Goal: Task Accomplishment & Management: Complete application form

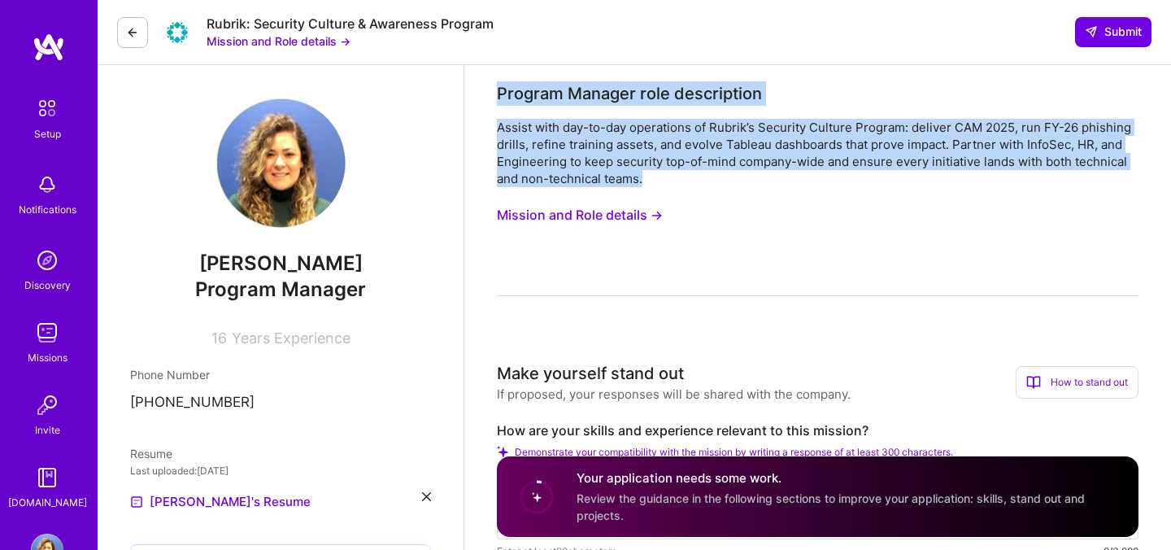
drag, startPoint x: 652, startPoint y: 181, endPoint x: 489, endPoint y: 97, distance: 183.7
copy div "Program Manager role description Assist with day-to-day operations of Rubrik’s …"
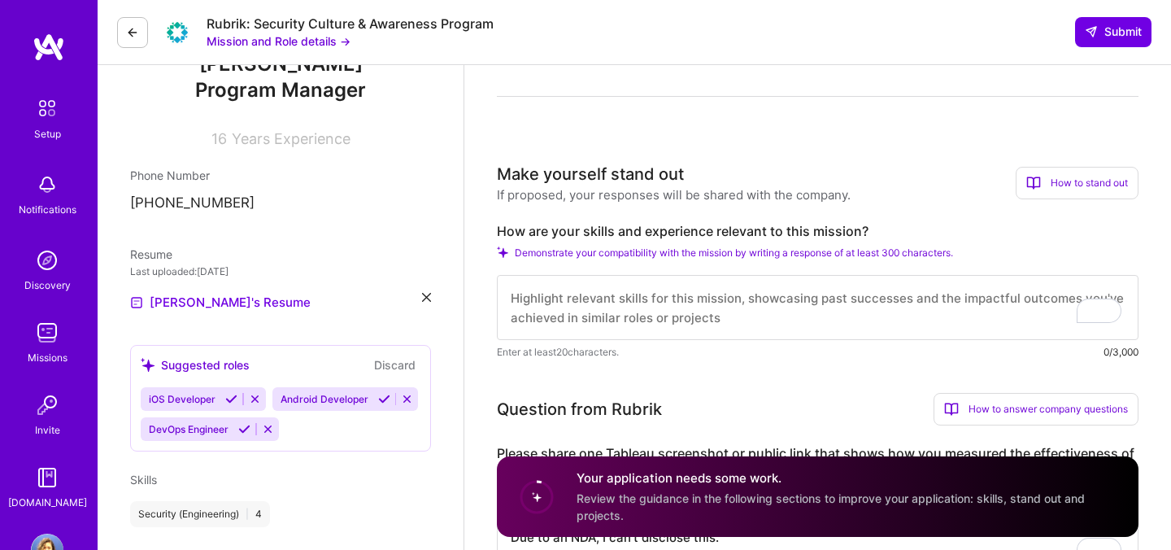
scroll to position [201, 0]
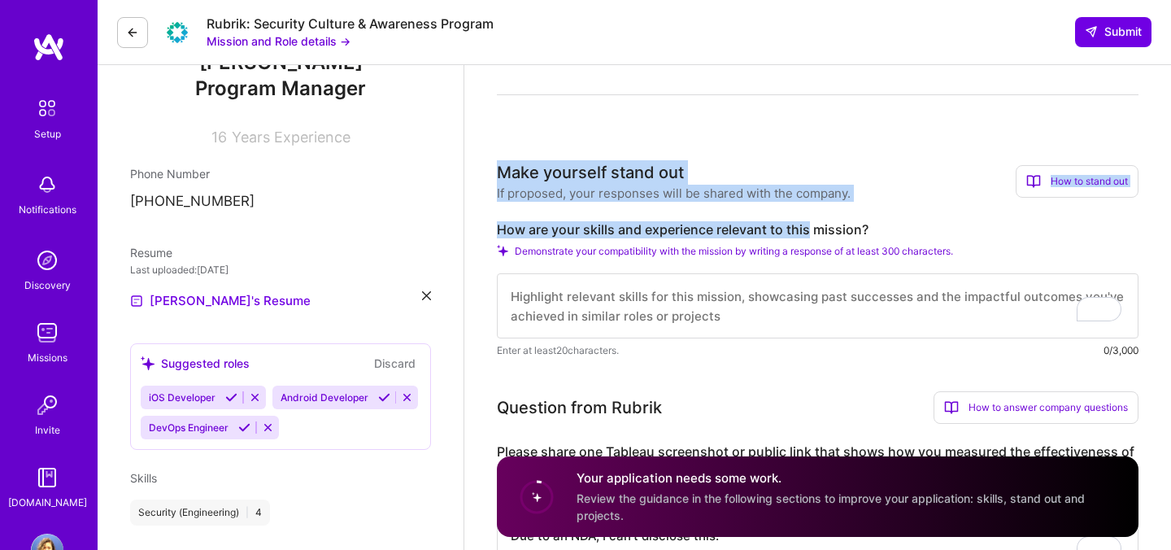
drag, startPoint x: 496, startPoint y: 170, endPoint x: 810, endPoint y: 221, distance: 318.1
click at [810, 221] on div "Make yourself stand out If proposed, your responses will be shared with the com…" at bounding box center [818, 259] width 642 height 198
click at [809, 212] on div "Make yourself stand out If proposed, your responses will be shared with the com…" at bounding box center [818, 259] width 642 height 198
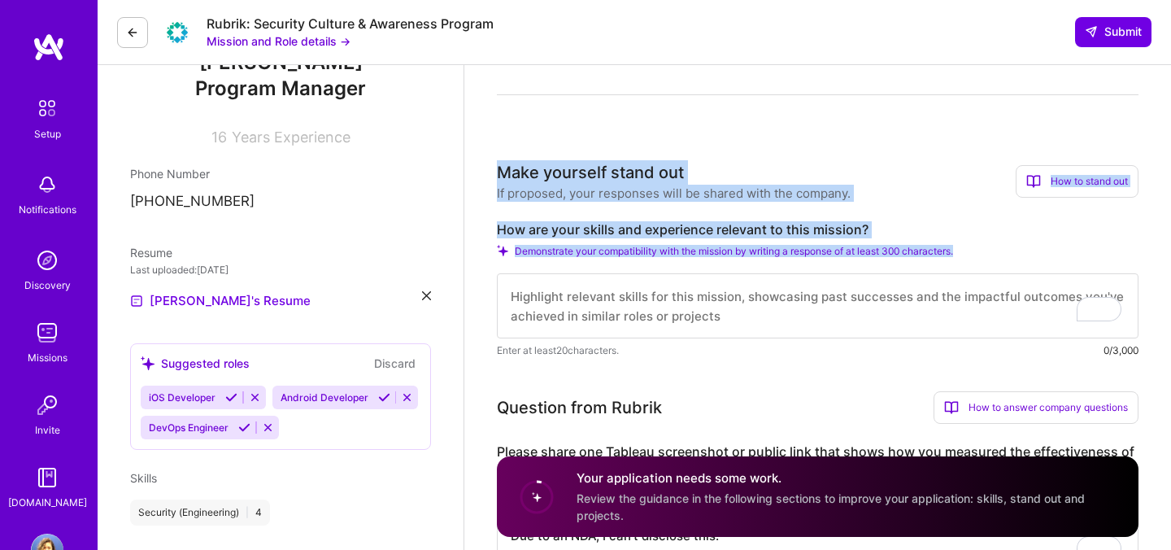
drag, startPoint x: 498, startPoint y: 172, endPoint x: 985, endPoint y: 250, distance: 493.4
click at [985, 250] on div "Make yourself stand out If proposed, your responses will be shared with the com…" at bounding box center [818, 259] width 642 height 198
copy div "Make yourself stand out If proposed, your responses will be shared with the com…"
click at [657, 285] on textarea "To enrich screen reader interactions, please activate Accessibility in Grammarl…" at bounding box center [818, 305] width 642 height 65
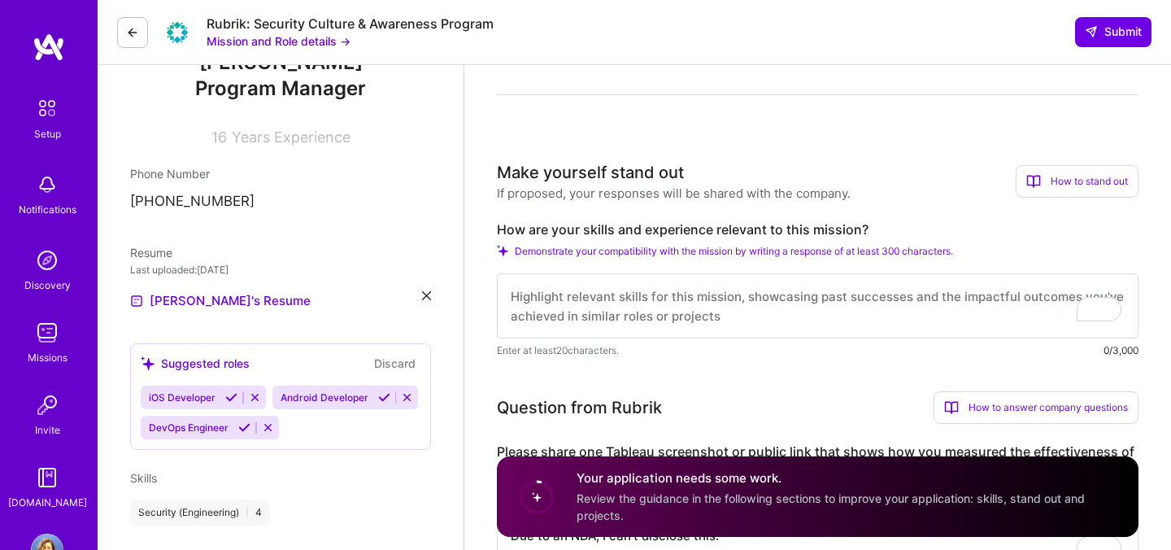
paste textarea "With 15+ years in IT and program management across Amazon, Meta, and Google, I’…"
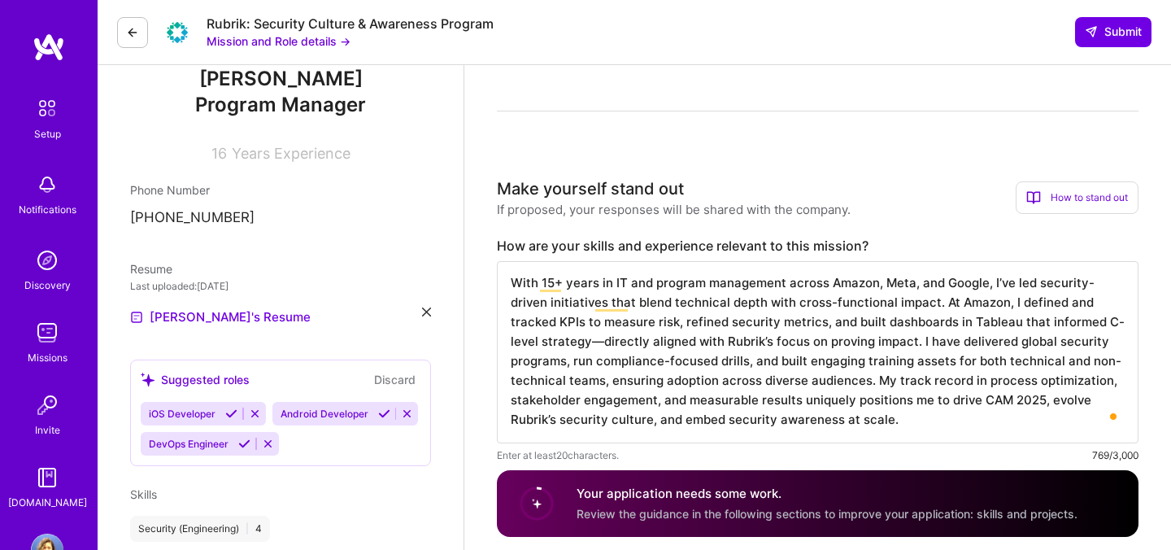
scroll to position [2, 0]
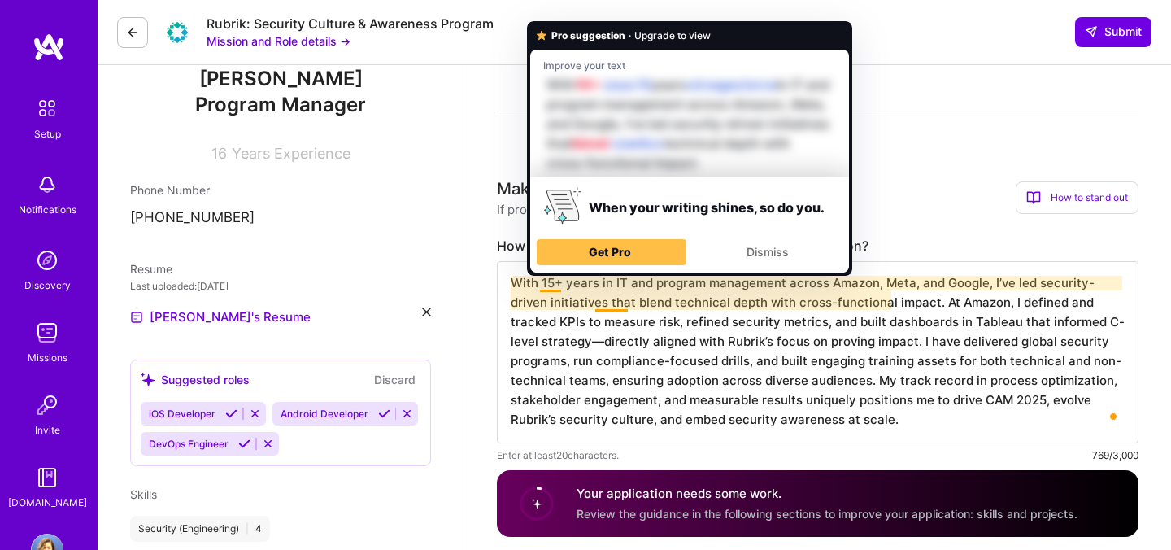
click at [660, 320] on textarea "With 15+ years in IT and program management across Amazon, Meta, and Google, I’…" at bounding box center [818, 352] width 642 height 182
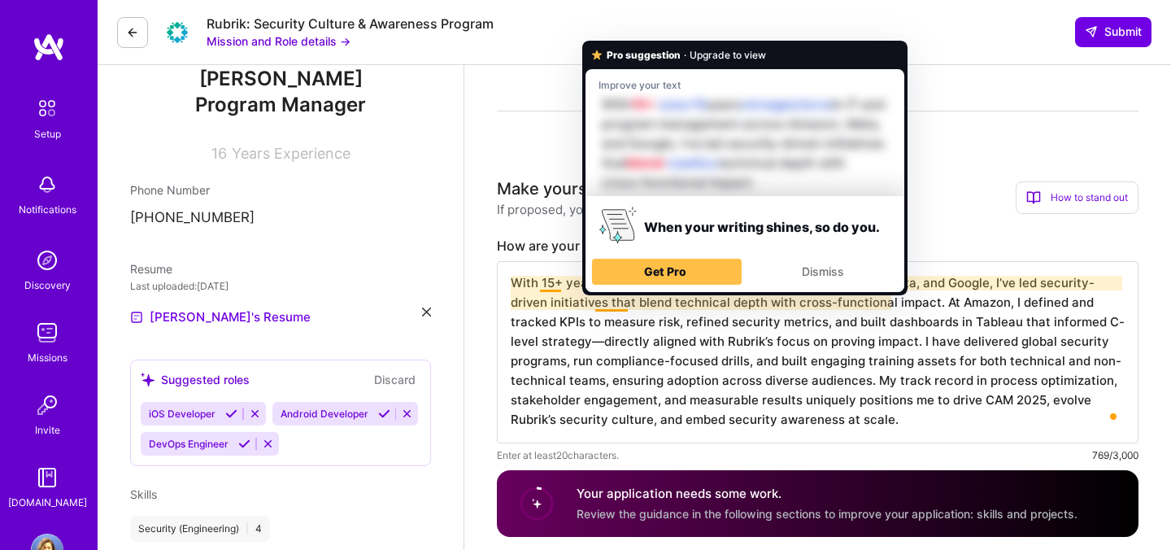
click at [708, 311] on textarea "With 15+ years in IT and program management across Amazon, Meta, and Google, I’…" at bounding box center [818, 352] width 642 height 182
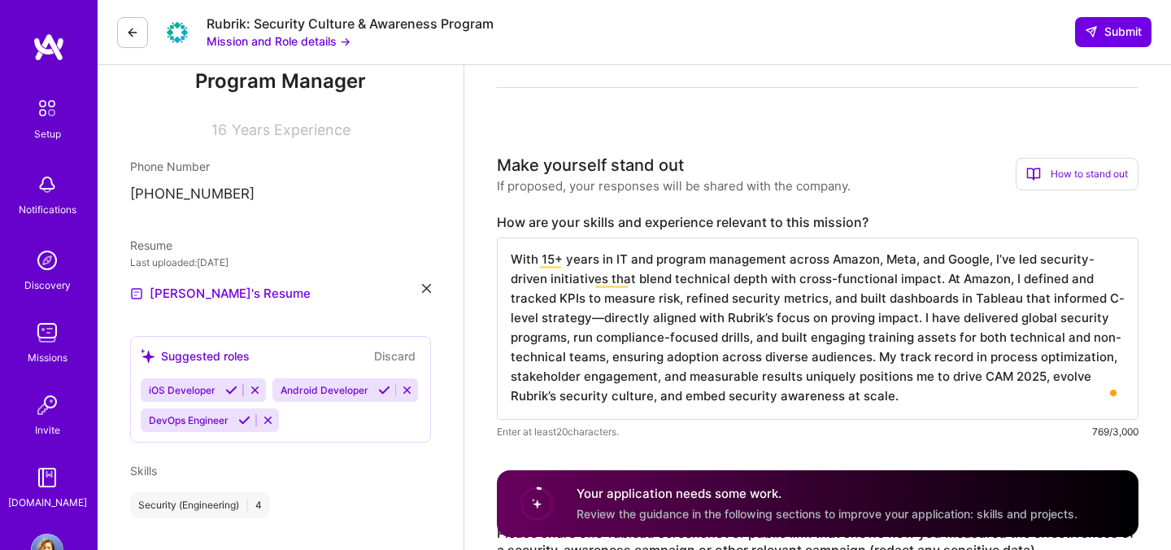
scroll to position [209, 0]
drag, startPoint x: 938, startPoint y: 299, endPoint x: 874, endPoint y: 295, distance: 64.4
click at [874, 295] on textarea "With 15+ years in IT and program management across Amazon, Meta, and Google, I’…" at bounding box center [818, 328] width 642 height 182
click at [1062, 296] on textarea "With 15+ years in IT and program management across Amazon, Meta, and Google, I’…" at bounding box center [818, 328] width 642 height 182
click at [763, 325] on textarea "With 15+ years in IT and program management across Amazon, Meta, and Google, I’…" at bounding box center [818, 328] width 642 height 182
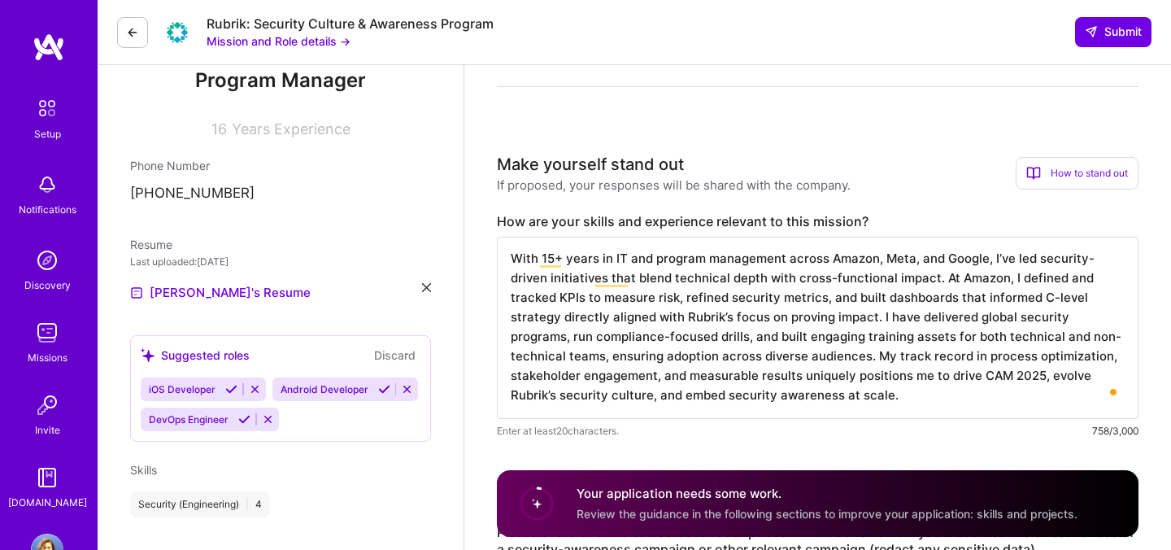
click at [797, 320] on textarea "With 15+ years in IT and program management across Amazon, Meta, and Google, I’…" at bounding box center [818, 328] width 642 height 182
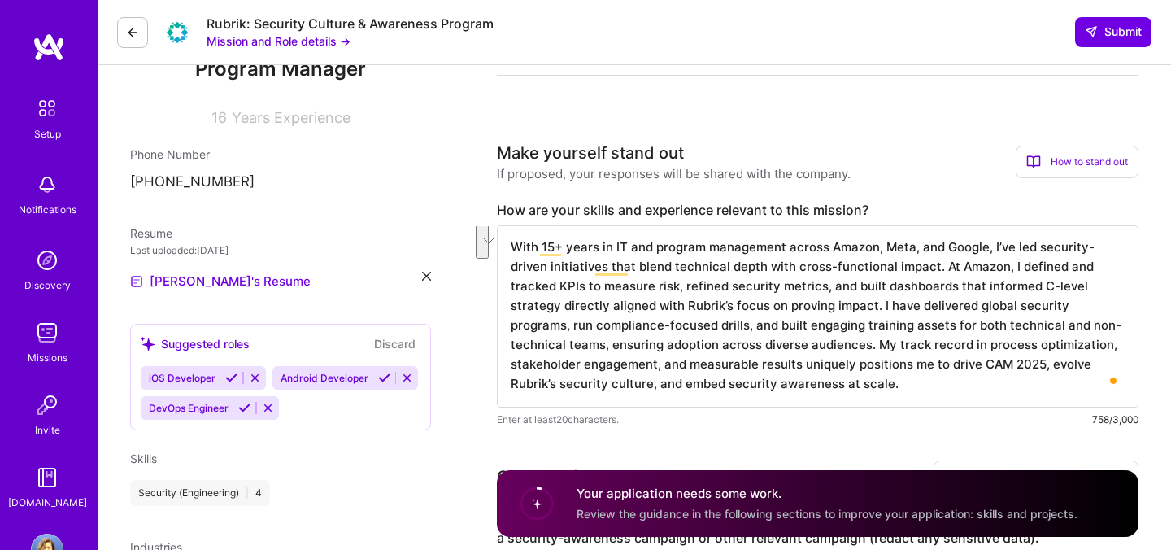
drag, startPoint x: 1019, startPoint y: 307, endPoint x: 595, endPoint y: 326, distance: 424.2
click at [595, 326] on textarea "With 15+ years in IT and program management across Amazon, Meta, and Google, I’…" at bounding box center [818, 316] width 642 height 182
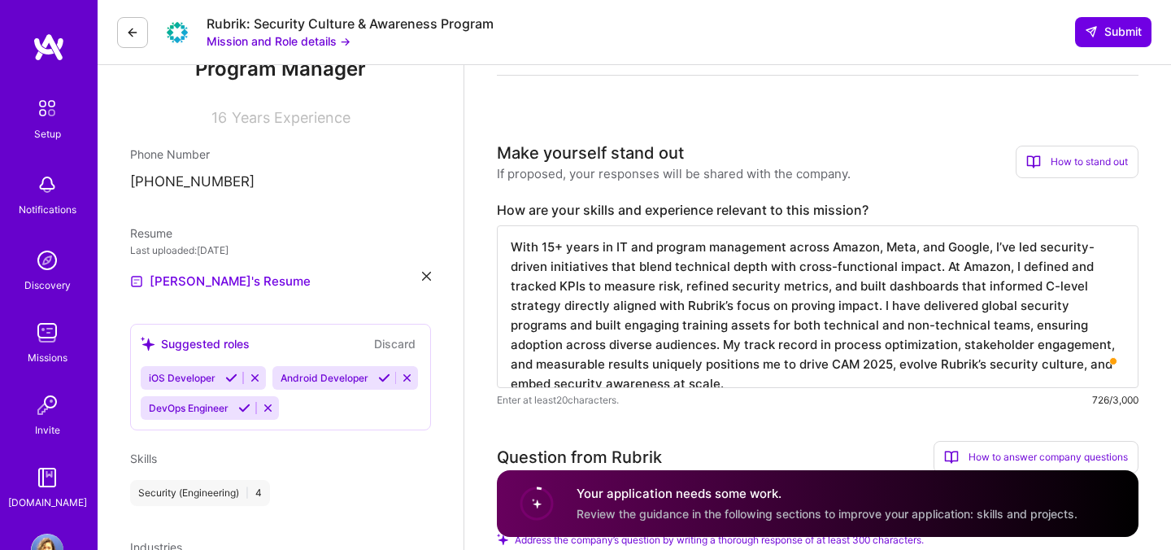
scroll to position [0, 0]
click at [655, 329] on textarea "With 15+ years in IT and program management across Amazon, Meta, and Google, I’…" at bounding box center [818, 306] width 642 height 163
click at [995, 357] on textarea "With 15+ years in IT and program management across Amazon, Meta, and Google, I’…" at bounding box center [818, 306] width 642 height 163
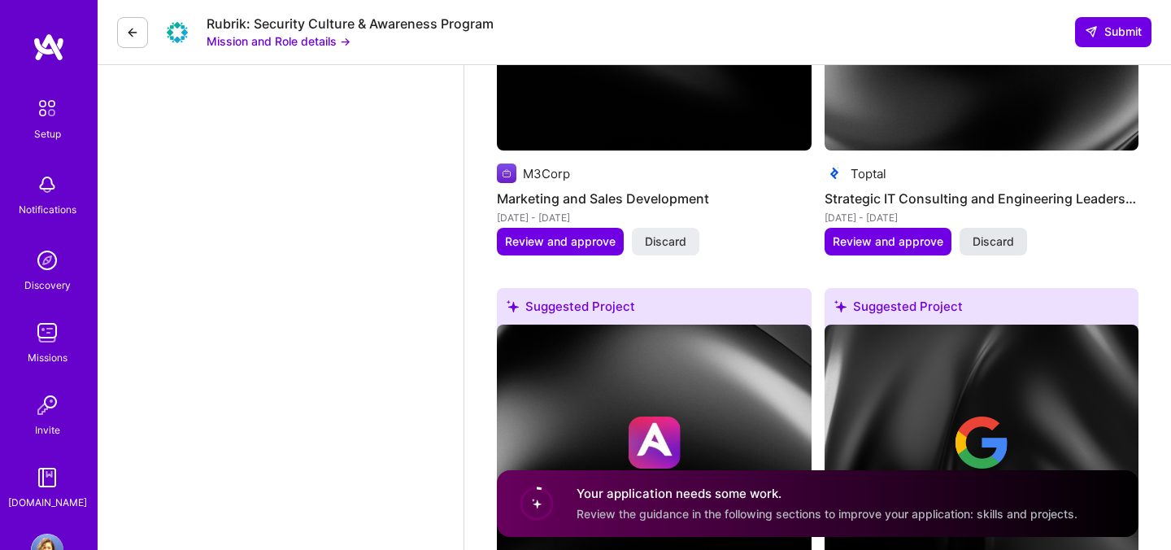
scroll to position [2818, 0]
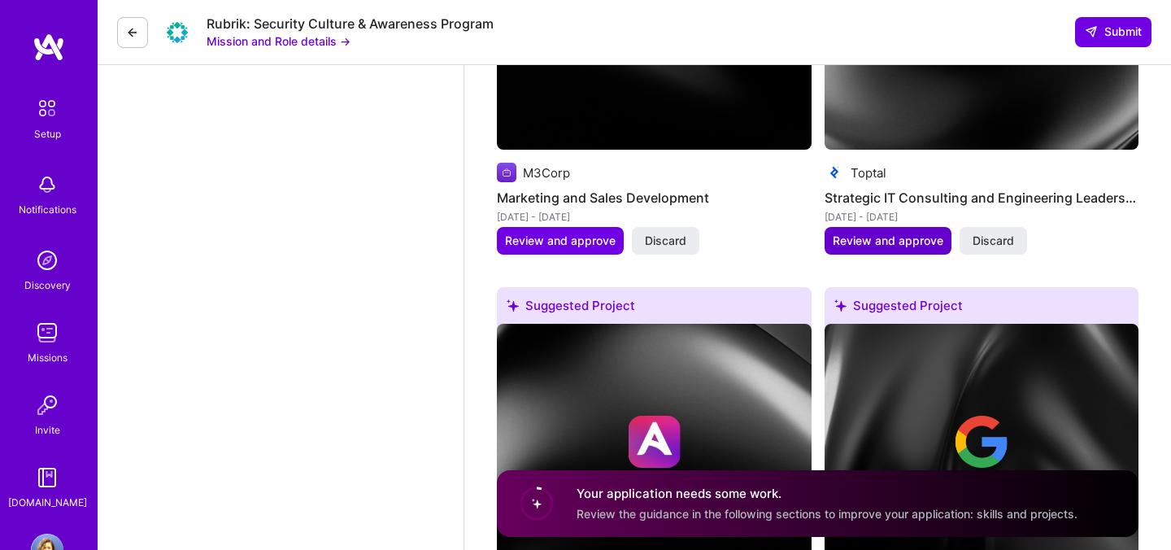
type textarea "With 15+ years in IT and program management across Amazon, Meta, and Google, I’…"
click at [904, 242] on span "Review and approve" at bounding box center [888, 241] width 111 height 16
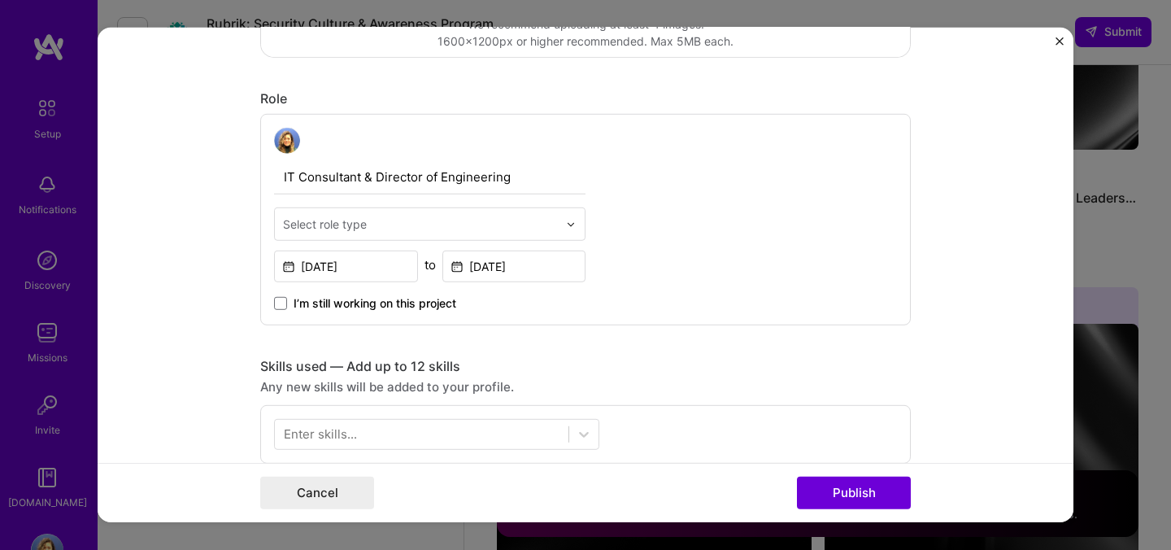
scroll to position [482, 0]
click at [563, 231] on div "Select role type" at bounding box center [420, 225] width 291 height 32
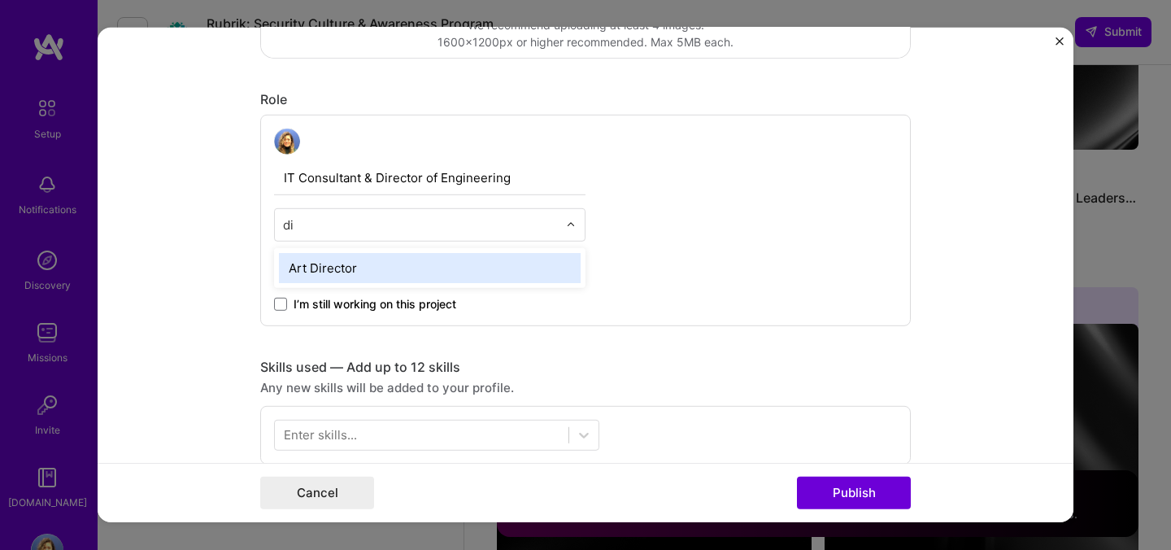
type input "d"
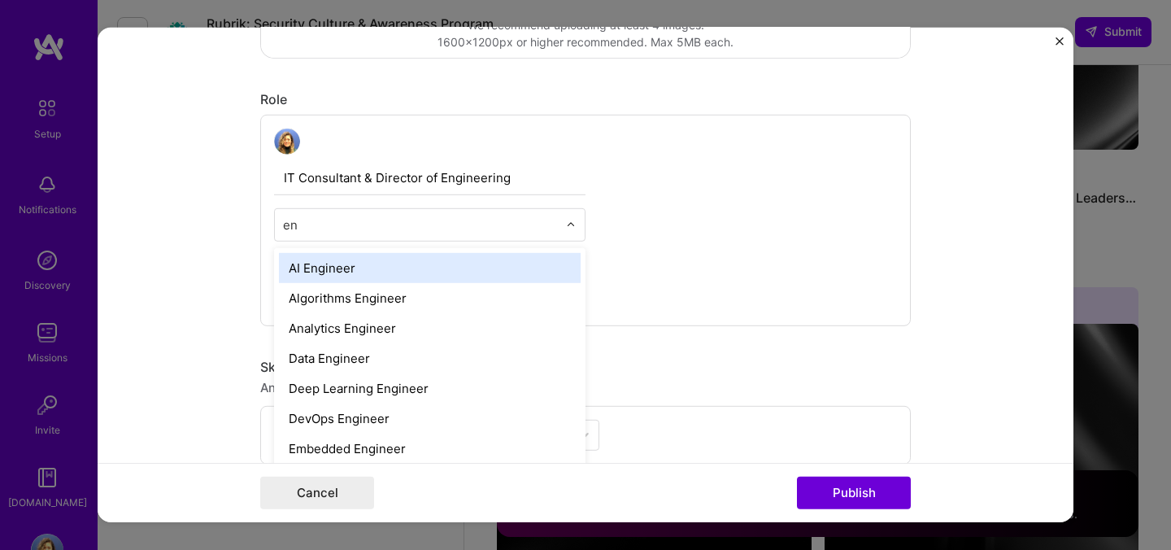
type input "e"
type input "prog"
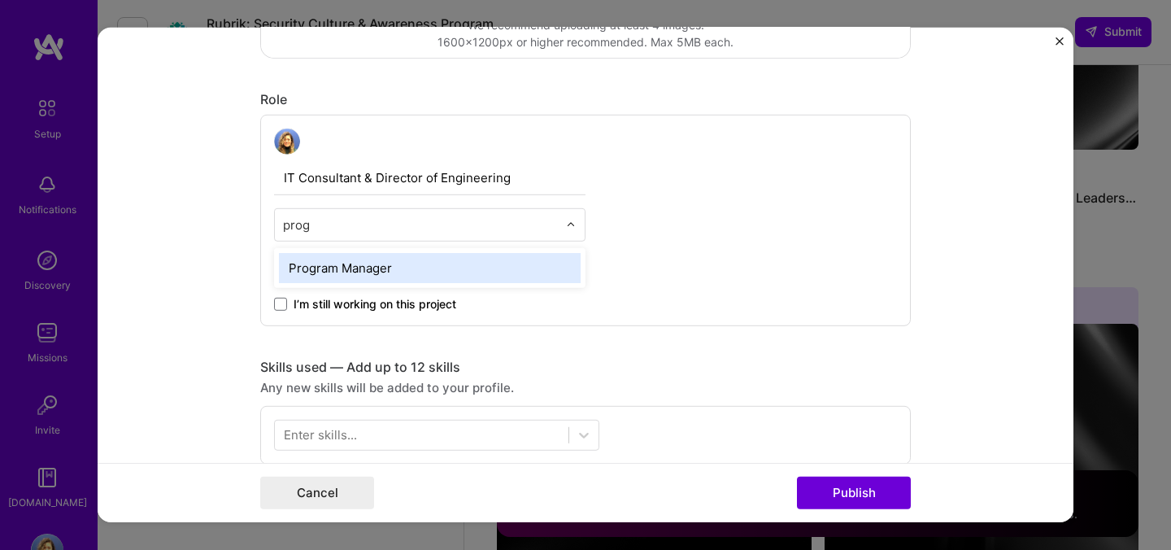
click at [538, 262] on div "Program Manager" at bounding box center [430, 268] width 302 height 30
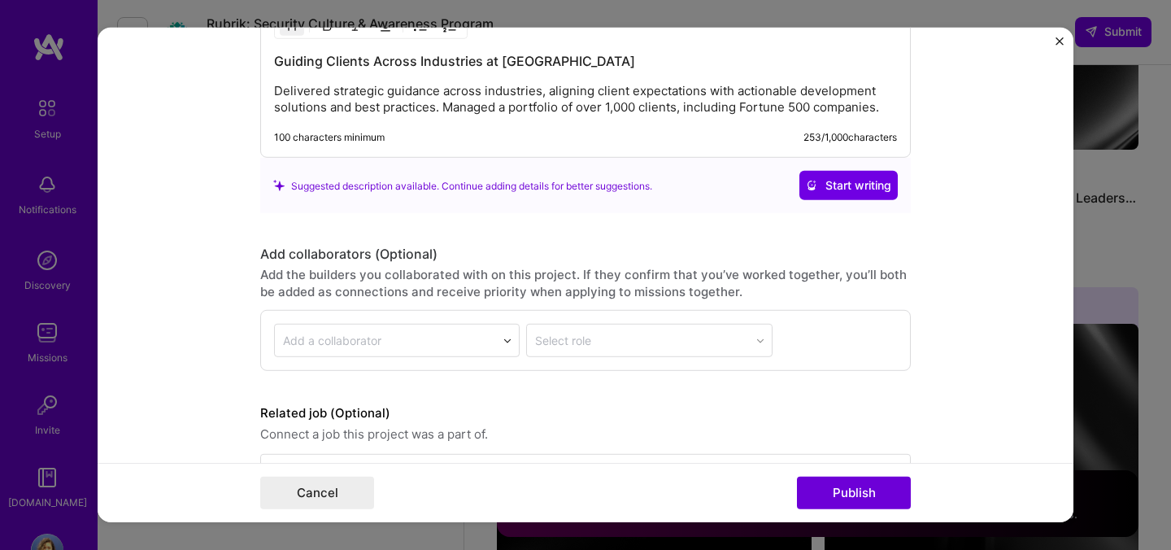
scroll to position [1473, 0]
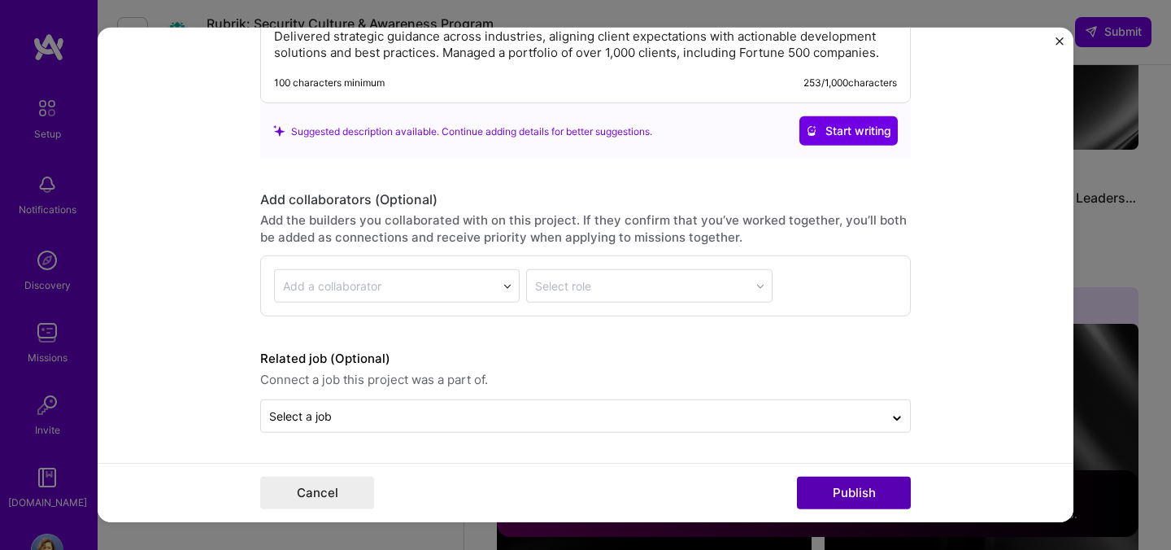
click at [879, 494] on button "Publish" at bounding box center [854, 493] width 114 height 33
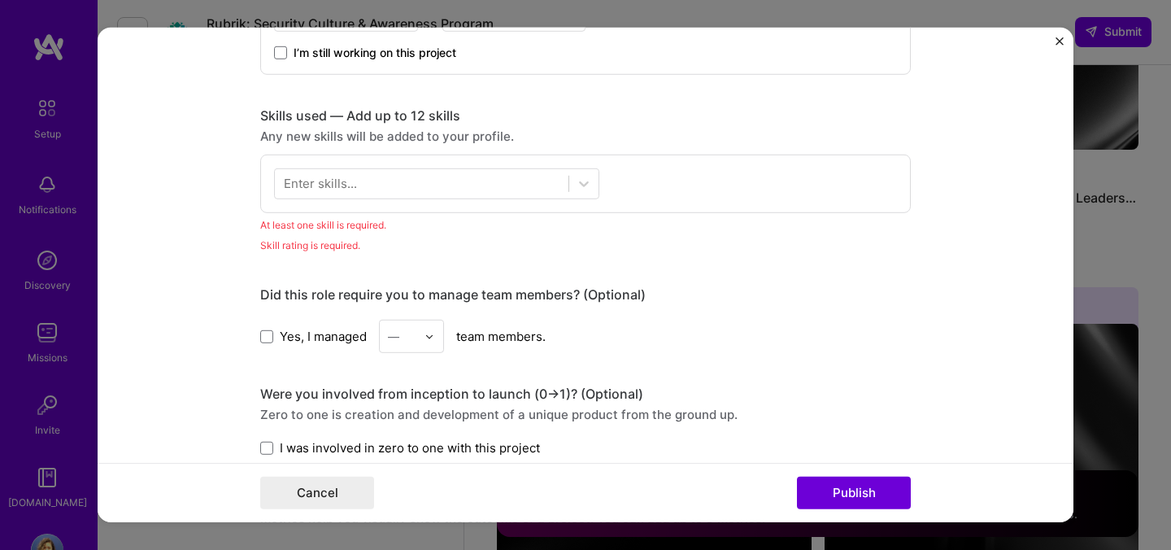
scroll to position [732, 0]
click at [506, 194] on div at bounding box center [422, 185] width 294 height 27
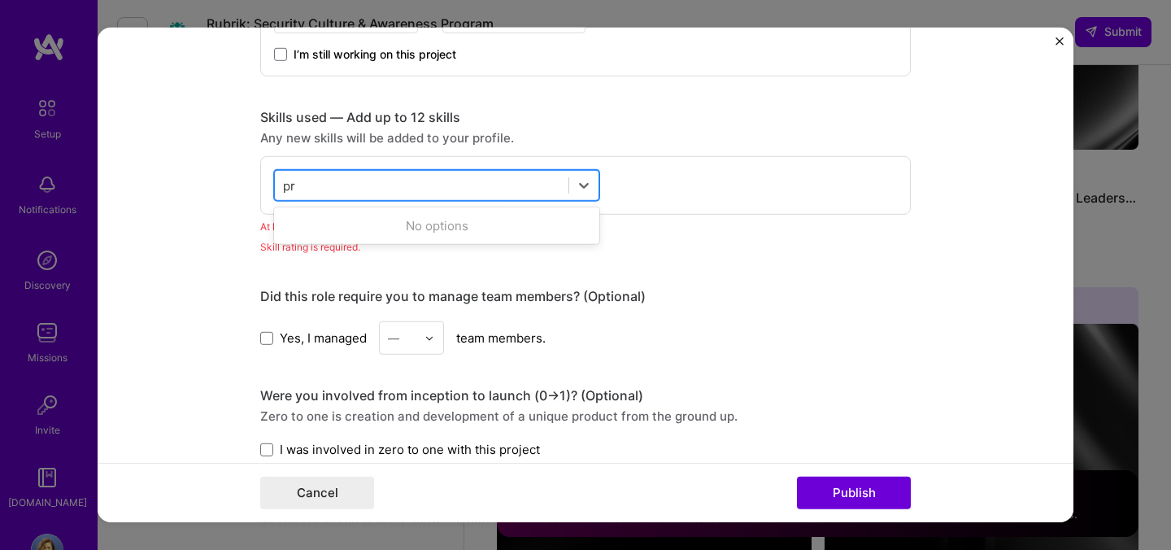
type input "p"
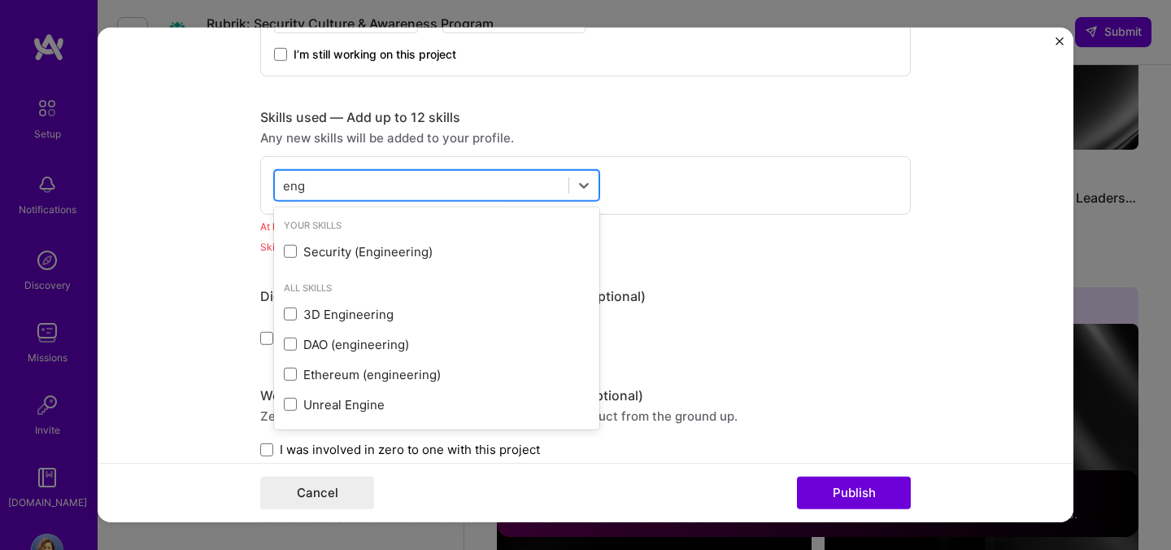
click at [412, 174] on div "eng eng" at bounding box center [422, 185] width 294 height 27
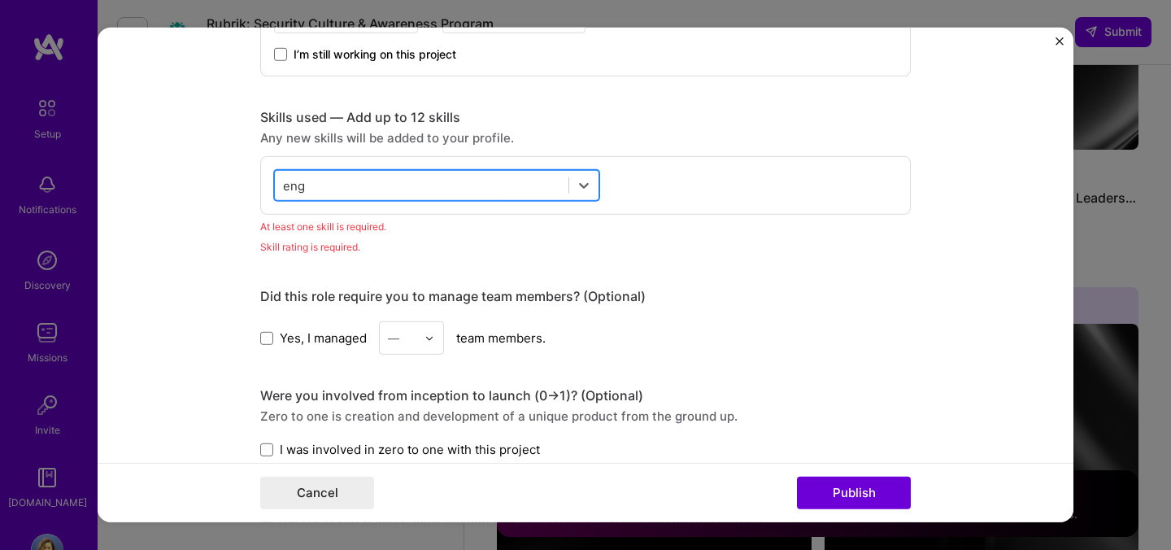
click at [412, 174] on div "eng eng" at bounding box center [422, 185] width 294 height 27
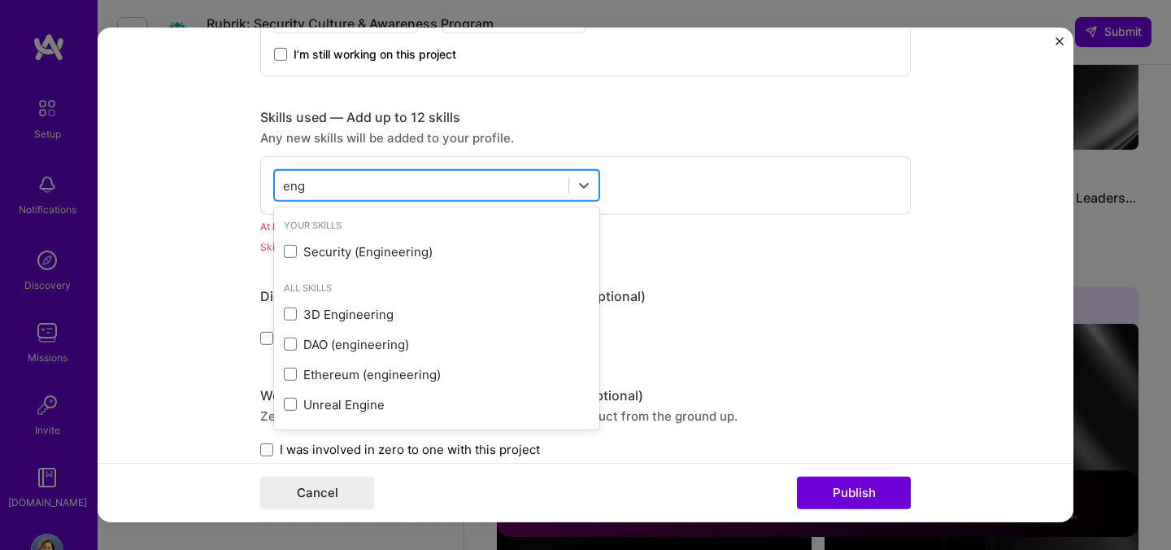
click at [420, 185] on div "eng eng" at bounding box center [422, 185] width 294 height 27
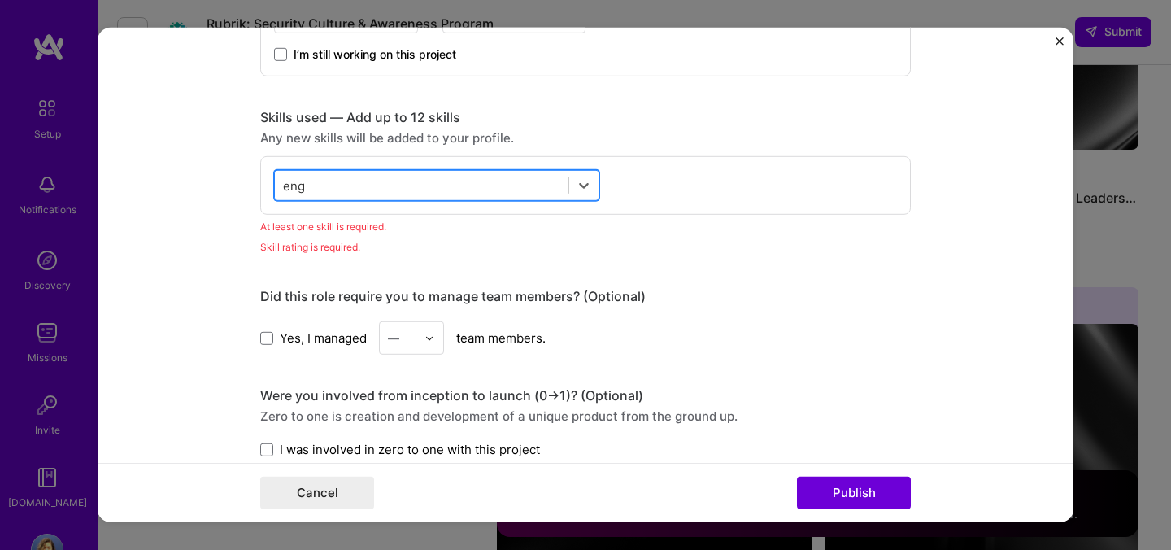
click at [420, 185] on div "eng eng" at bounding box center [422, 185] width 294 height 27
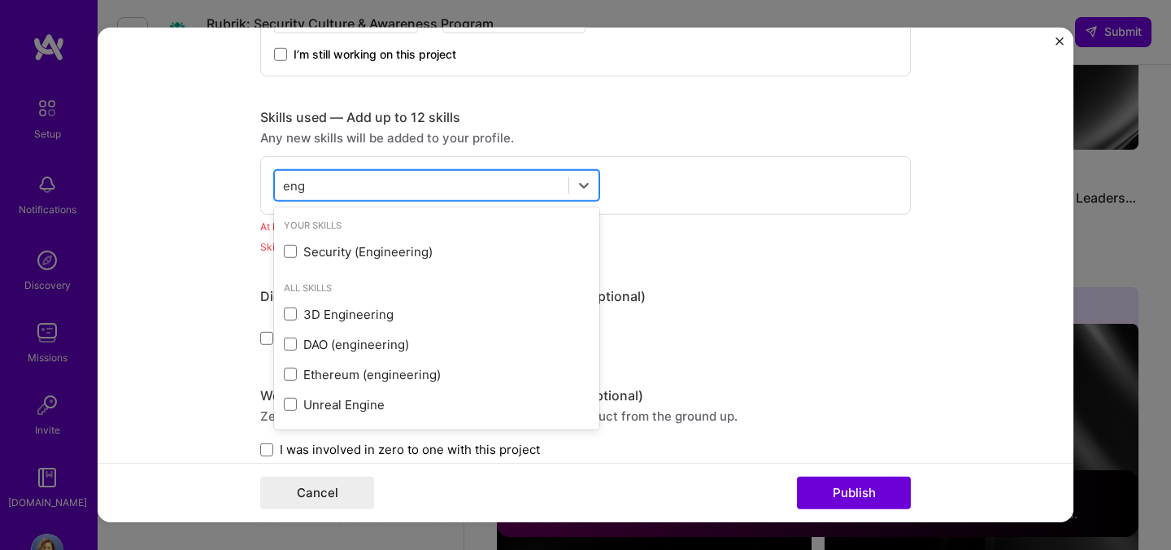
click at [420, 185] on div "eng eng" at bounding box center [422, 185] width 294 height 27
type input "e"
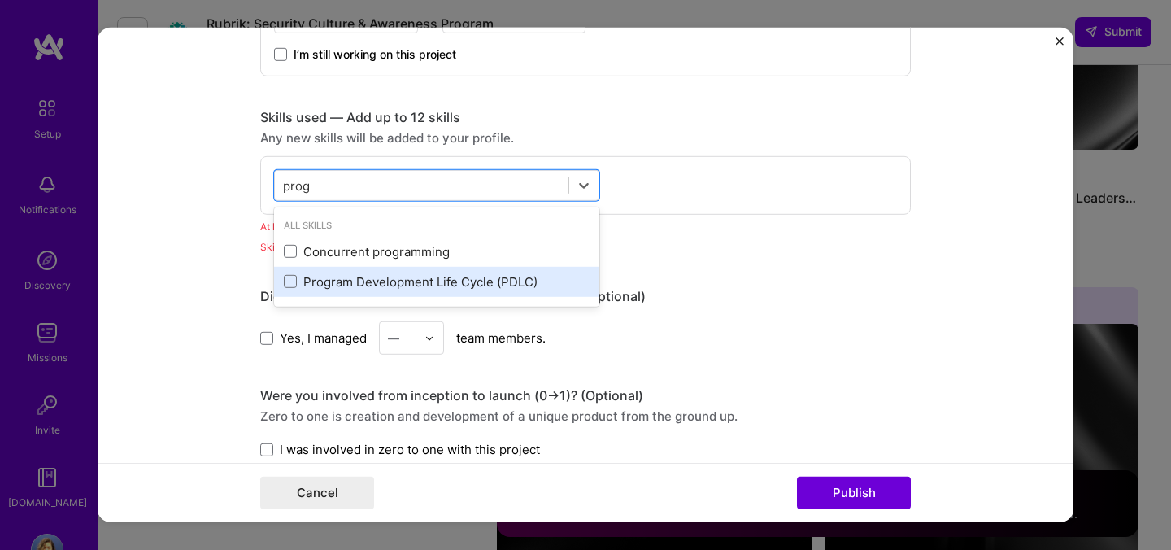
click at [406, 287] on div "Program Development Life Cycle (PDLC)" at bounding box center [437, 281] width 306 height 17
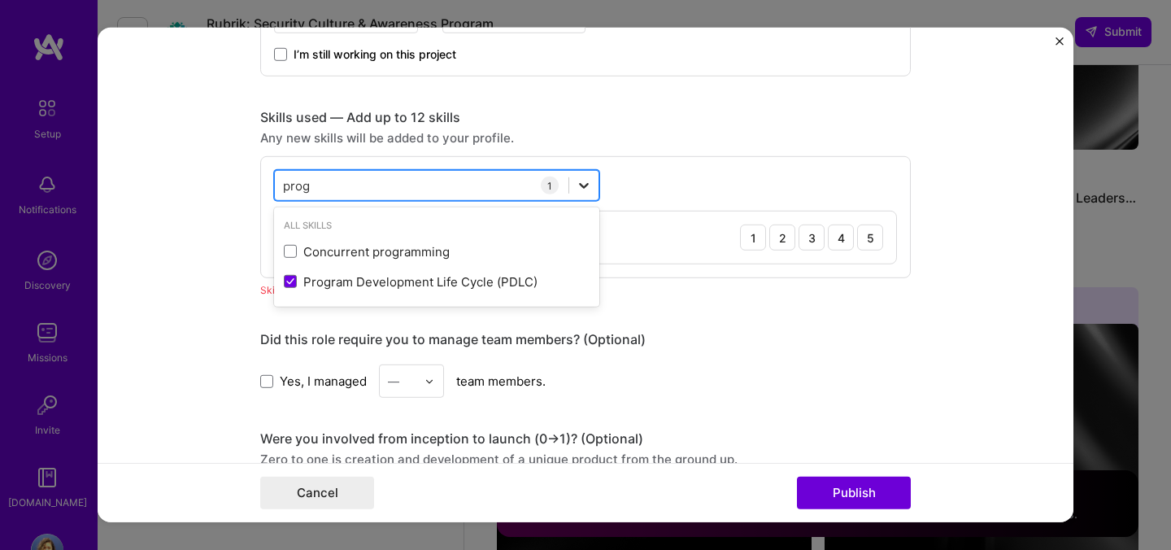
click at [588, 178] on icon at bounding box center [584, 185] width 16 height 16
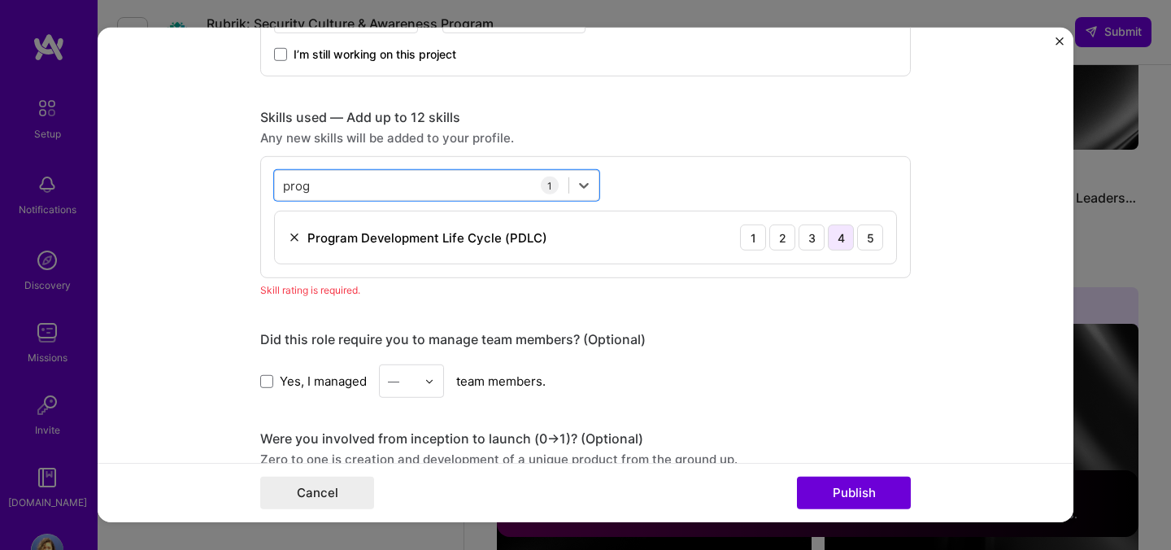
type input "prog"
click at [835, 244] on div "4" at bounding box center [841, 237] width 26 height 26
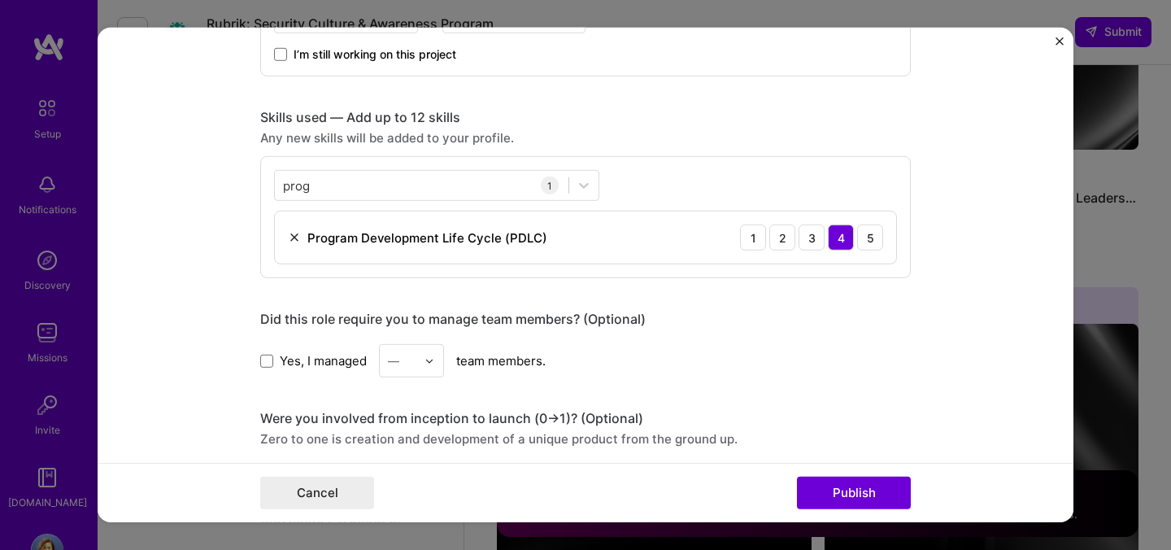
click at [823, 341] on div "Did this role require you to manage team members? (Optional) Yes, I managed — t…" at bounding box center [585, 344] width 651 height 67
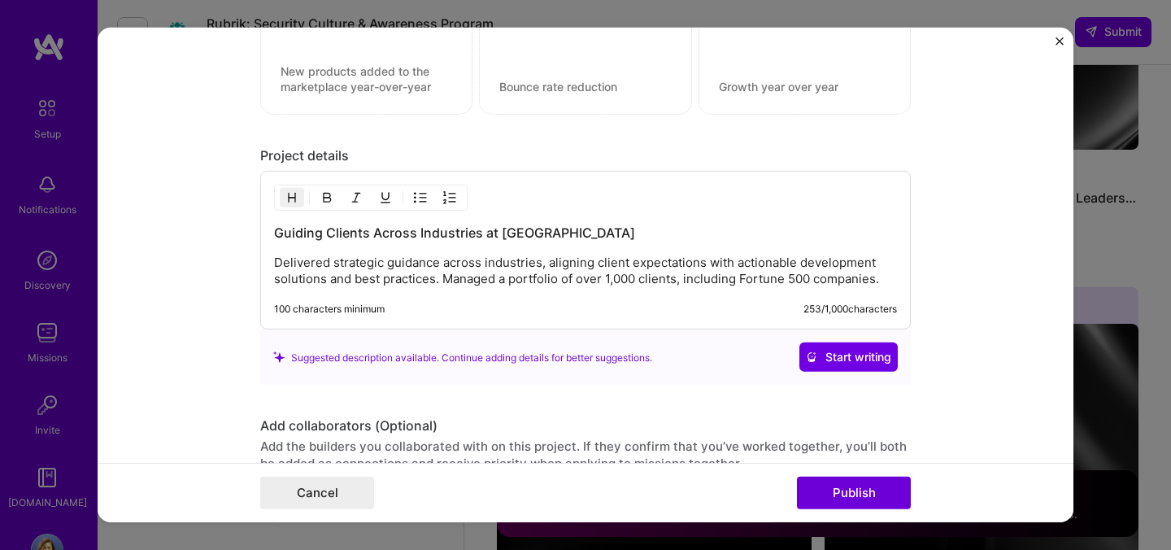
scroll to position [1536, 0]
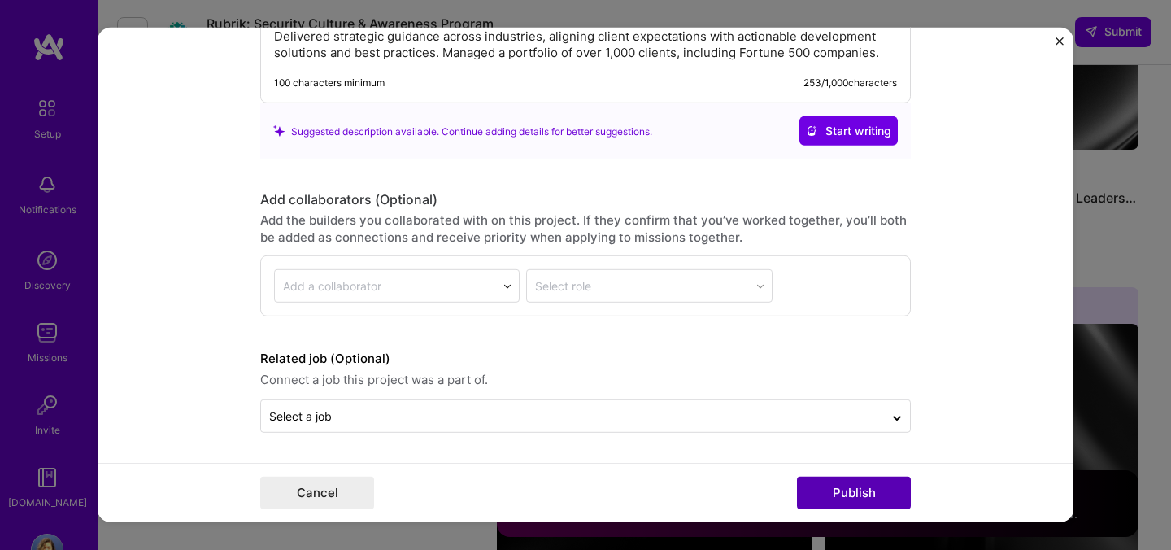
click at [866, 498] on button "Publish" at bounding box center [854, 493] width 114 height 33
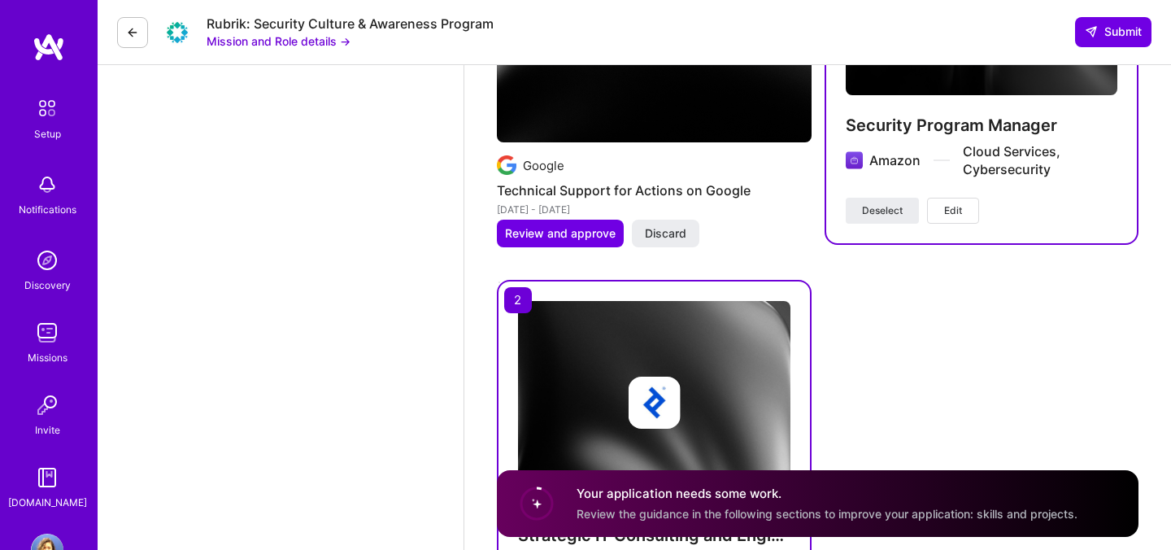
scroll to position [3238, 0]
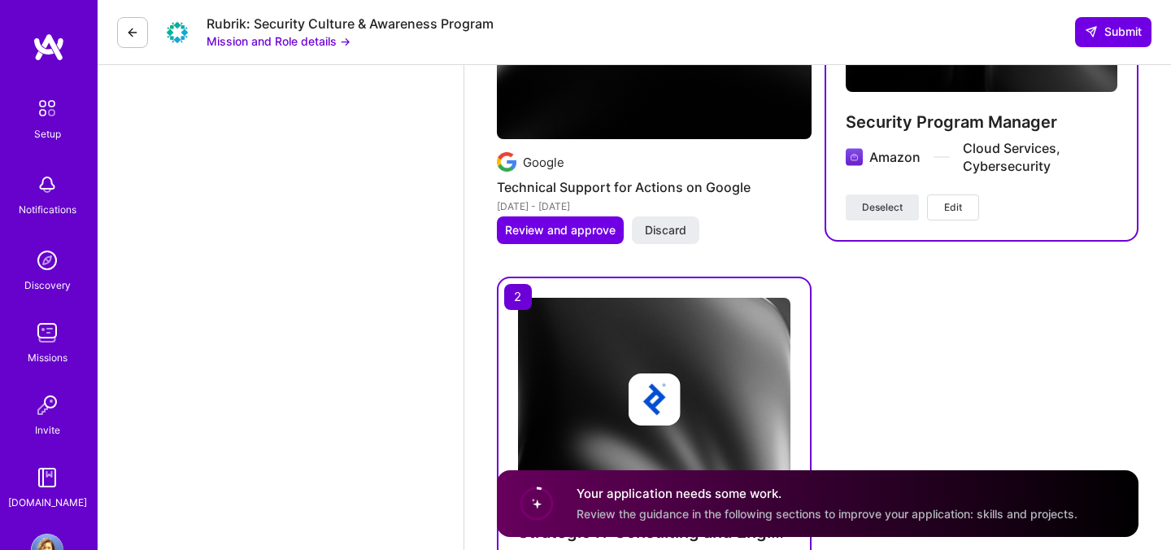
click at [823, 506] on div "Your application needs some work. Review the guidance in the following sections…" at bounding box center [827, 503] width 501 height 37
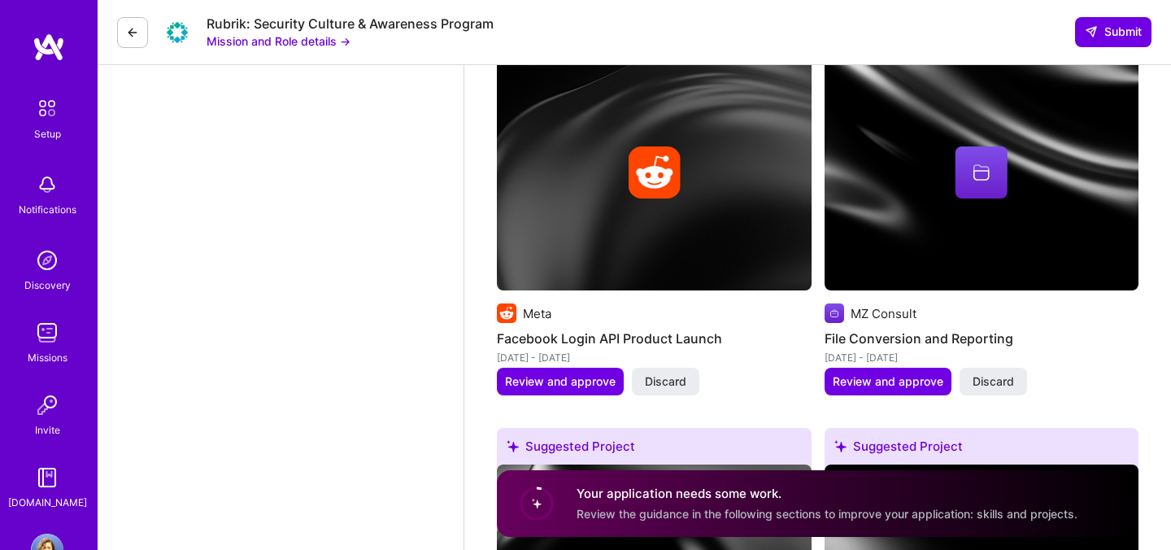
scroll to position [1863, 0]
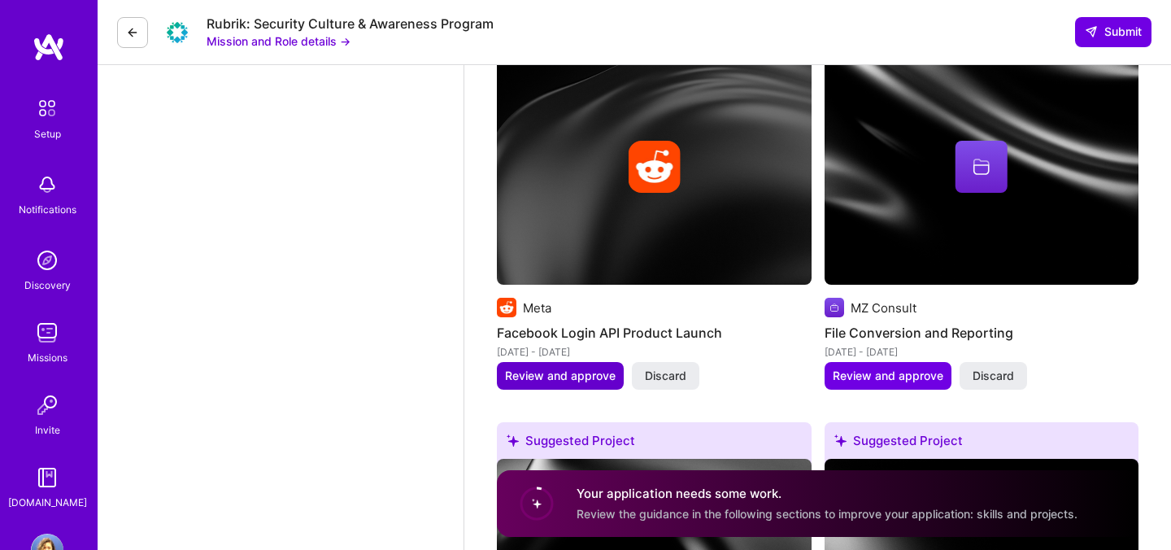
click at [586, 369] on span "Review and approve" at bounding box center [560, 376] width 111 height 16
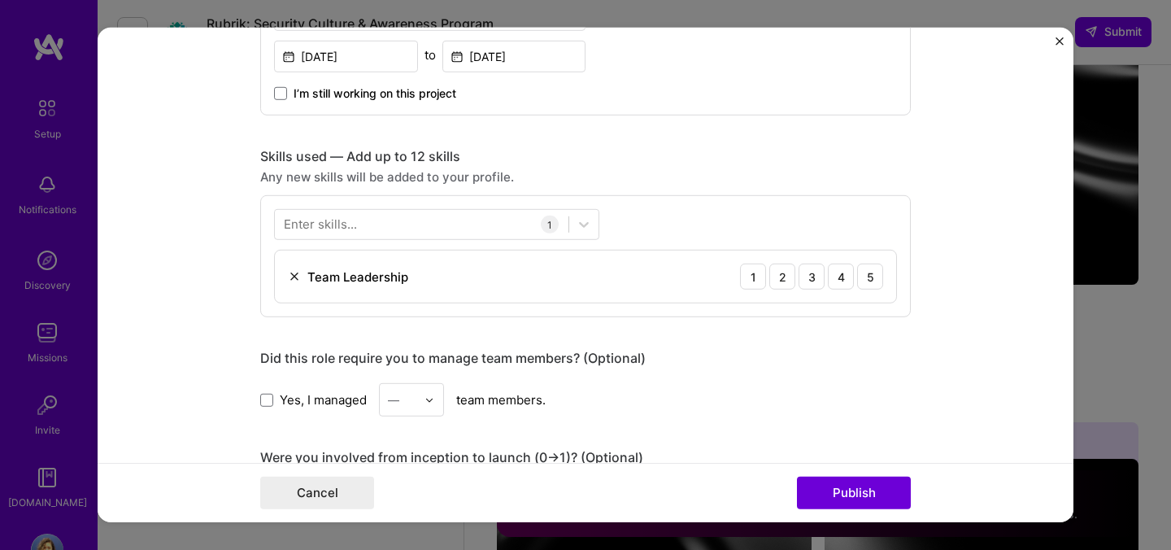
scroll to position [695, 0]
click at [878, 271] on div "5" at bounding box center [870, 275] width 26 height 26
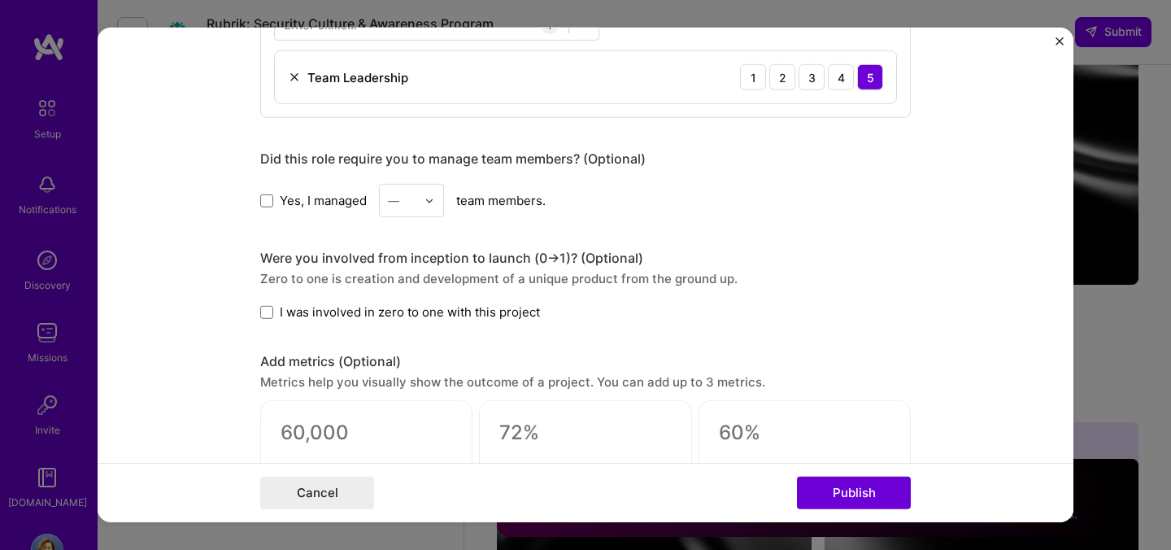
scroll to position [957, 0]
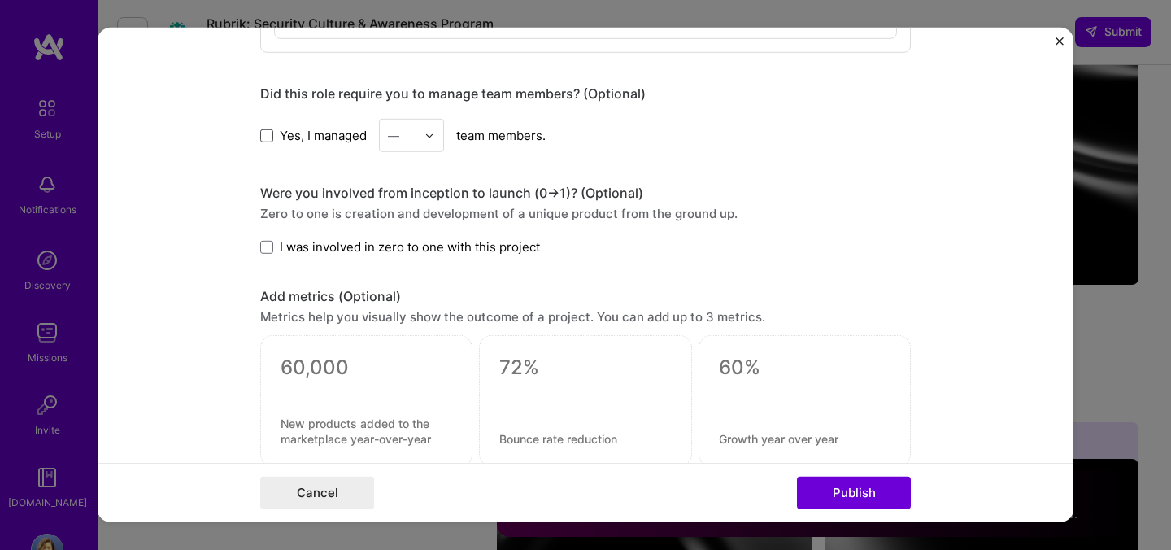
click at [267, 139] on span at bounding box center [266, 134] width 13 height 13
click at [0, 0] on input "Yes, I managed" at bounding box center [0, 0] width 0 height 0
click at [412, 137] on input "text" at bounding box center [402, 135] width 28 height 17
click at [422, 362] on div "7" at bounding box center [411, 359] width 55 height 30
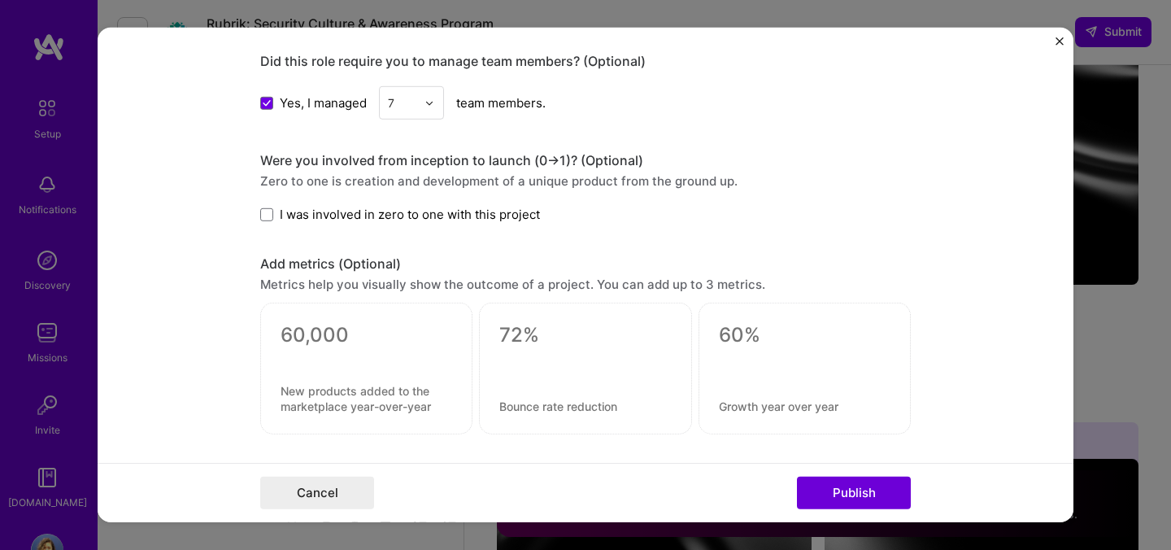
scroll to position [1007, 0]
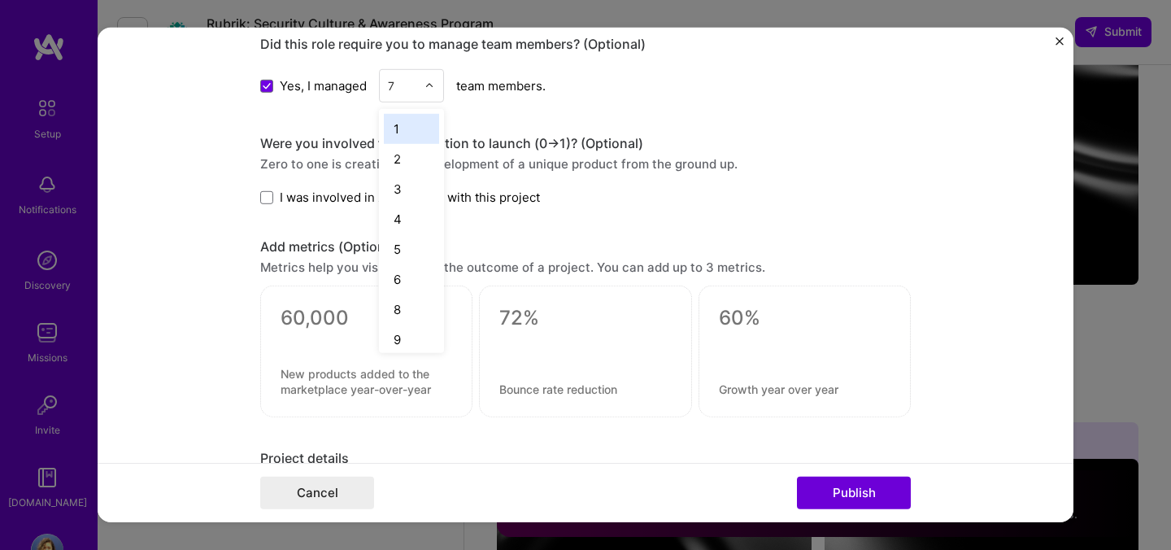
click at [403, 89] on input "text" at bounding box center [402, 85] width 28 height 17
click at [529, 103] on div "Editing suggested project This project is suggested based on your LinkedIn, res…" at bounding box center [585, 7] width 651 height 1908
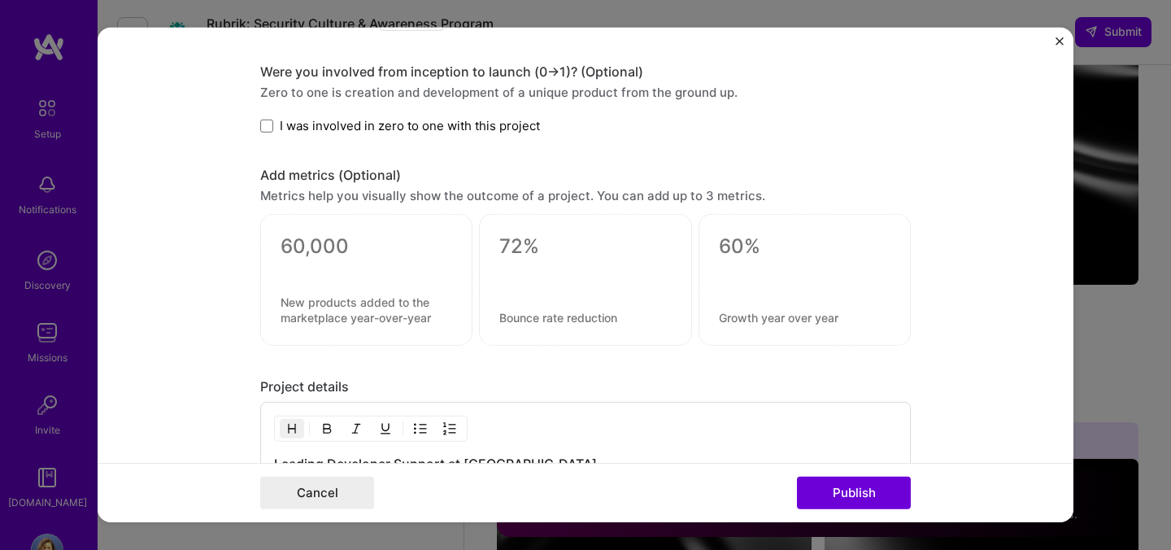
scroll to position [1080, 0]
click at [473, 125] on span "I was involved in zero to one with this project" at bounding box center [410, 123] width 260 height 17
click at [0, 0] on input "I was involved in zero to one with this project" at bounding box center [0, 0] width 0 height 0
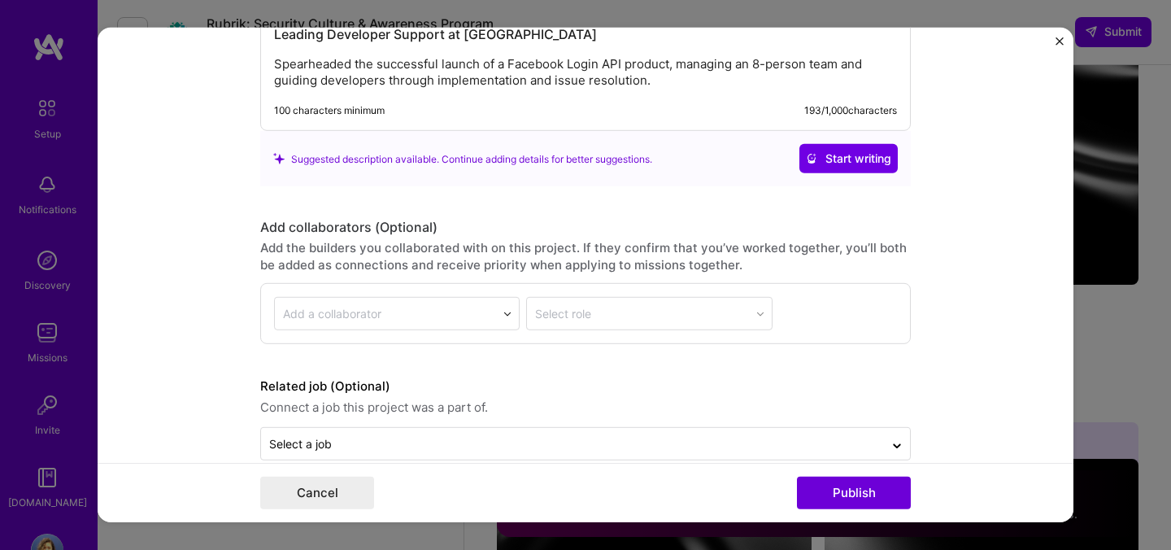
scroll to position [1536, 0]
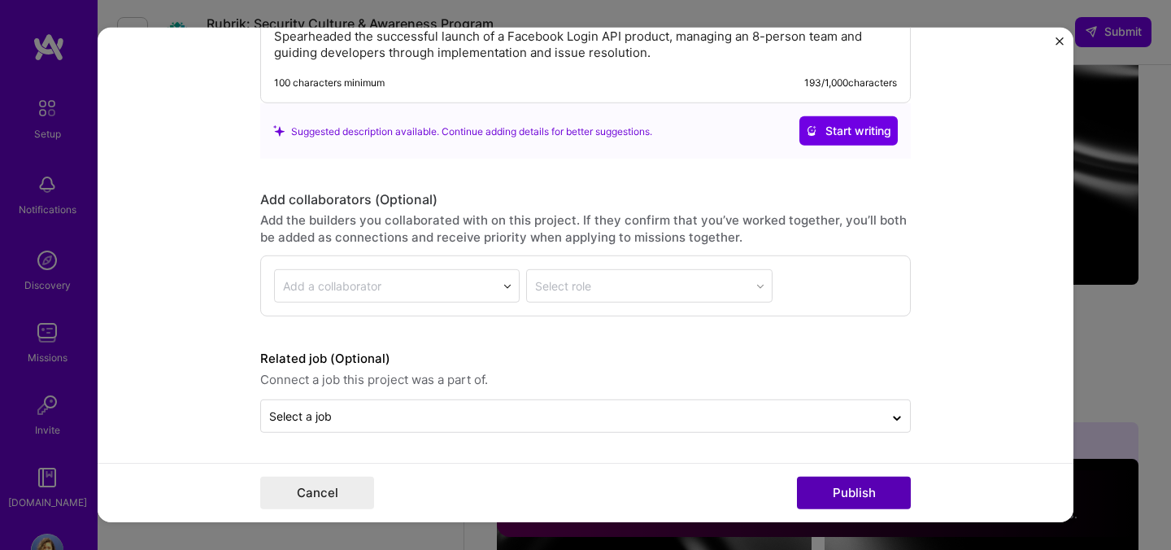
click at [875, 493] on button "Publish" at bounding box center [854, 493] width 114 height 33
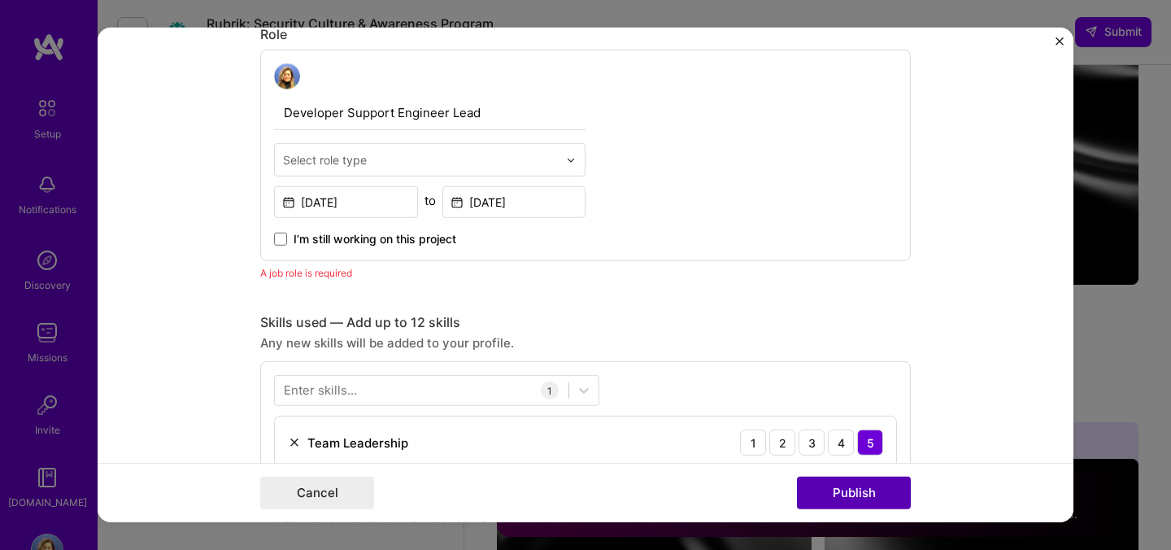
scroll to position [547, 0]
click at [443, 165] on input "text" at bounding box center [420, 160] width 275 height 17
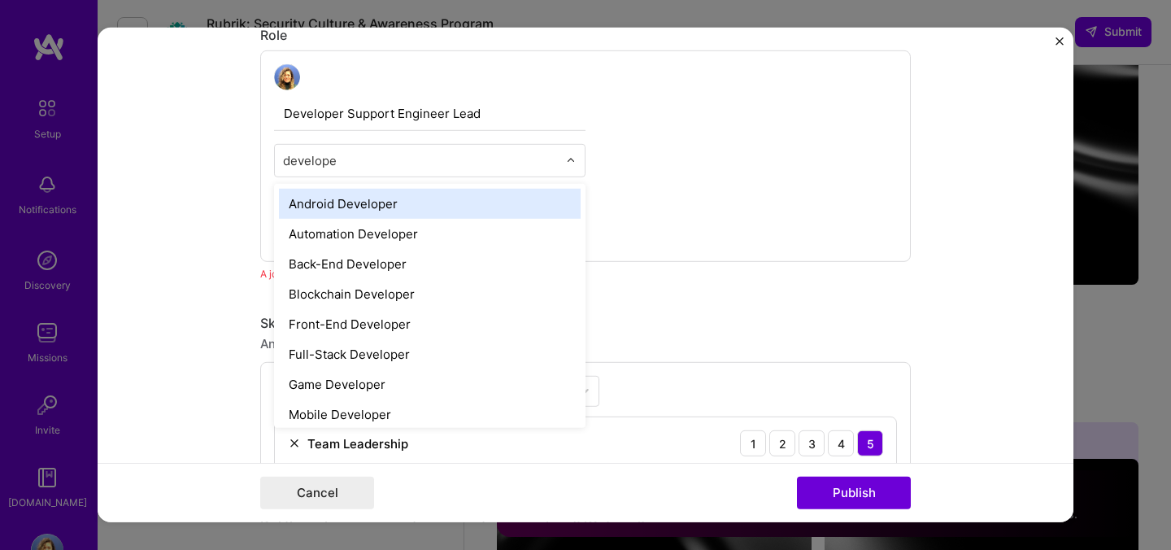
type input "developer"
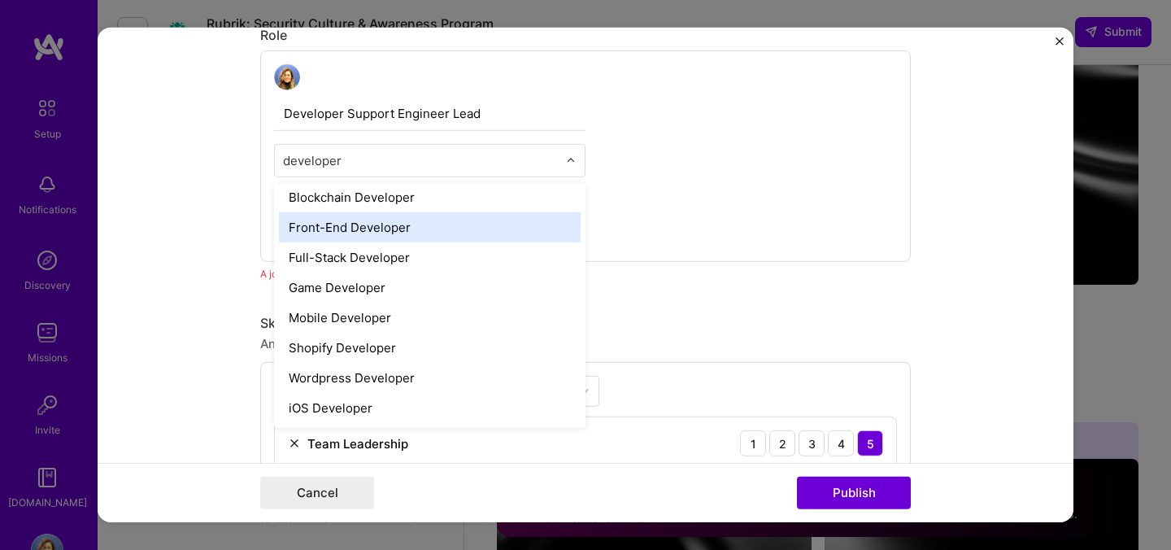
scroll to position [0, 0]
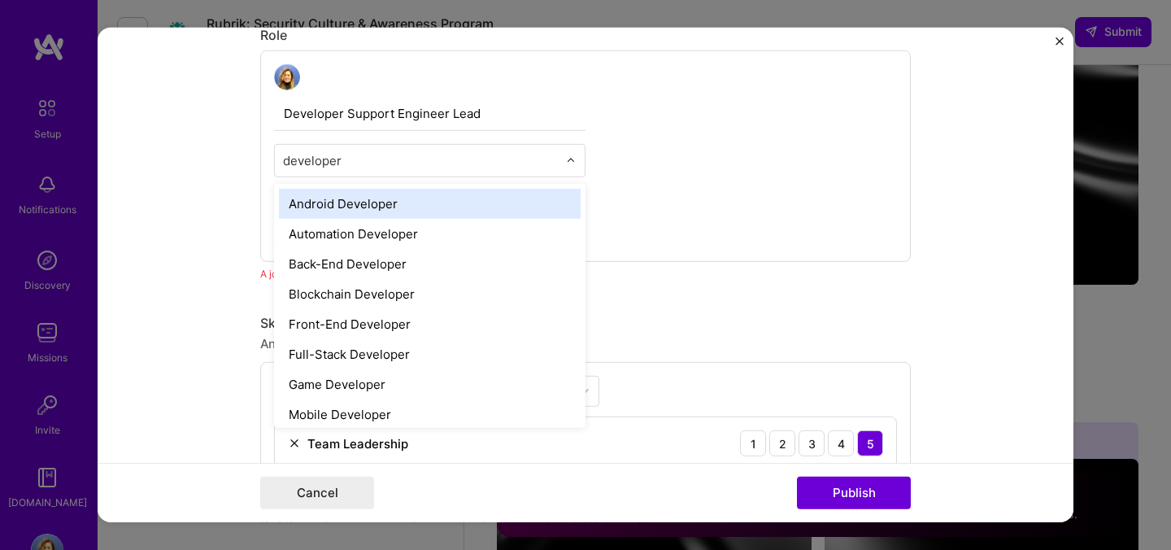
click at [369, 156] on input "developer" at bounding box center [420, 160] width 275 height 17
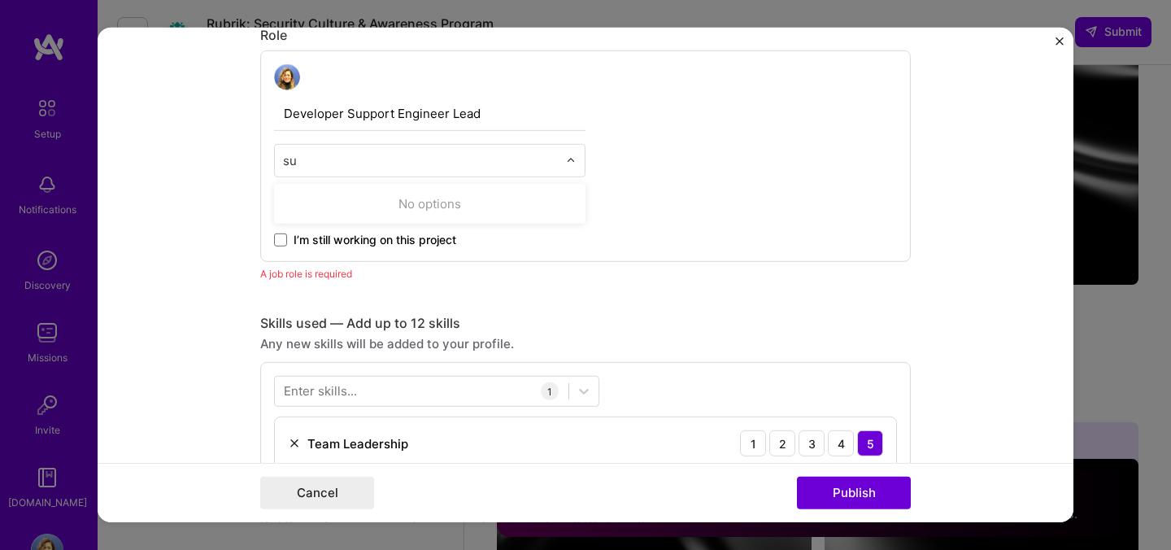
type input "s"
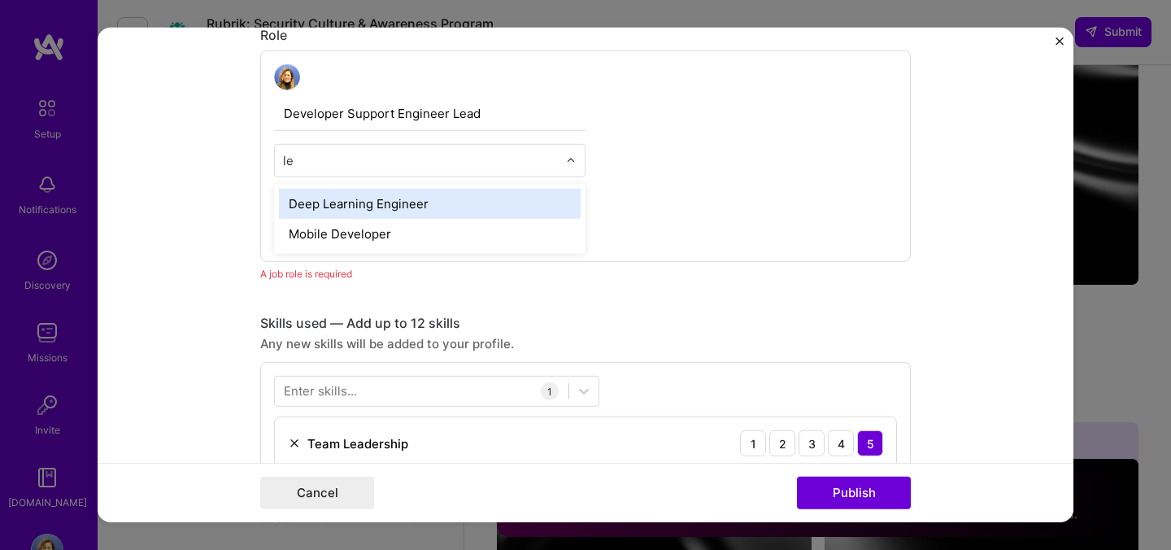
type input "l"
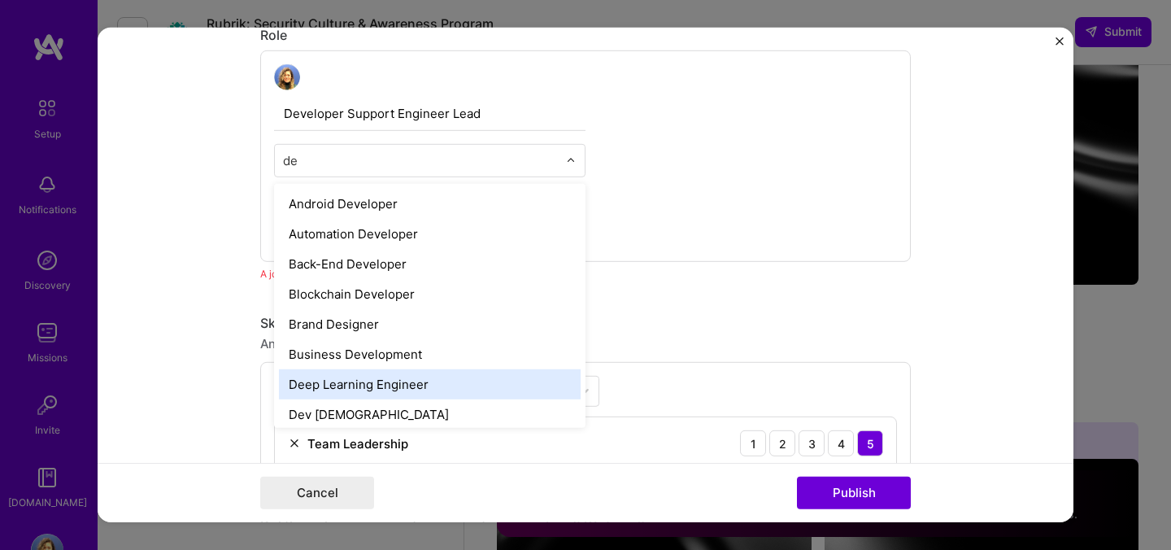
type input "d"
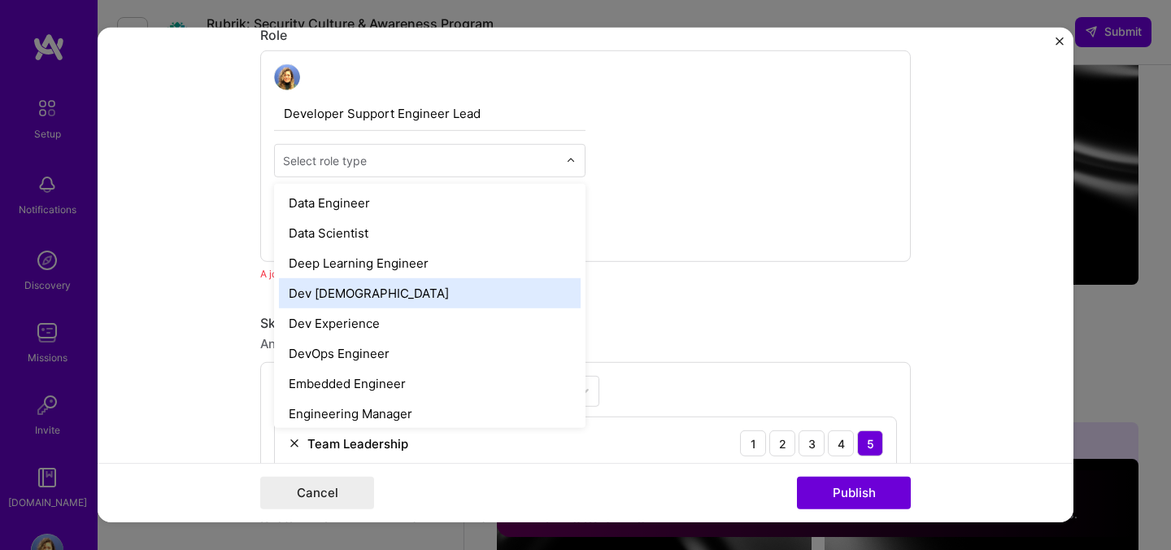
scroll to position [664, 0]
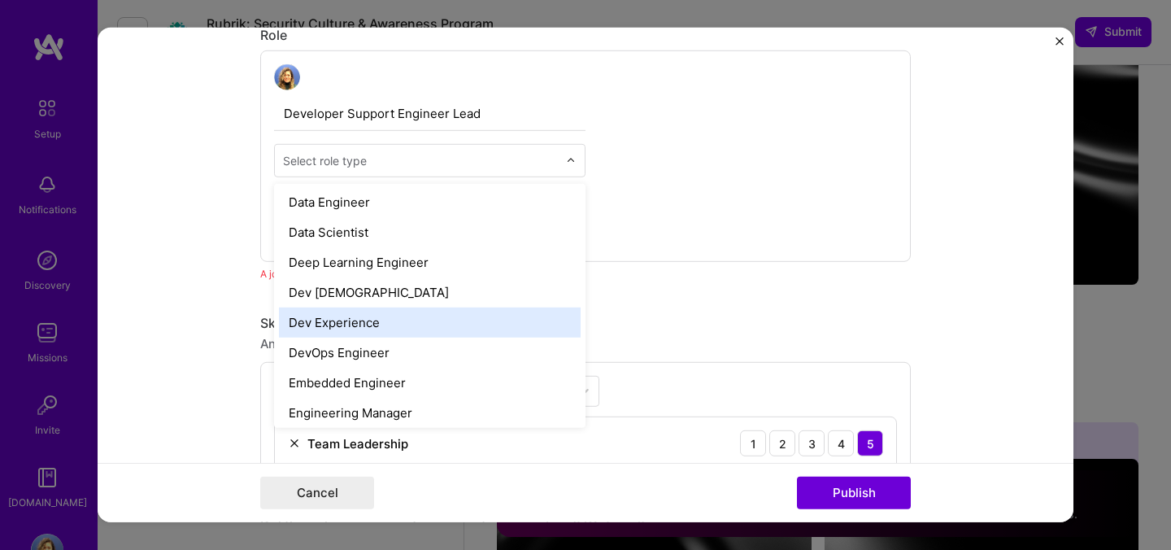
click at [464, 311] on div "Dev Experience" at bounding box center [430, 322] width 302 height 30
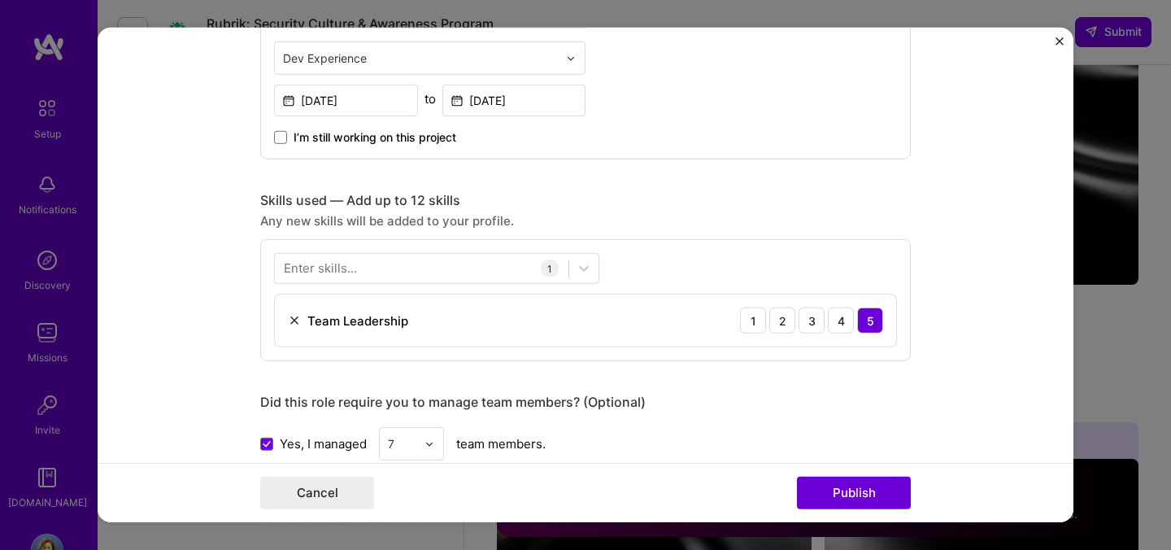
scroll to position [651, 0]
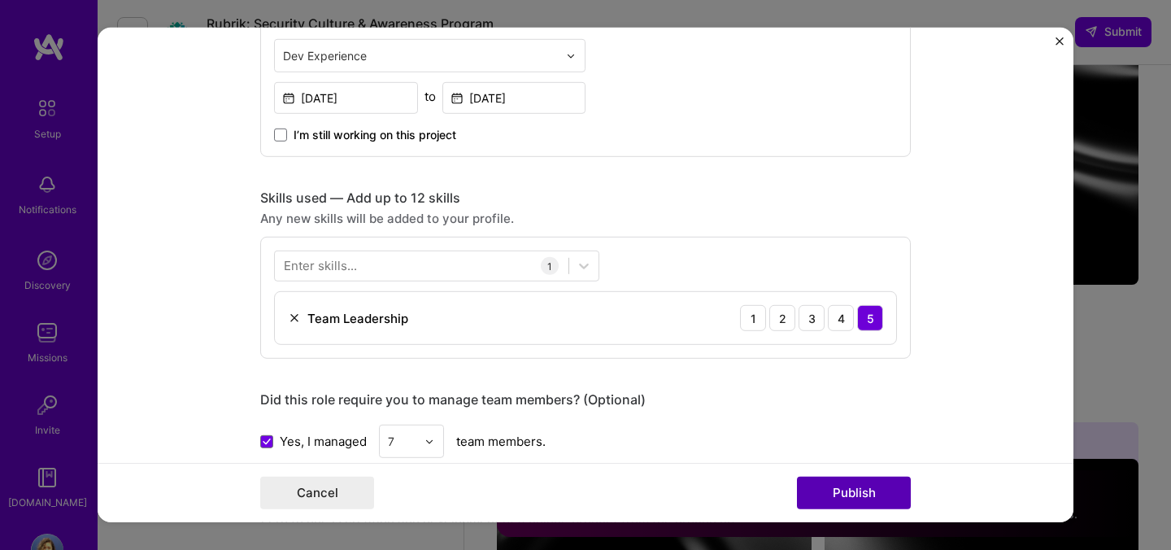
click at [876, 497] on button "Publish" at bounding box center [854, 493] width 114 height 33
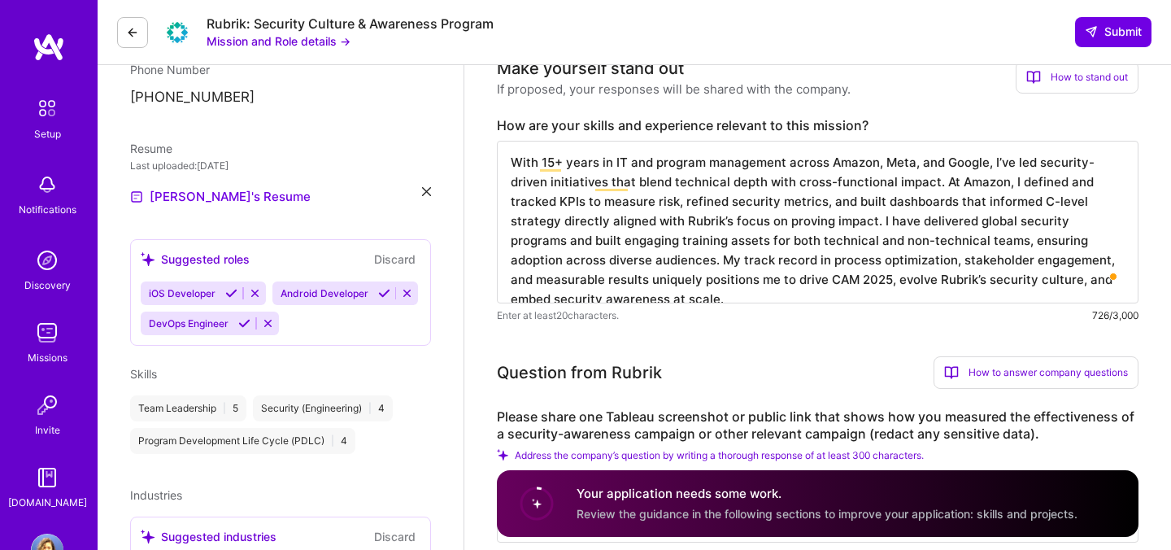
scroll to position [304, 0]
click at [398, 260] on button "Discard" at bounding box center [394, 259] width 51 height 19
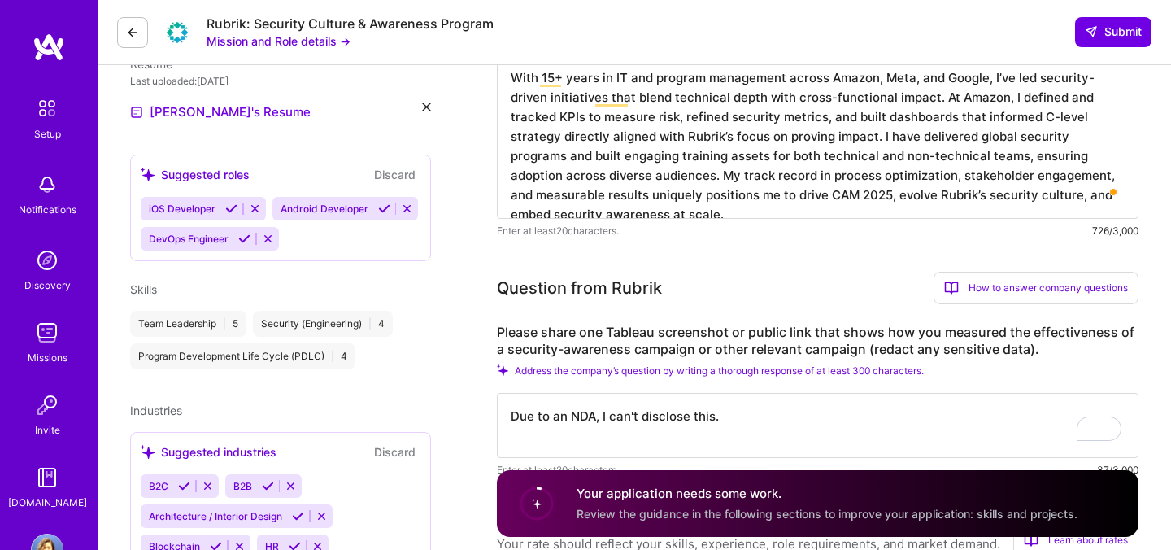
scroll to position [391, 0]
click at [405, 173] on button "Discard" at bounding box center [394, 172] width 51 height 19
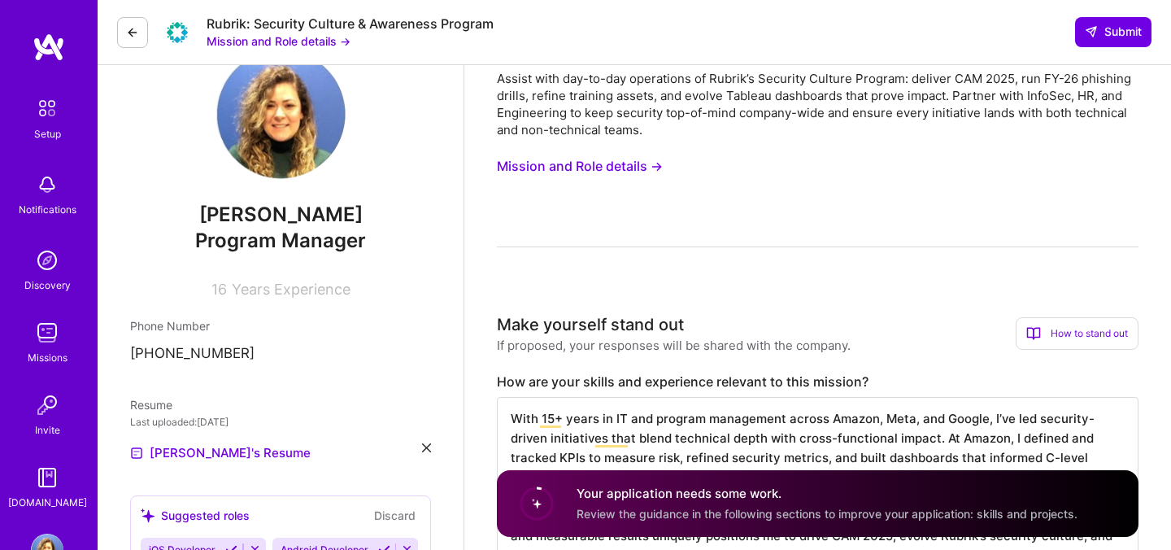
scroll to position [0, 0]
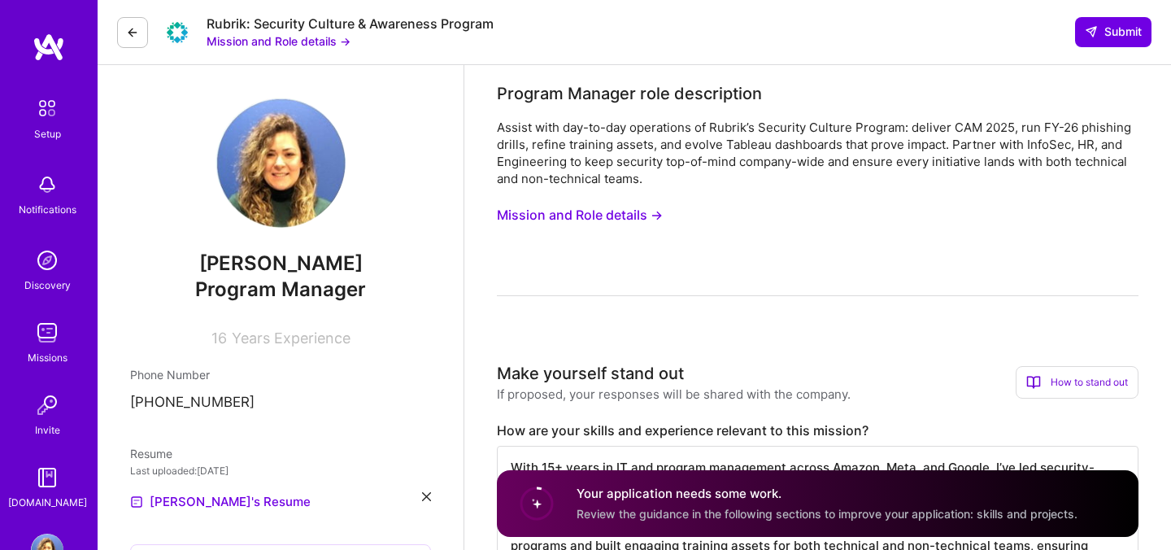
click at [624, 503] on div "Your application needs some work. Review the guidance in the following sections…" at bounding box center [827, 503] width 501 height 37
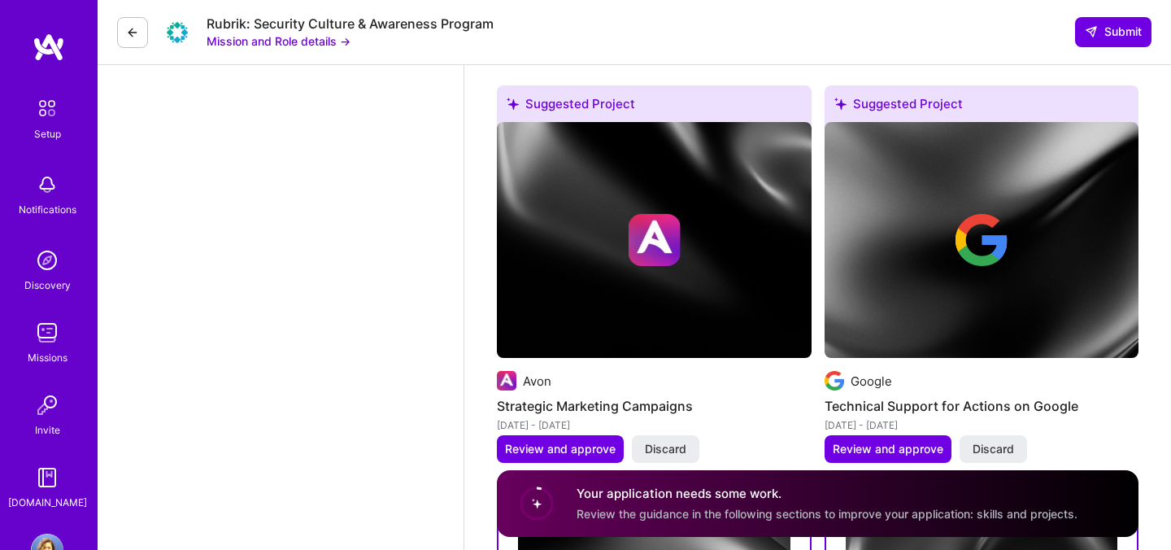
scroll to position [3358, 0]
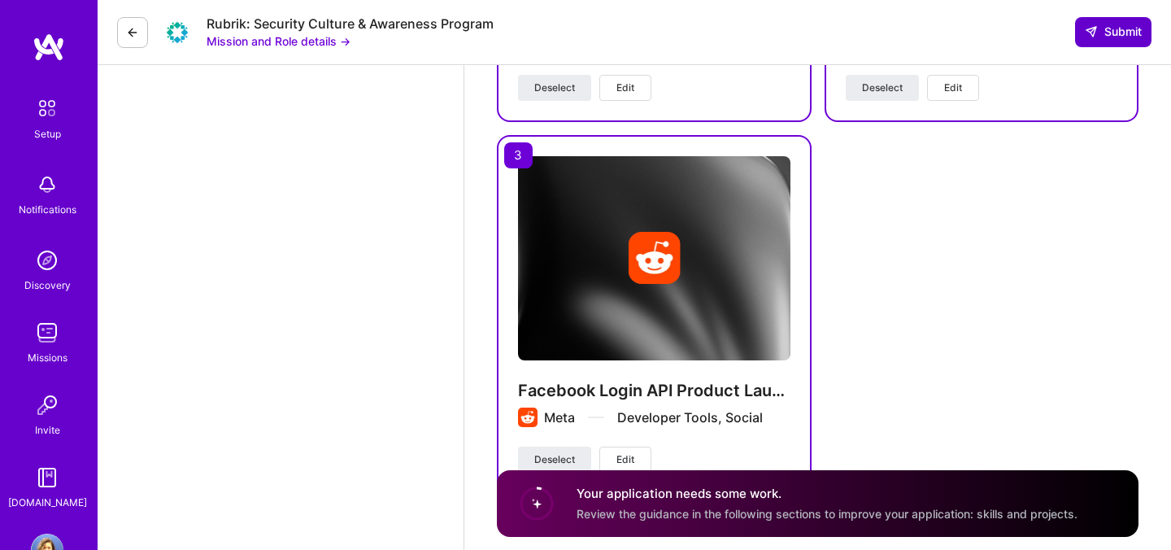
click at [1126, 27] on span "Submit" at bounding box center [1113, 32] width 57 height 16
click at [1100, 35] on span "Submit" at bounding box center [1113, 32] width 57 height 16
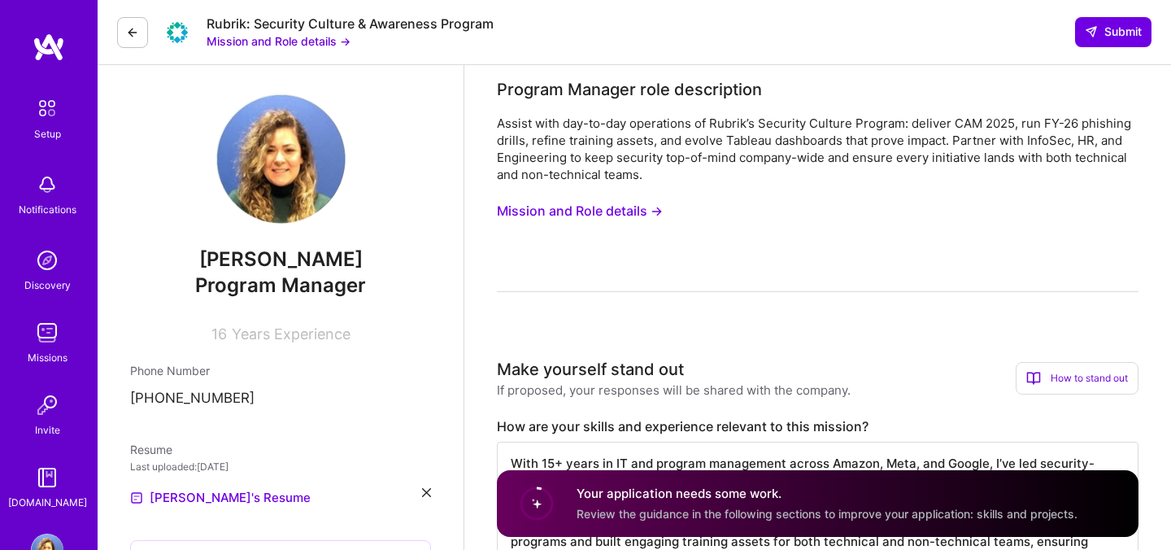
scroll to position [0, 0]
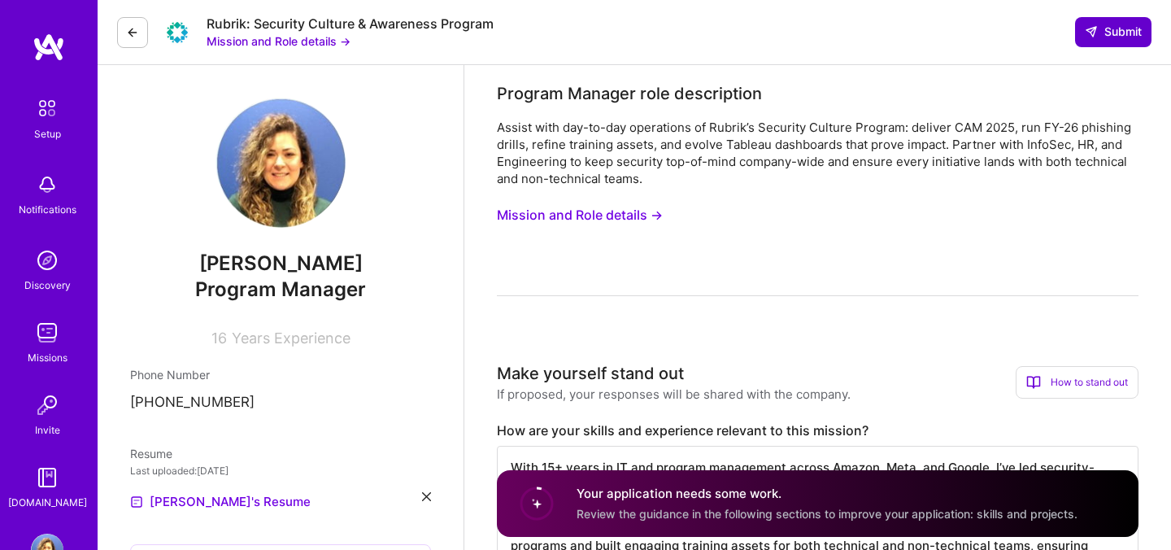
click at [1115, 35] on span "Submit" at bounding box center [1113, 32] width 57 height 16
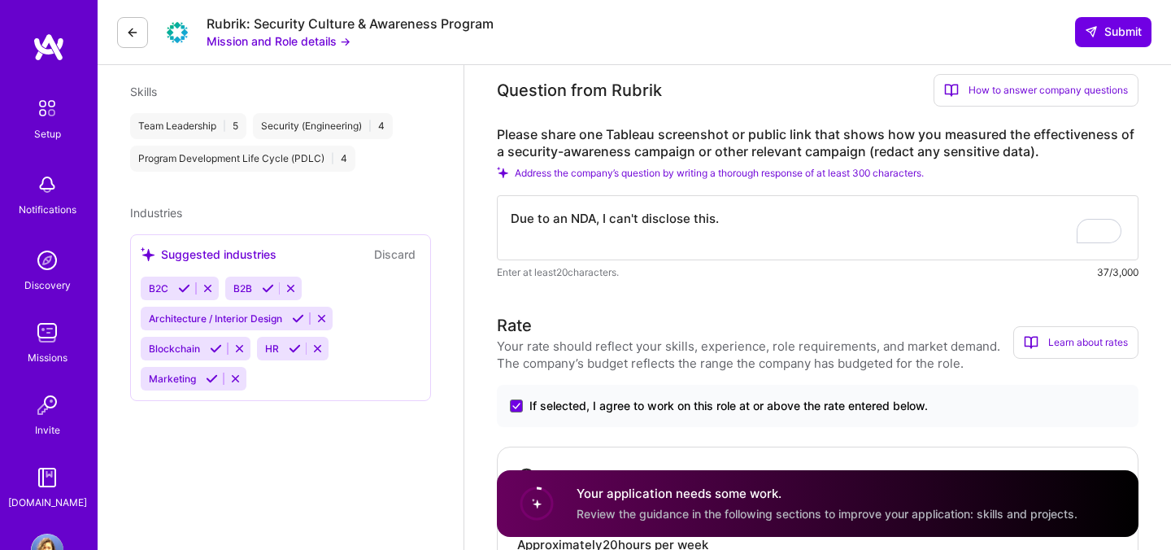
scroll to position [580, 0]
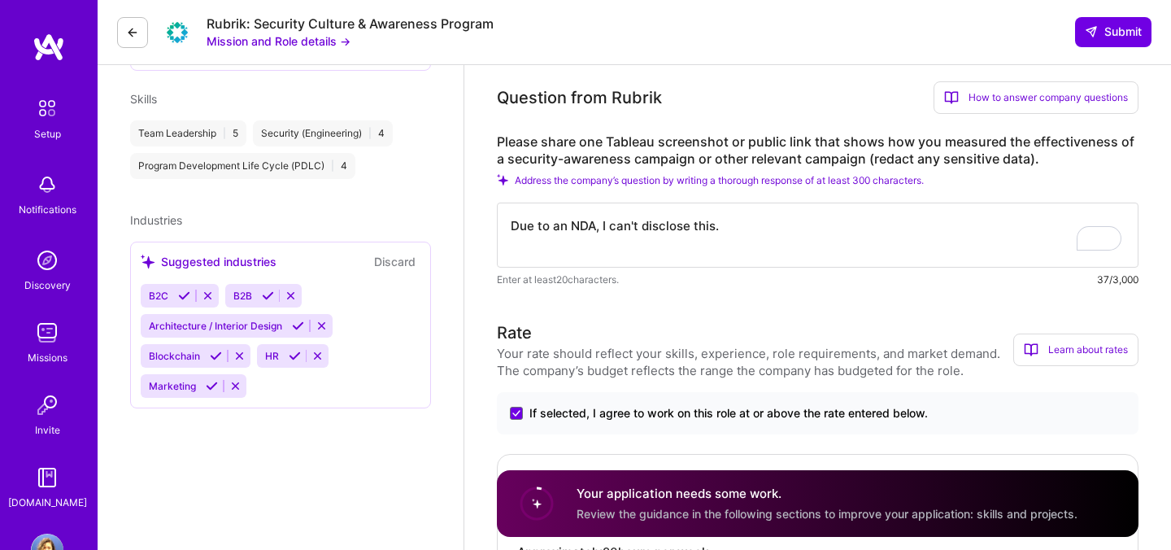
click at [918, 237] on textarea "Due to an NDA, I can't disclose this." at bounding box center [818, 234] width 642 height 65
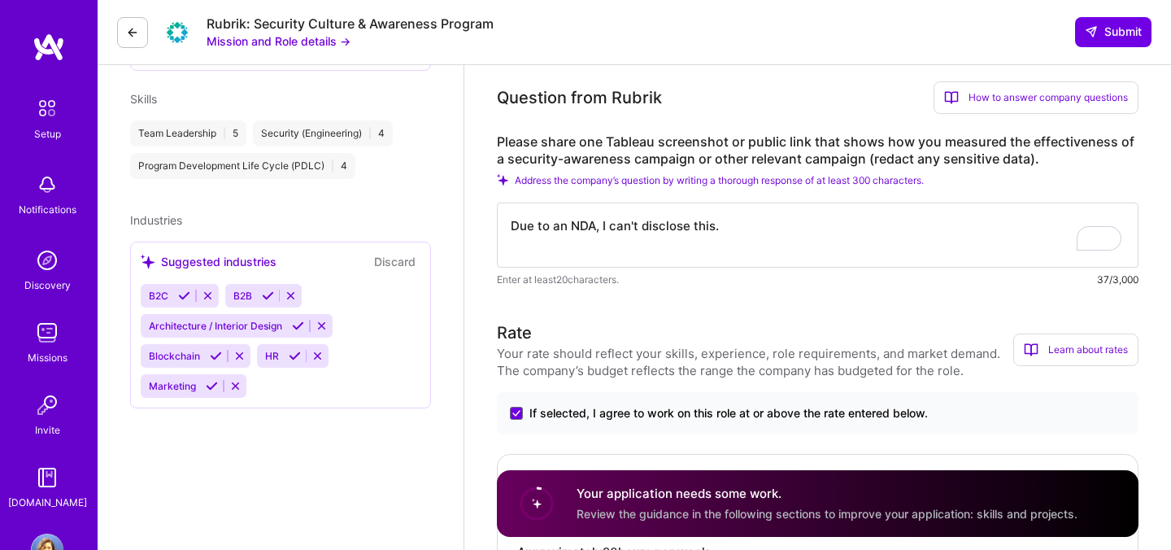
click at [918, 237] on textarea "Due to an NDA, I can't disclose this." at bounding box center [818, 234] width 642 height 65
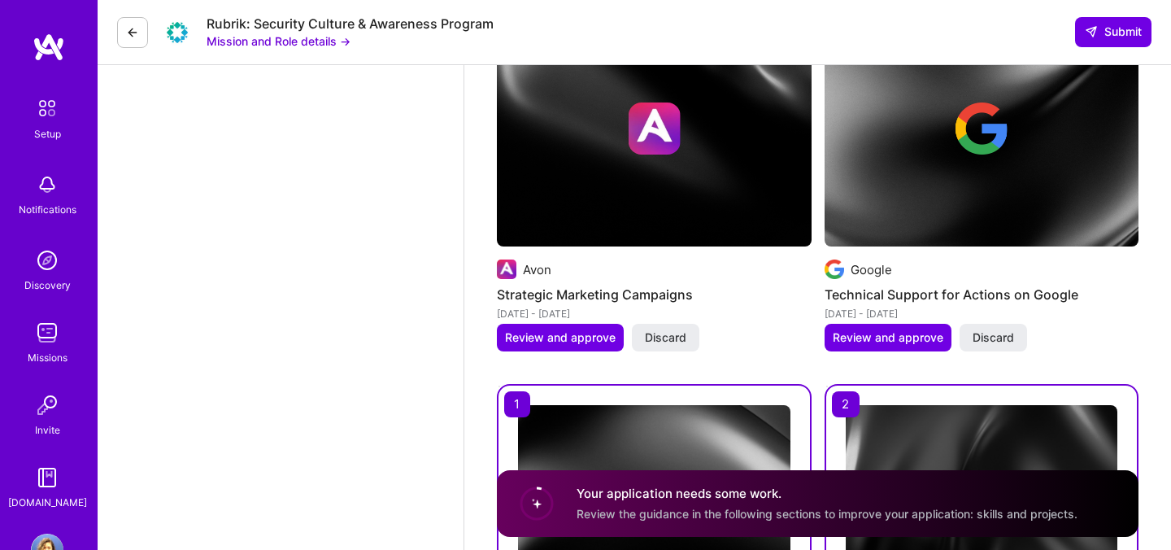
scroll to position [3417, 0]
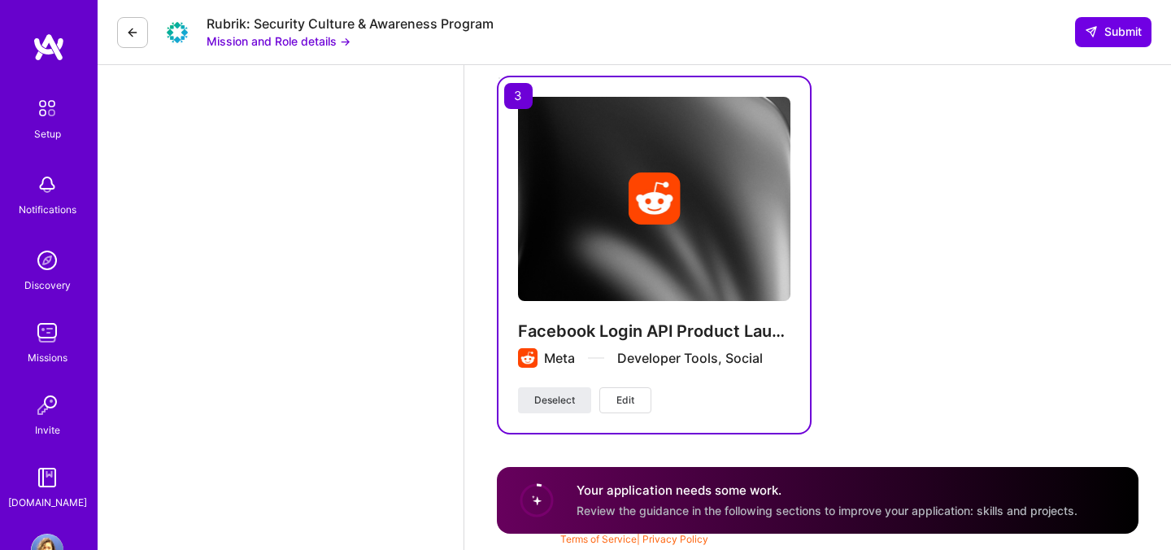
click at [751, 501] on div "Your application needs some work. Review the guidance in the following sections…" at bounding box center [827, 499] width 501 height 37
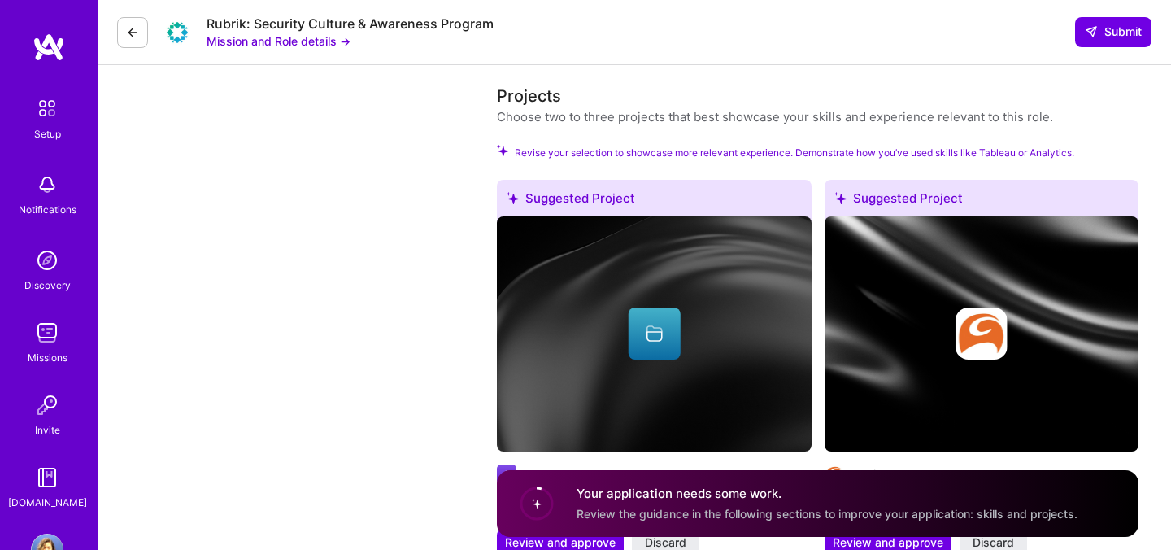
scroll to position [1692, 0]
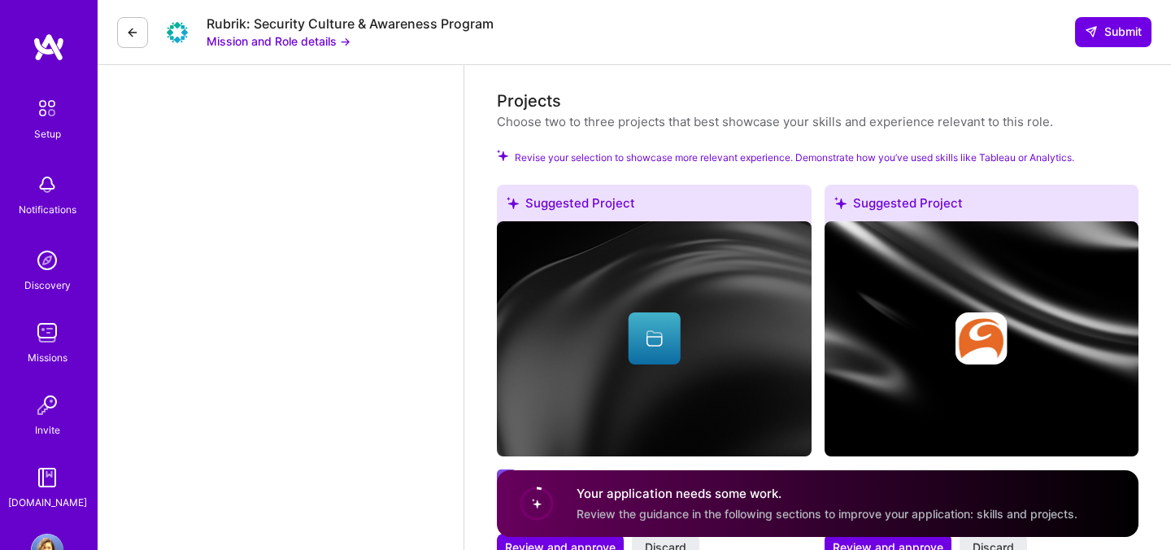
click at [716, 157] on span "Revise your selection to showcase more relevant experience. Demonstrate how you…" at bounding box center [795, 157] width 560 height 15
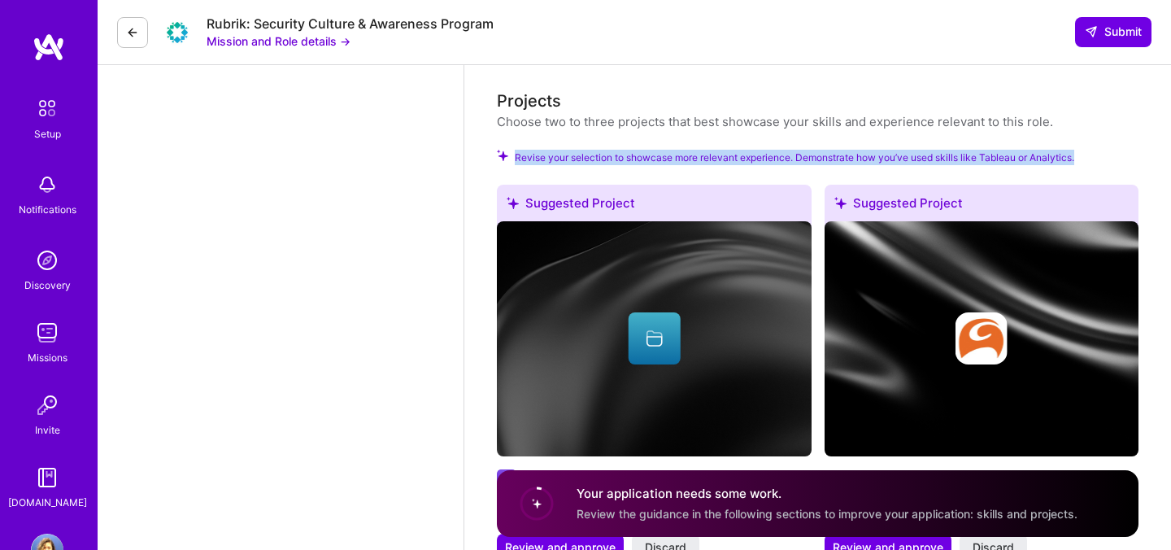
click at [716, 157] on span "Revise your selection to showcase more relevant experience. Demonstrate how you…" at bounding box center [795, 157] width 560 height 15
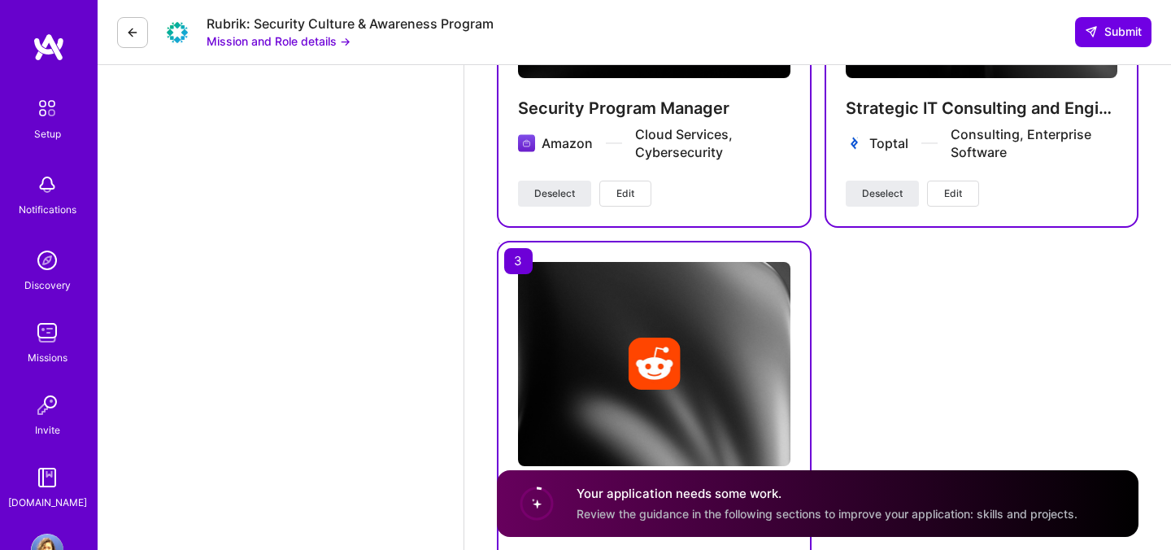
scroll to position [3417, 0]
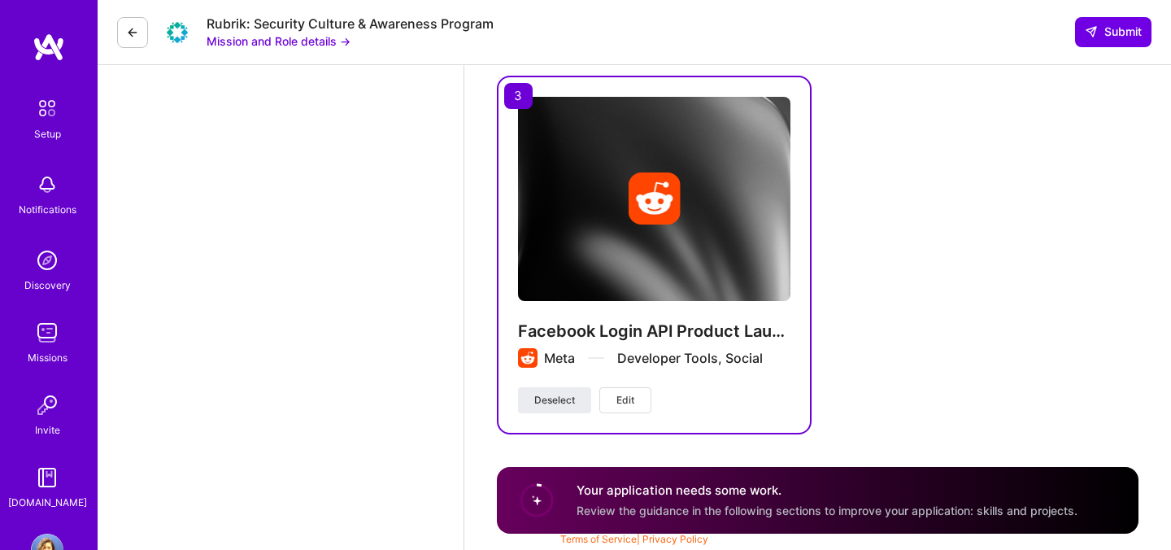
click at [729, 519] on div "Your application needs some work. Review the guidance in the following sections…" at bounding box center [818, 500] width 642 height 67
click at [653, 501] on div "Your application needs some work. Review the guidance in the following sections…" at bounding box center [827, 499] width 501 height 37
click at [542, 504] on circle at bounding box center [536, 500] width 31 height 31
click at [603, 512] on span "Review the guidance in the following sections to improve your application: skil…" at bounding box center [827, 510] width 501 height 14
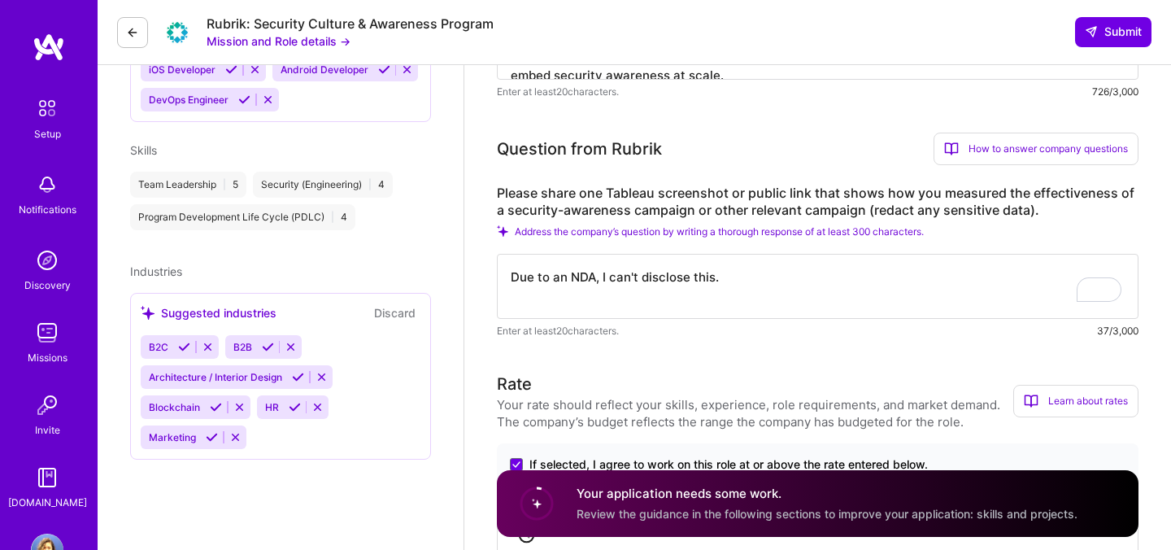
scroll to position [540, 0]
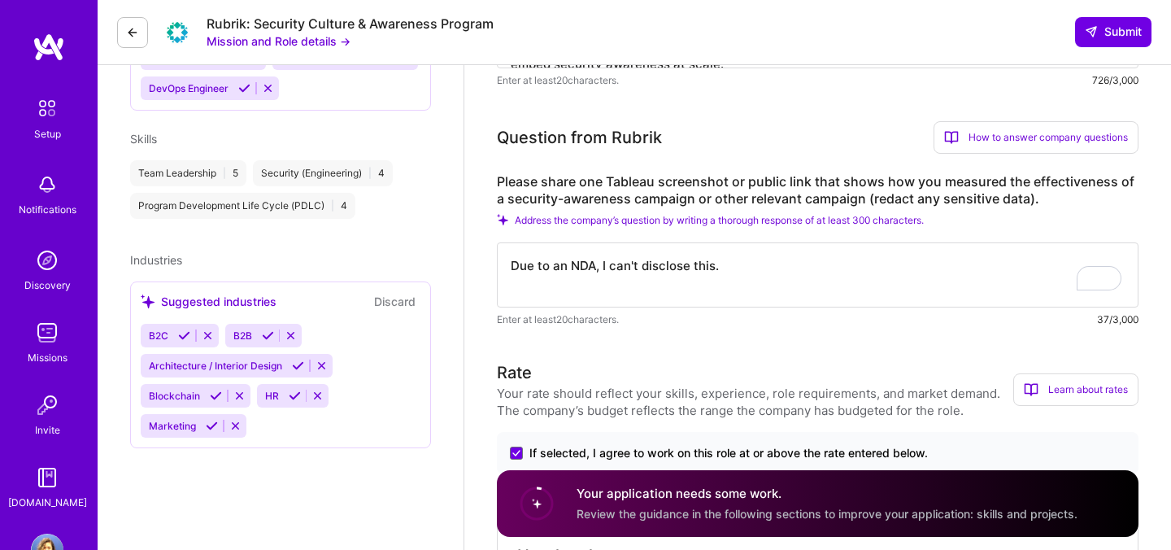
click at [375, 210] on div "Team Leadership | 5 Security (Engineering) | 4 Program Development Life Cycle (…" at bounding box center [280, 189] width 301 height 59
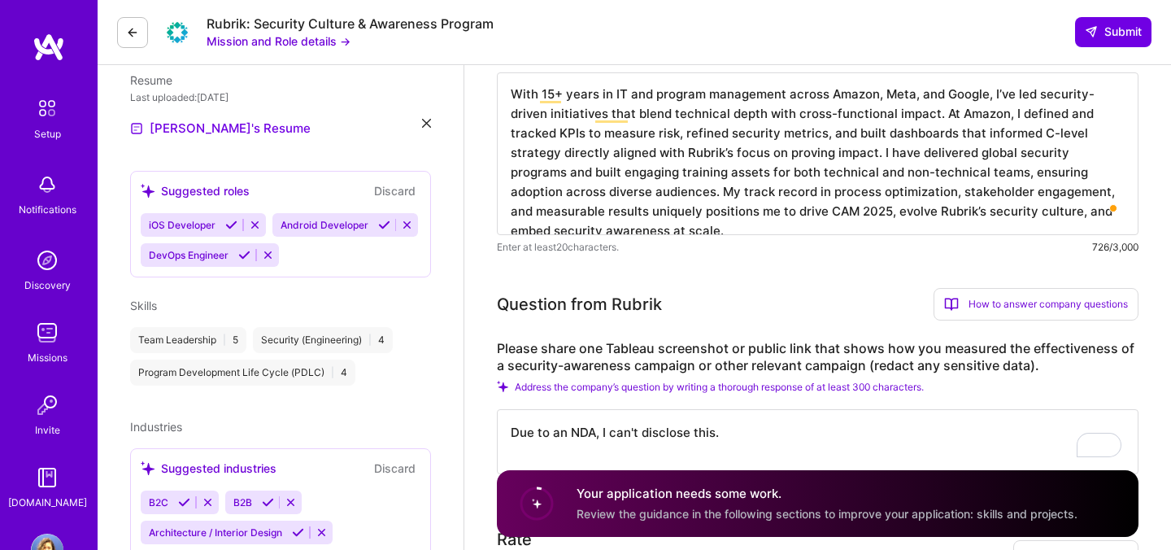
scroll to position [399, 0]
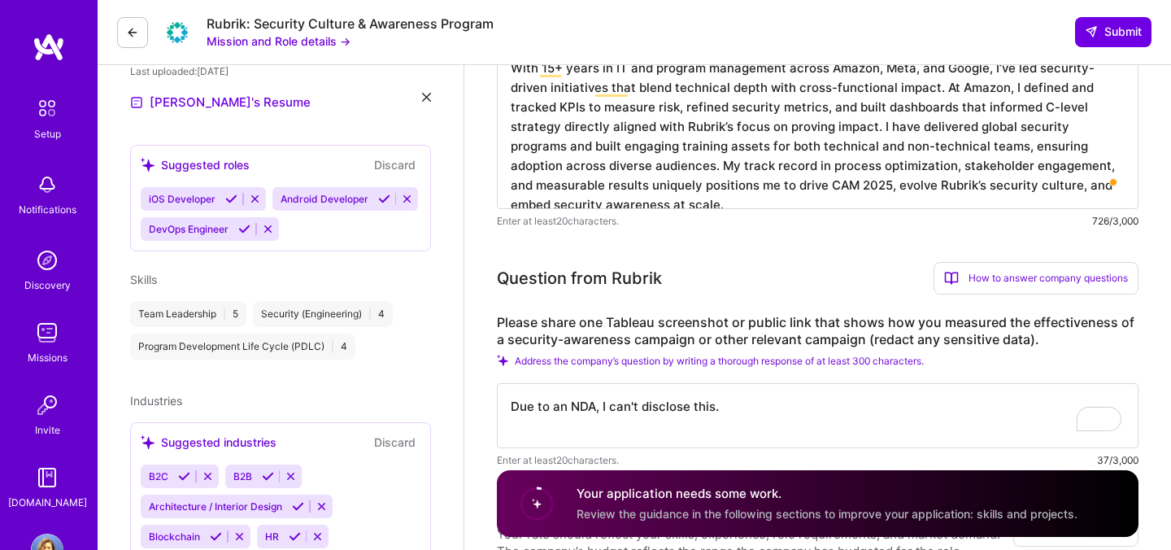
click at [240, 233] on icon at bounding box center [244, 229] width 12 height 12
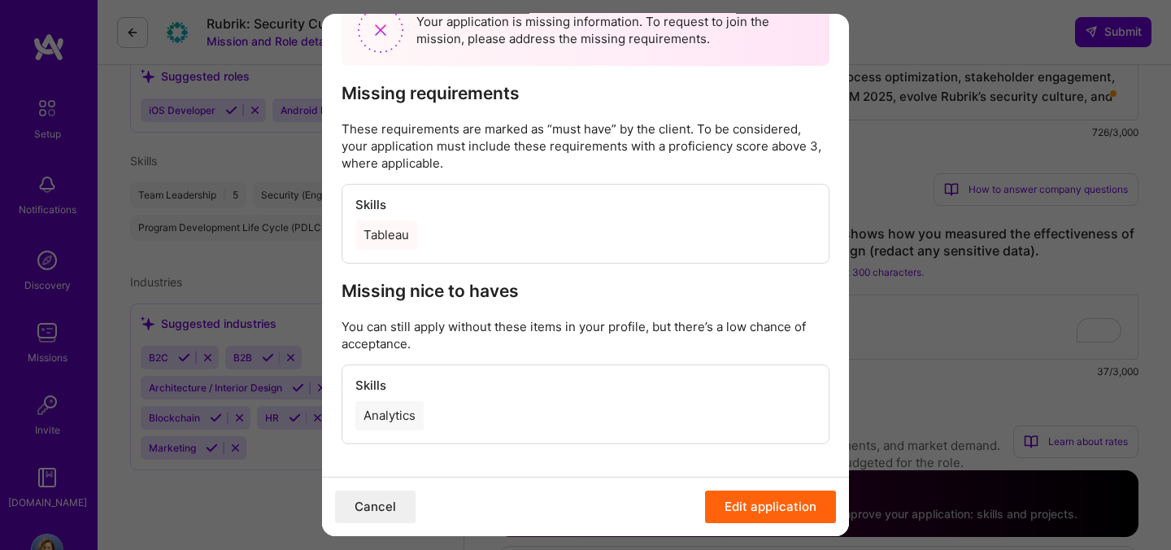
scroll to position [494, 0]
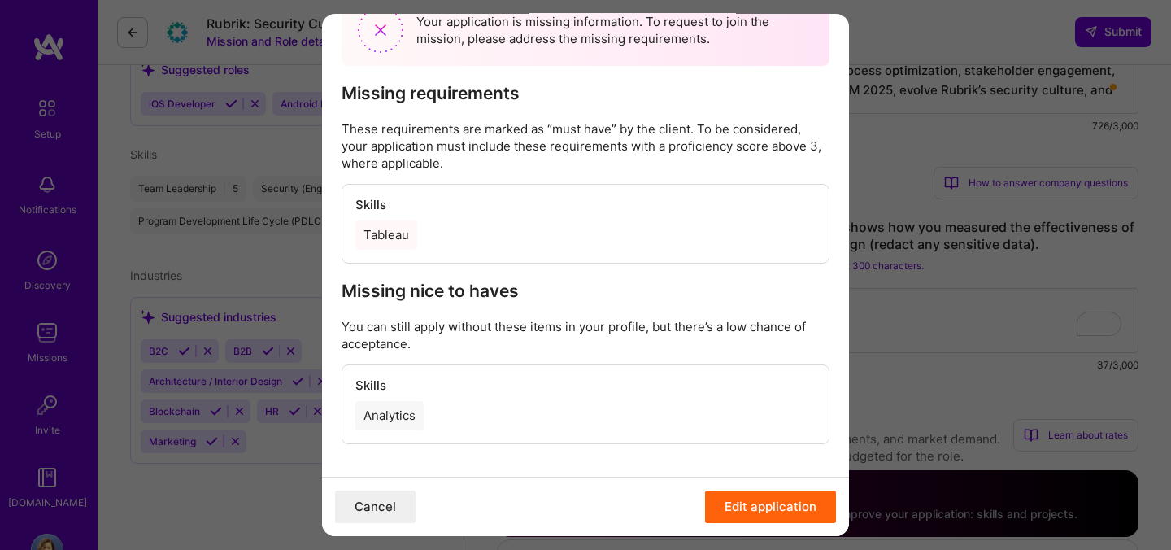
click at [394, 237] on div "Tableau" at bounding box center [386, 234] width 62 height 29
click at [449, 233] on div "Tableau" at bounding box center [585, 234] width 460 height 29
click at [751, 510] on button "Edit application" at bounding box center [770, 506] width 131 height 33
click at [775, 507] on button "Edit application" at bounding box center [770, 506] width 131 height 33
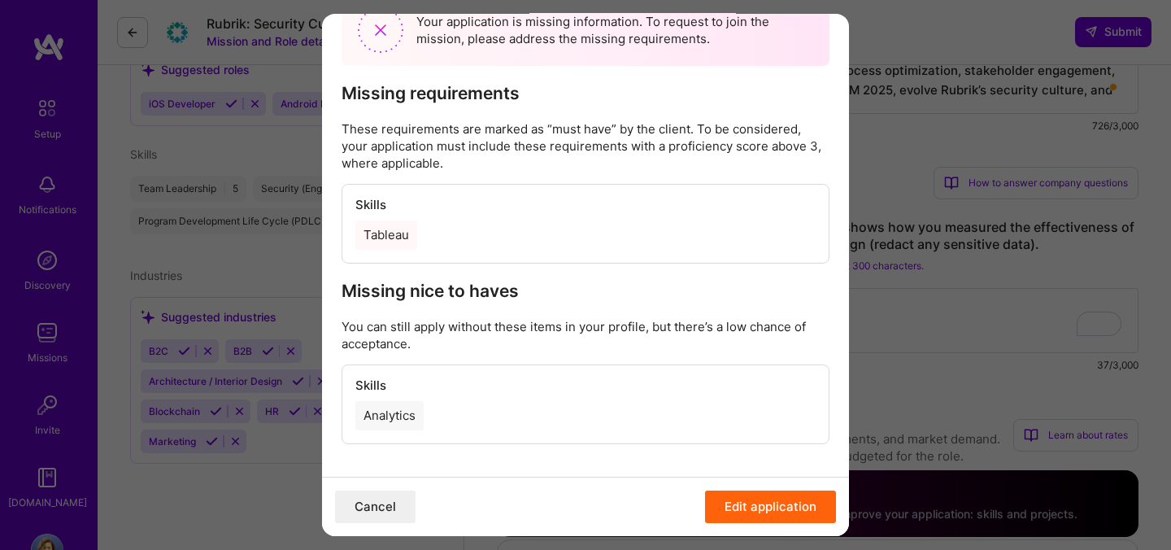
click at [902, 168] on div "Your application is missing requirements Your application is missing informatio…" at bounding box center [585, 275] width 1171 height 550
click at [389, 512] on button "Cancel" at bounding box center [375, 506] width 81 height 33
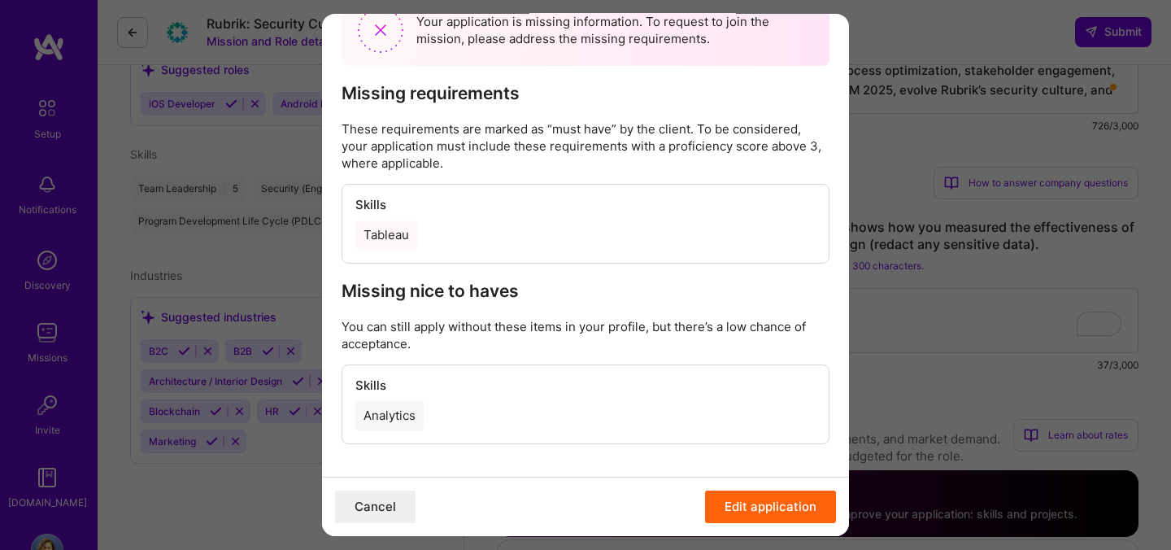
click at [945, 203] on div "Your application is missing requirements Your application is missing informatio…" at bounding box center [585, 275] width 1171 height 550
click at [378, 512] on button "Cancel" at bounding box center [375, 506] width 81 height 33
click at [776, 509] on button "Edit application" at bounding box center [770, 506] width 131 height 33
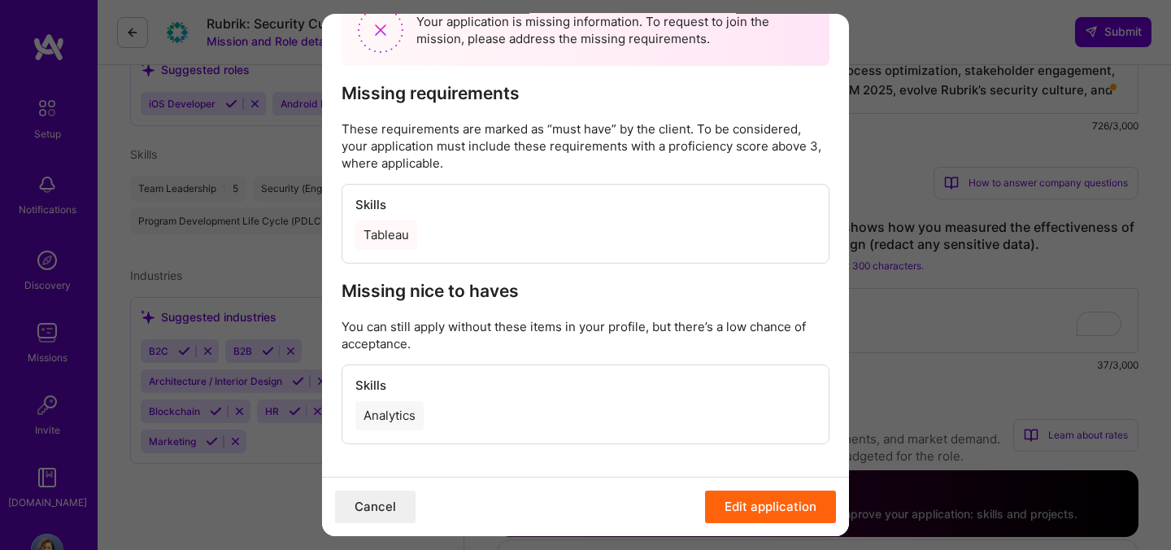
click at [776, 509] on button "Edit application" at bounding box center [770, 506] width 131 height 33
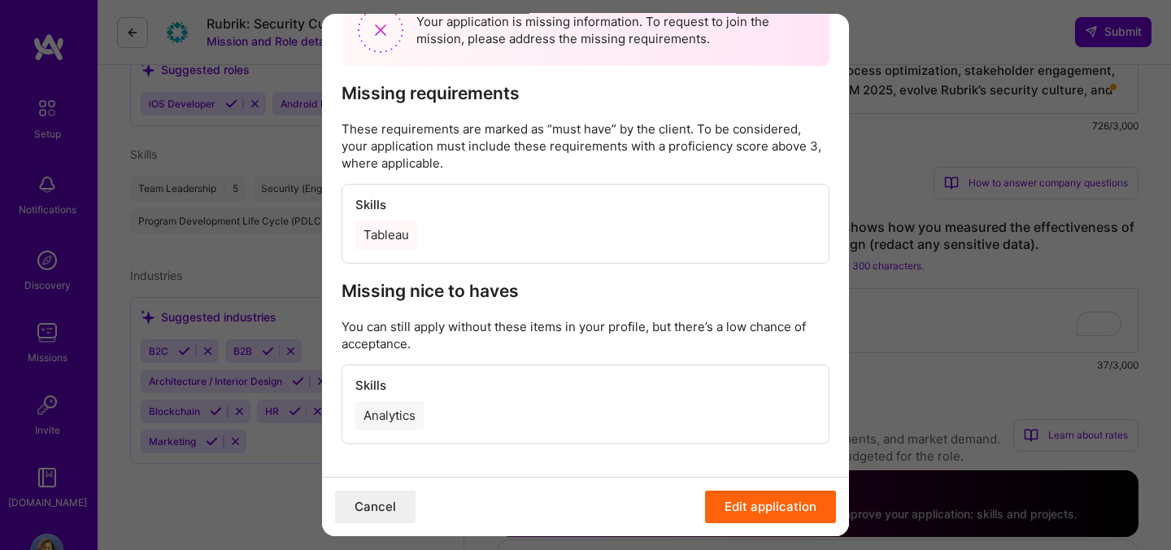
click at [776, 509] on button "Edit application" at bounding box center [770, 506] width 131 height 33
click at [922, 312] on div "Your application is missing requirements Your application is missing informatio…" at bounding box center [585, 275] width 1171 height 550
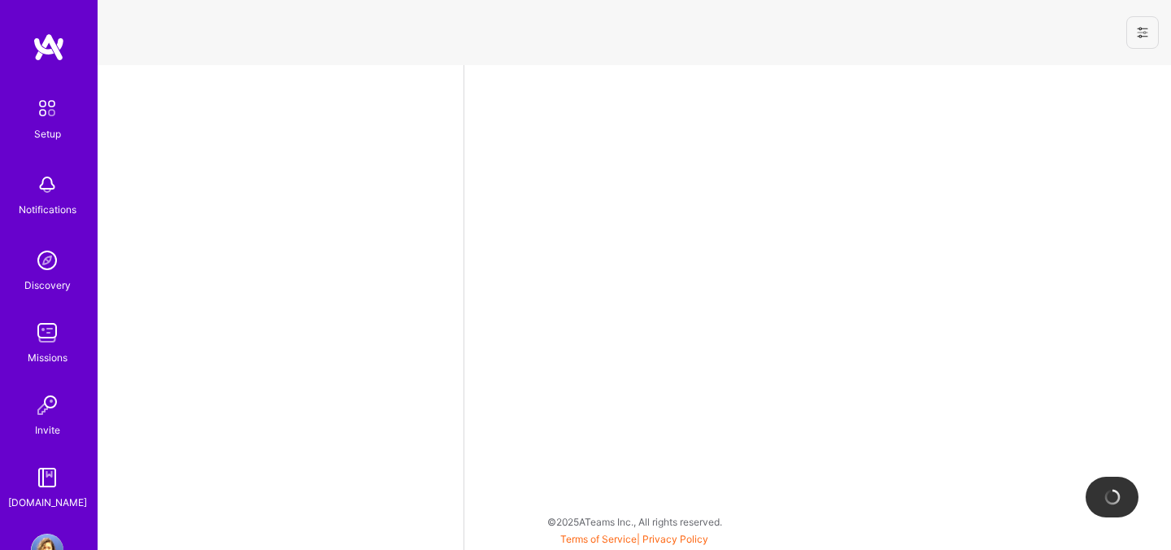
select select "IE"
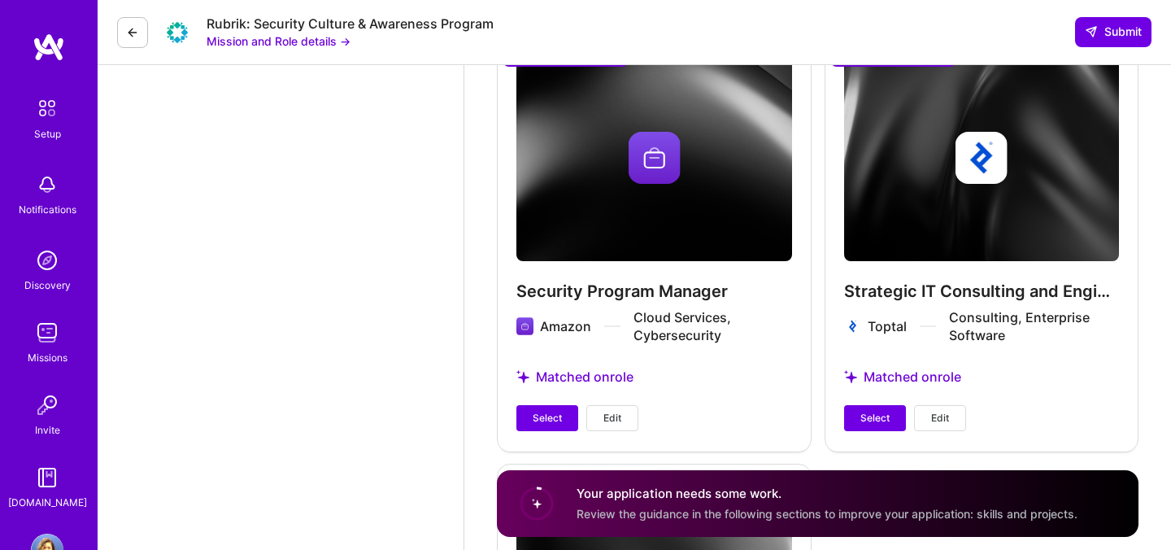
scroll to position [3452, 0]
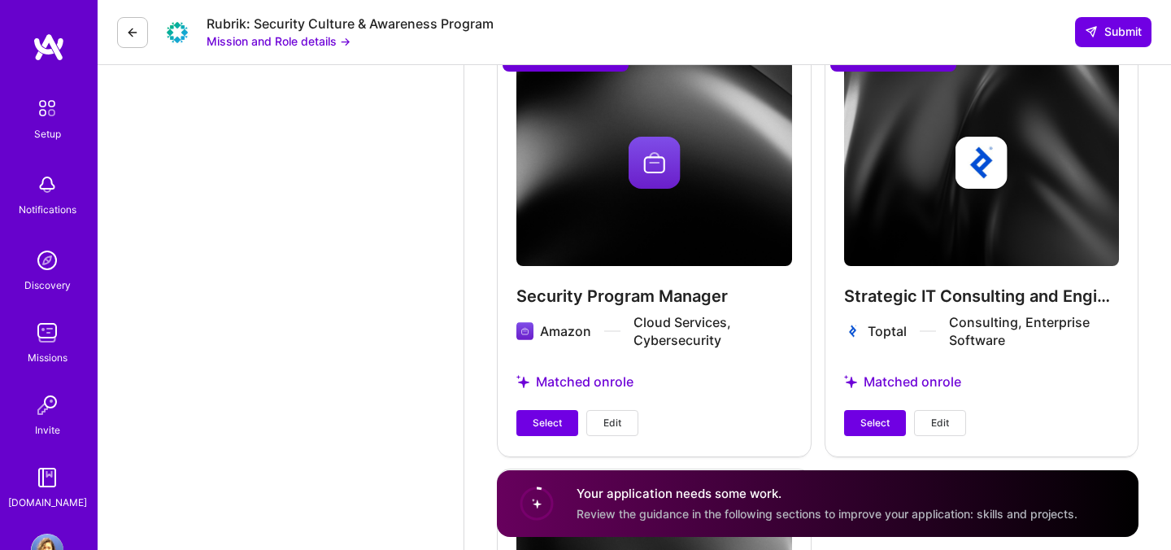
click at [948, 425] on span "Edit" at bounding box center [940, 423] width 18 height 15
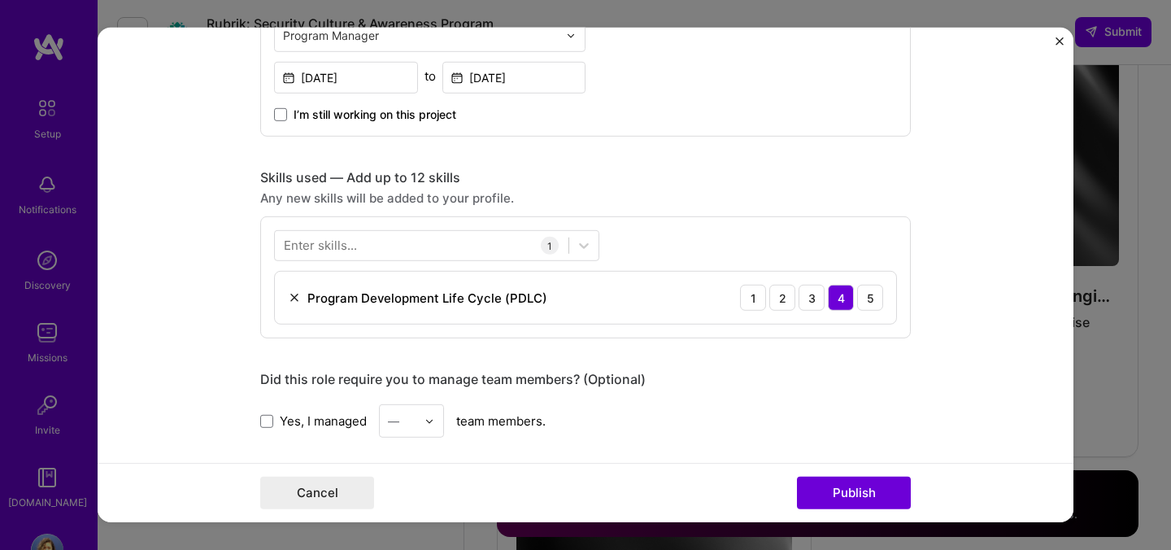
scroll to position [599, 0]
click at [442, 242] on div at bounding box center [422, 244] width 294 height 27
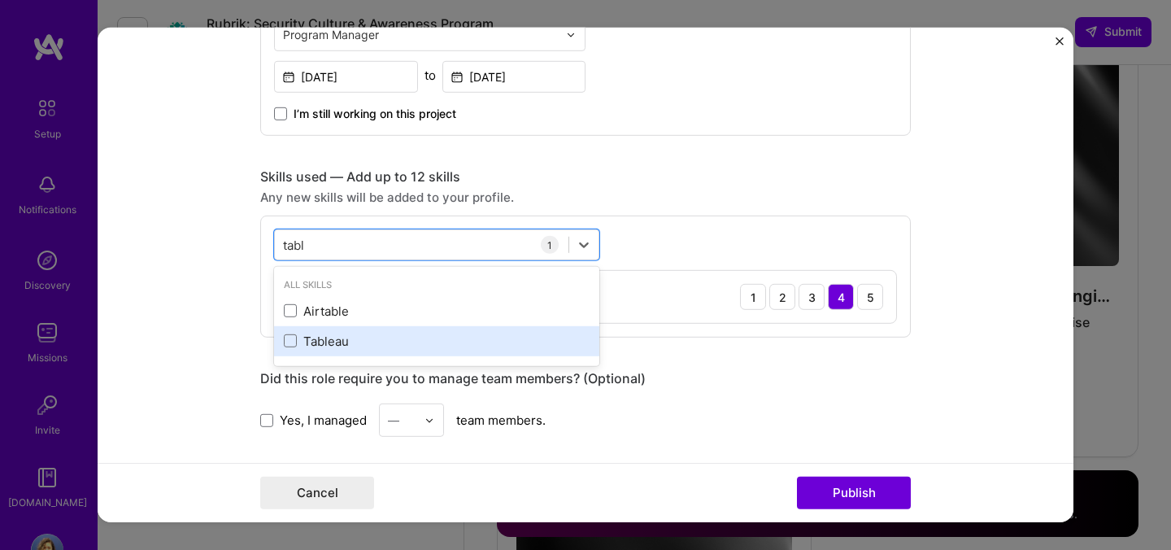
click at [282, 339] on div "Tableau" at bounding box center [436, 341] width 325 height 30
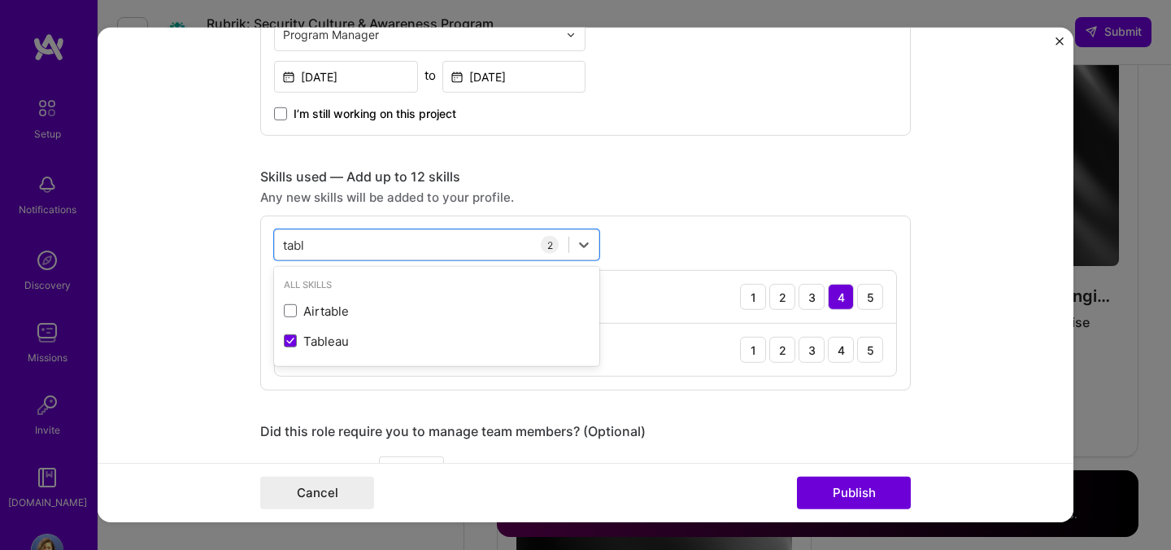
type input "tabl"
click at [696, 252] on div "option Tableau, selected. option Airtable focused, 0 of 2. 2 results available …" at bounding box center [585, 303] width 651 height 175
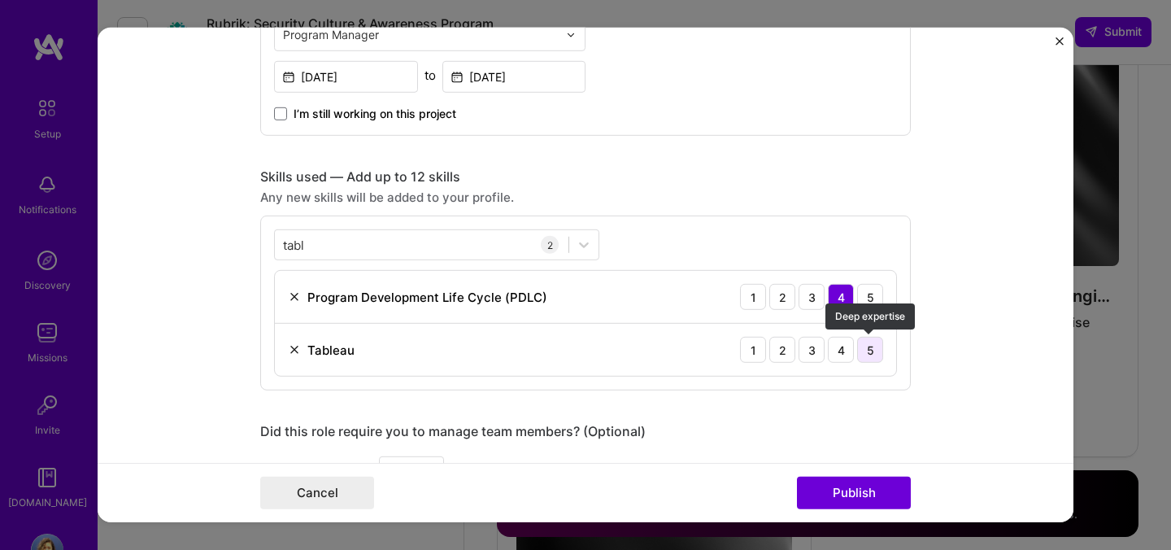
click at [874, 360] on div "5" at bounding box center [870, 350] width 26 height 26
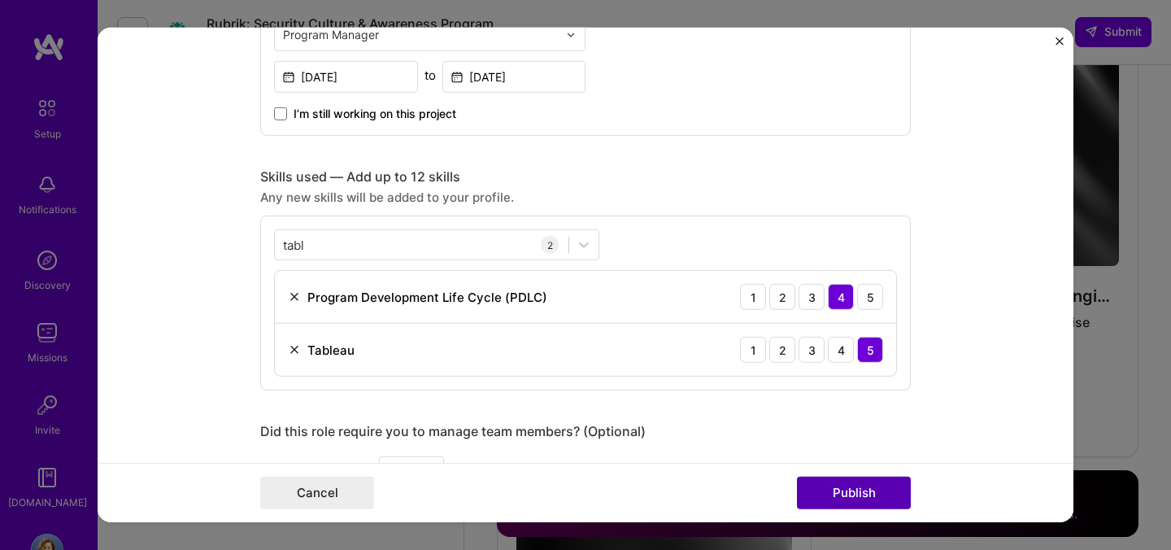
click at [873, 492] on button "Publish" at bounding box center [854, 493] width 114 height 33
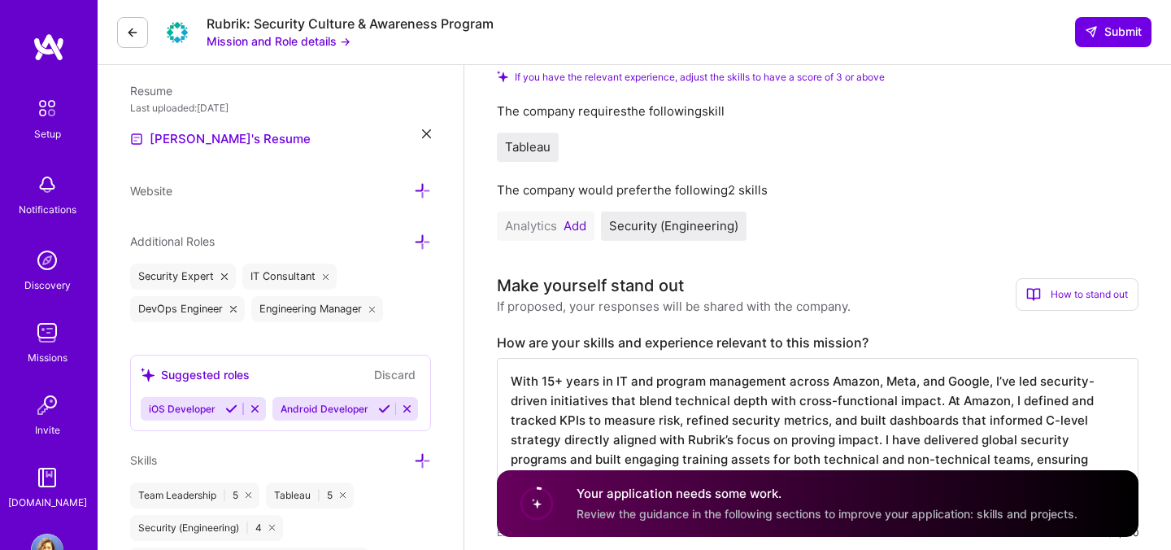
scroll to position [113, 0]
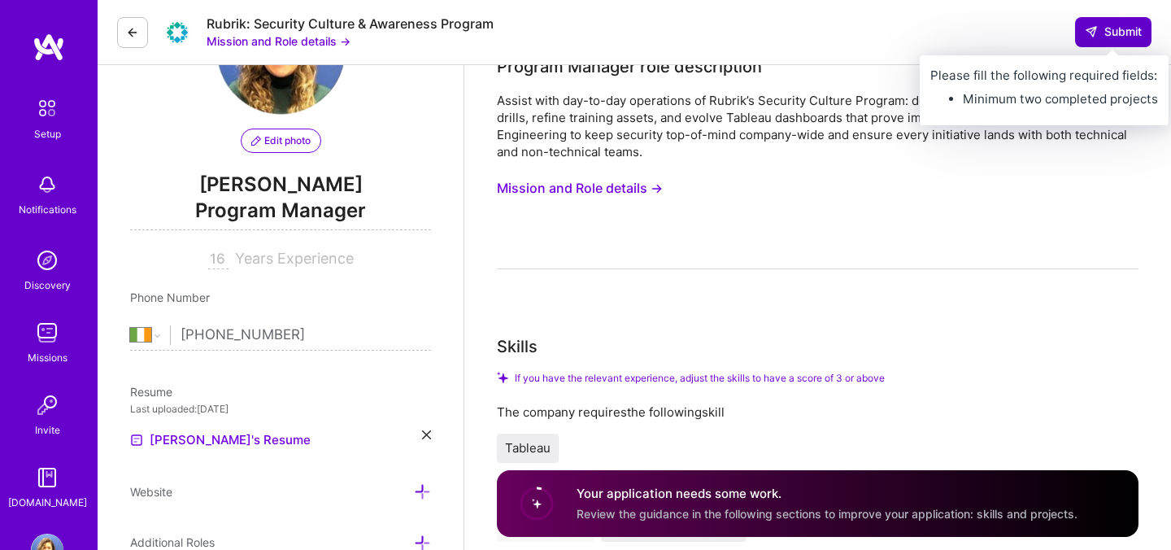
click at [1098, 35] on span "Submit" at bounding box center [1113, 32] width 57 height 16
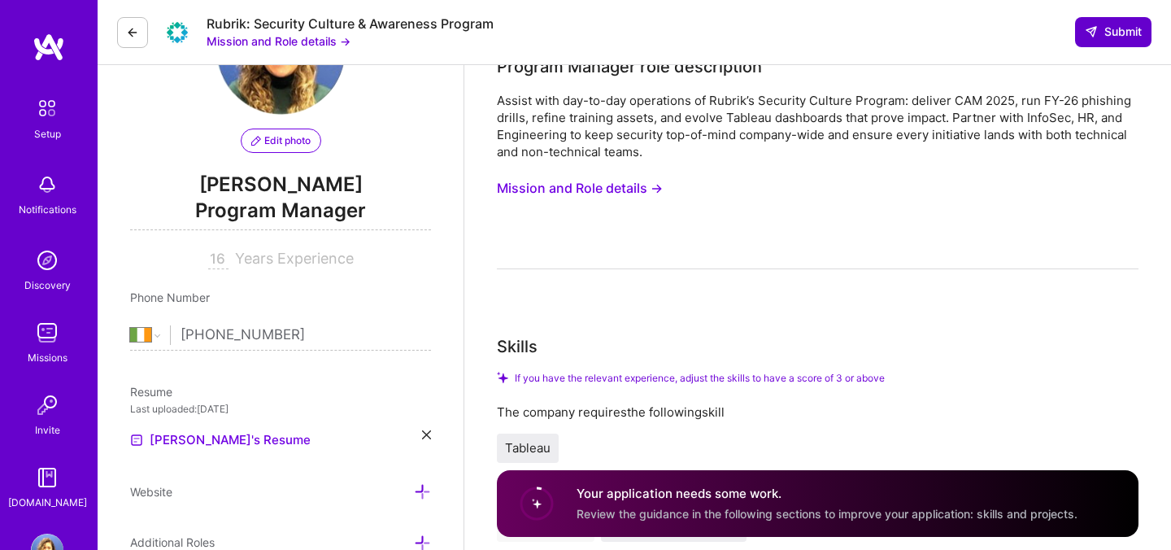
click at [1098, 35] on span "Submit" at bounding box center [1113, 32] width 57 height 16
click at [1097, 32] on span "Submit" at bounding box center [1113, 32] width 57 height 16
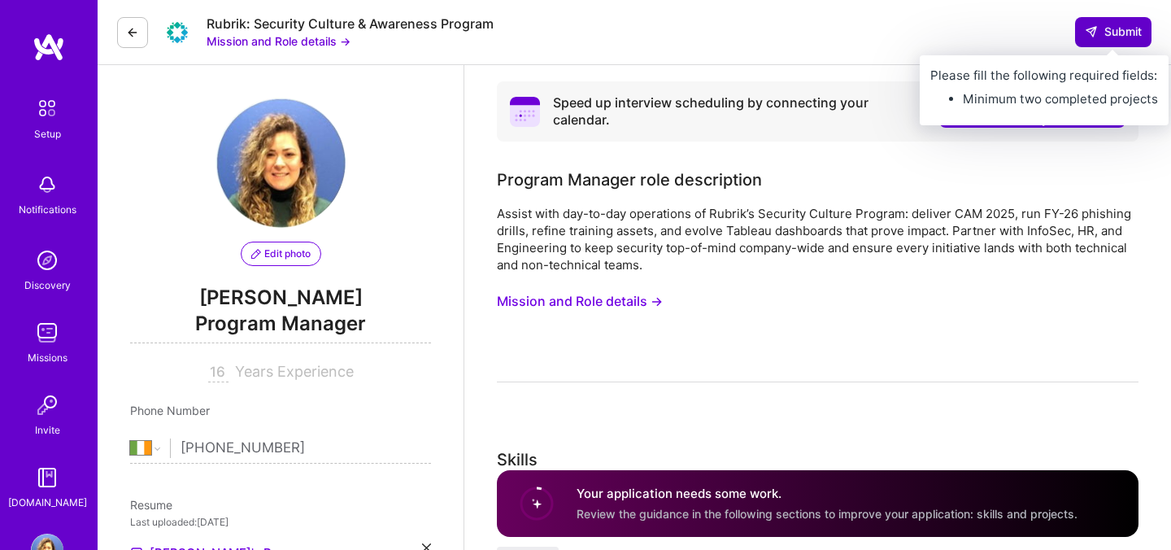
click at [1107, 26] on span "Submit" at bounding box center [1113, 32] width 57 height 16
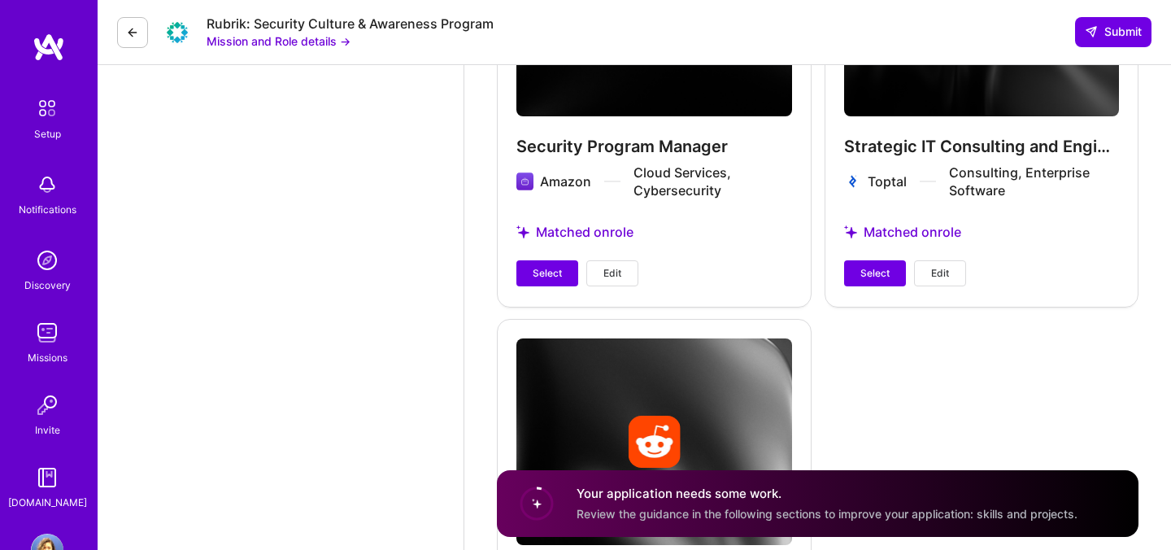
scroll to position [3604, 0]
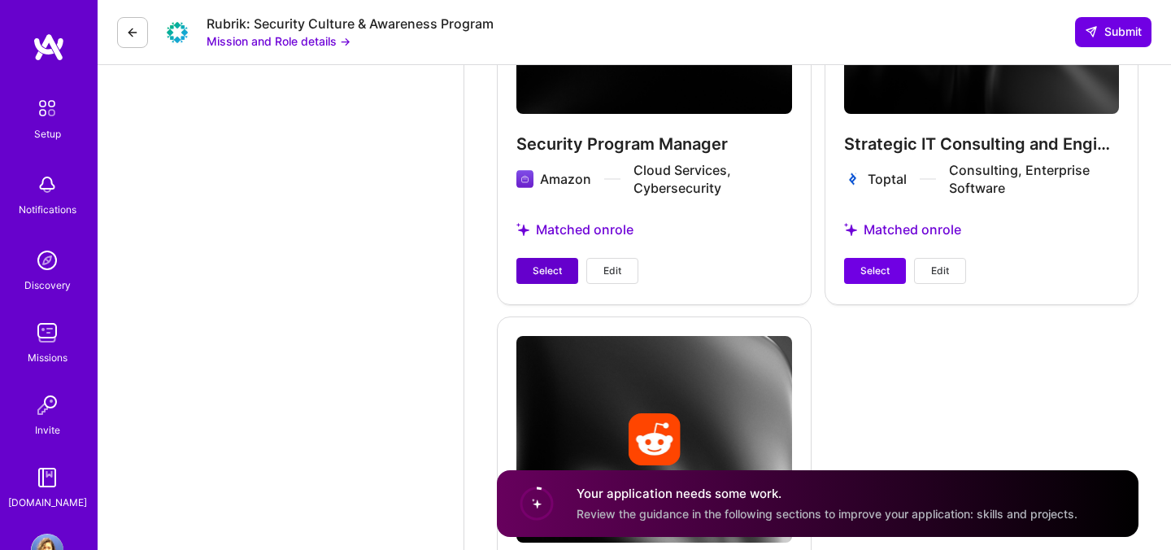
click at [559, 271] on span "Select" at bounding box center [547, 270] width 29 height 15
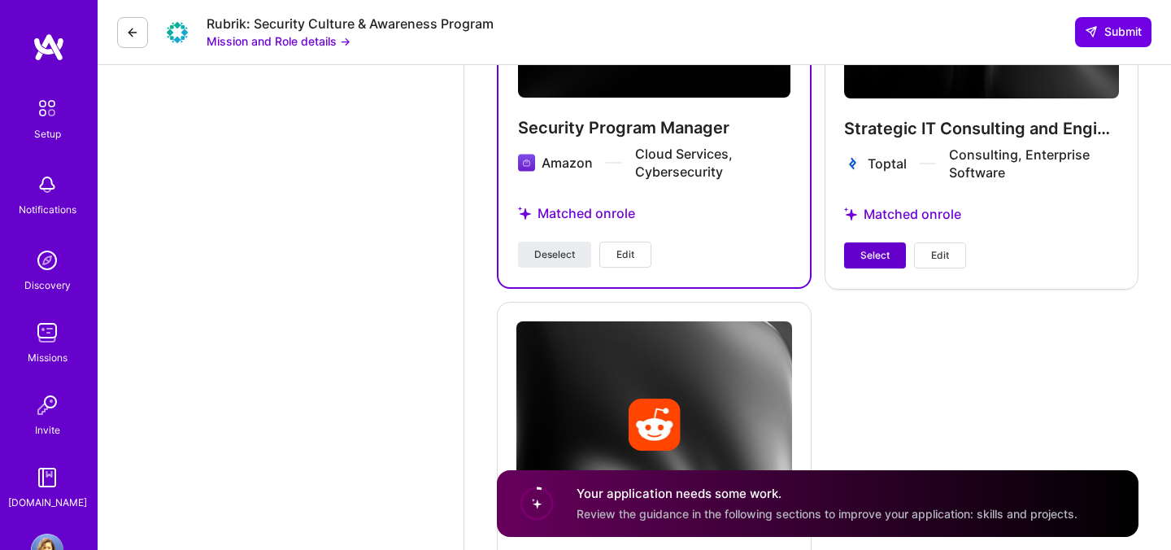
click at [865, 258] on span "Select" at bounding box center [874, 255] width 29 height 15
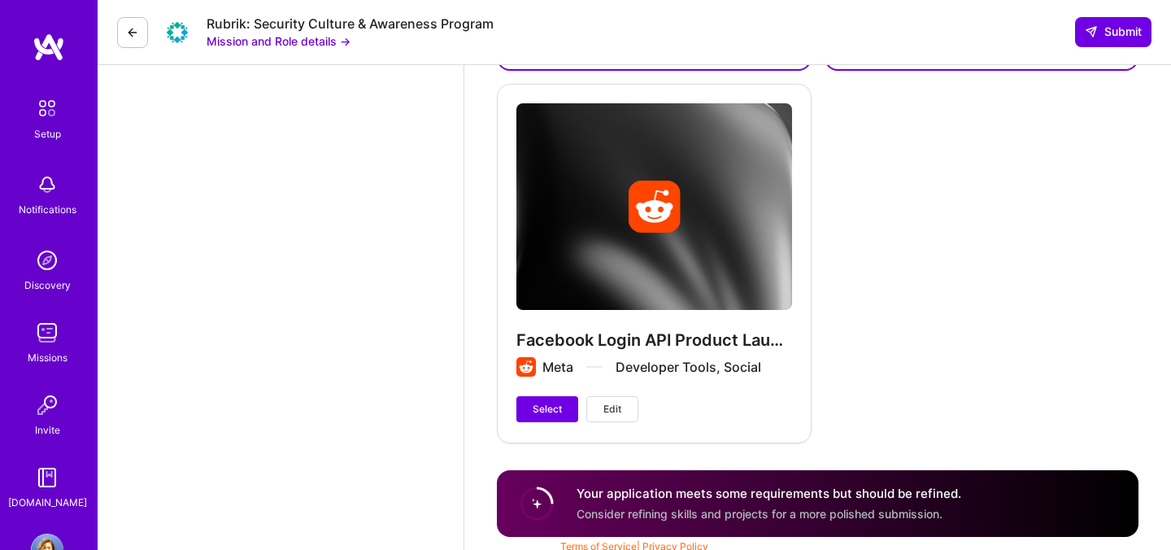
scroll to position [3830, 0]
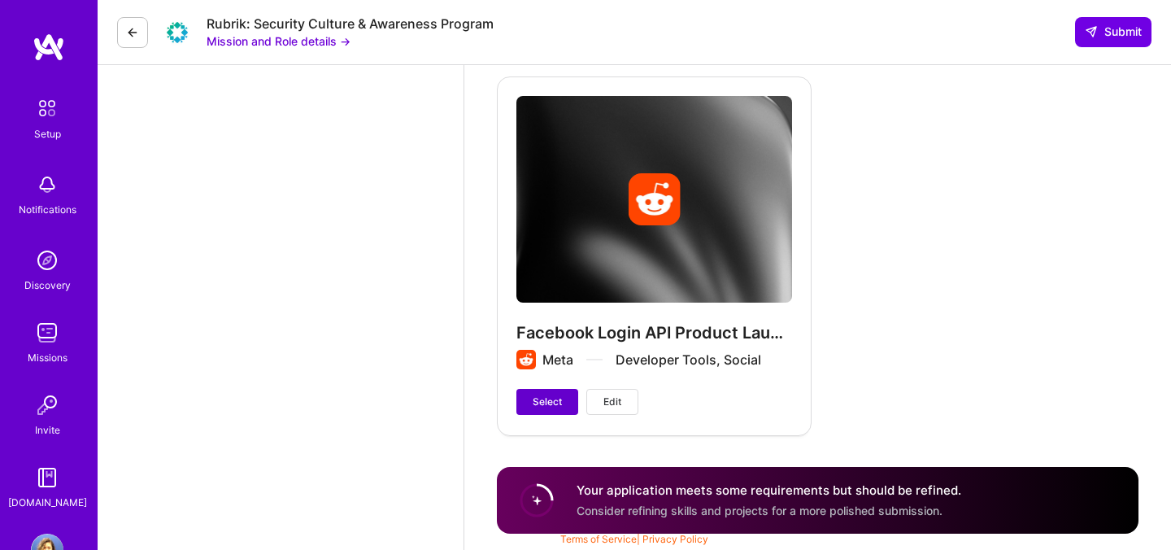
click at [544, 404] on span "Select" at bounding box center [547, 401] width 29 height 15
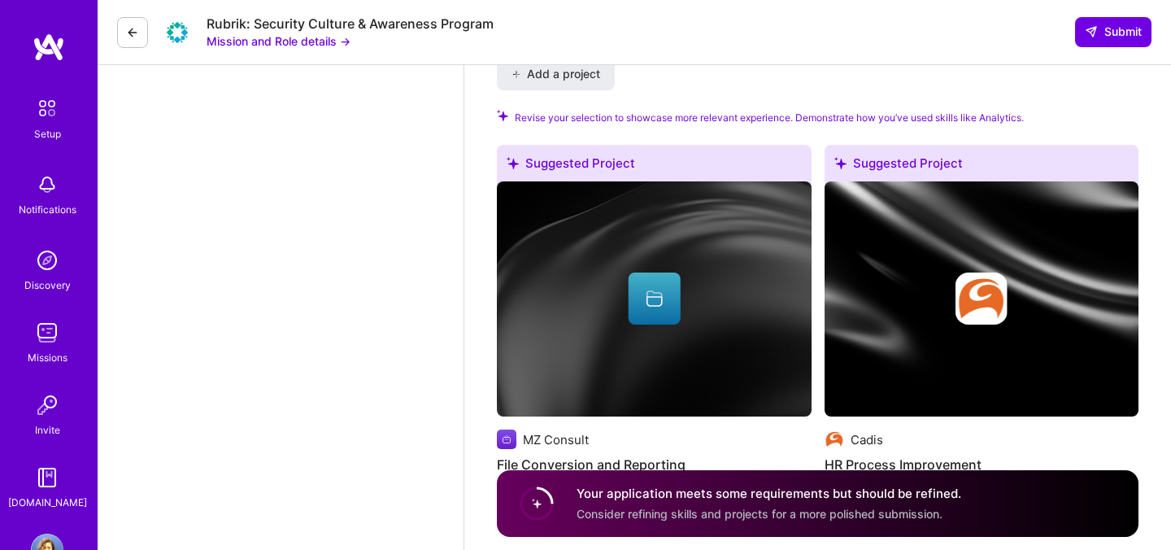
scroll to position [2099, 0]
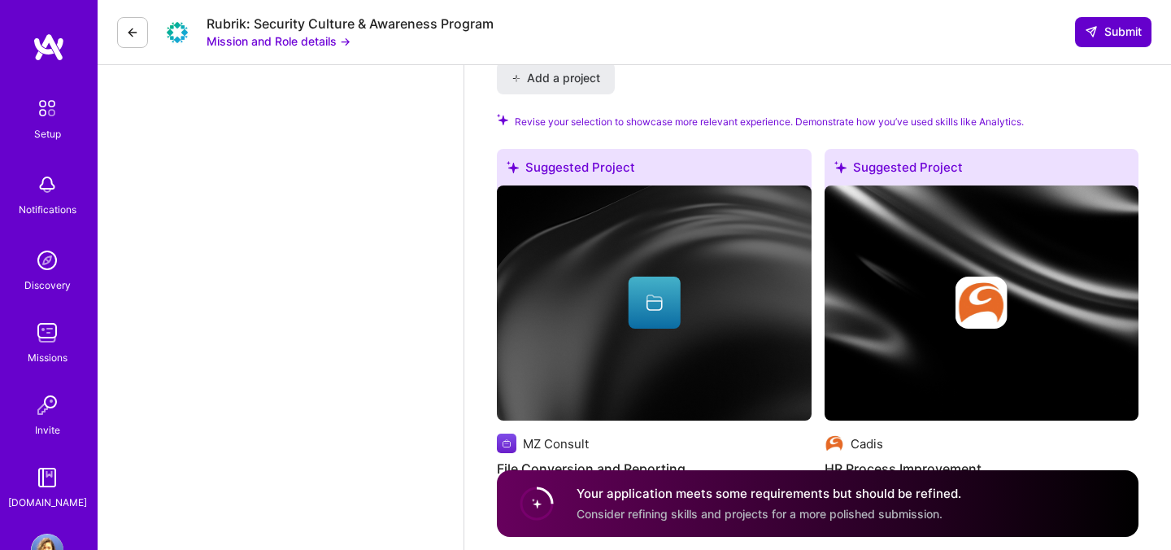
click at [1128, 38] on span "Submit" at bounding box center [1113, 32] width 57 height 16
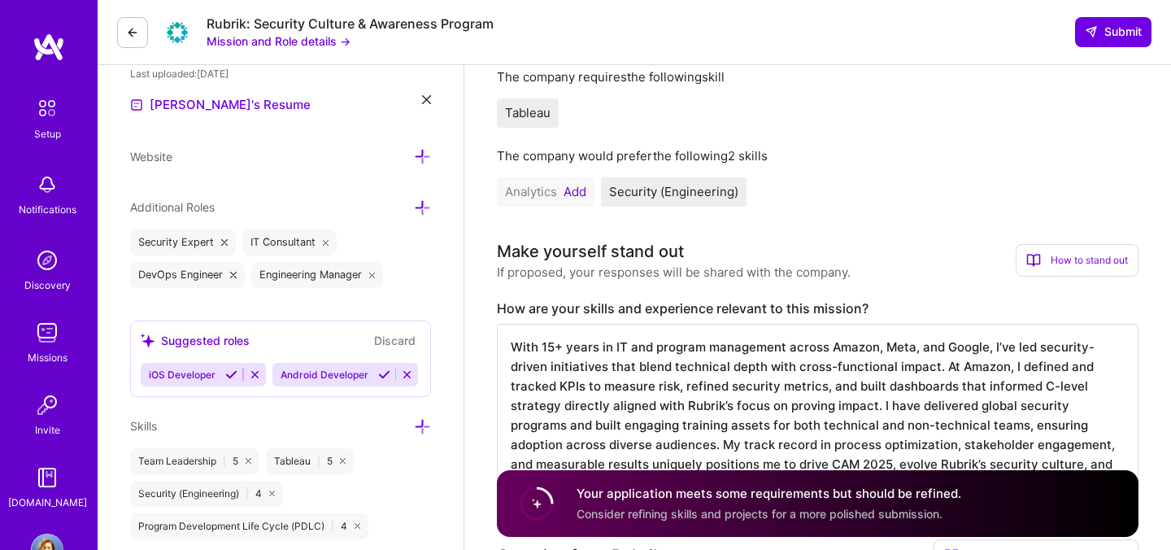
scroll to position [451, 0]
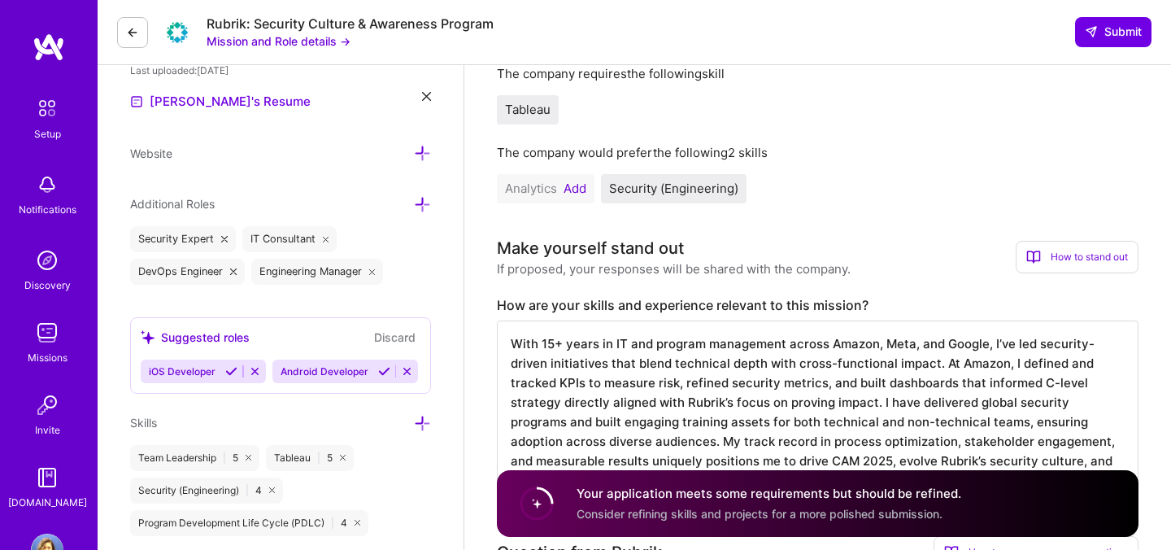
click at [701, 183] on span "Security (Engineering)" at bounding box center [673, 188] width 129 height 15
click at [577, 187] on button "Add" at bounding box center [575, 188] width 23 height 13
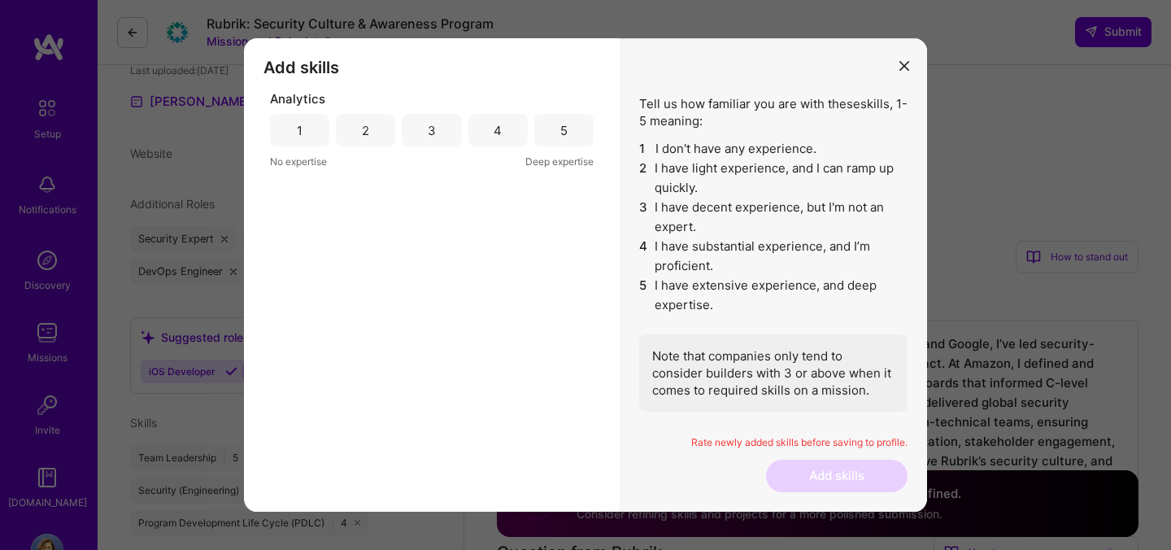
click at [560, 132] on div "5" at bounding box center [563, 130] width 7 height 17
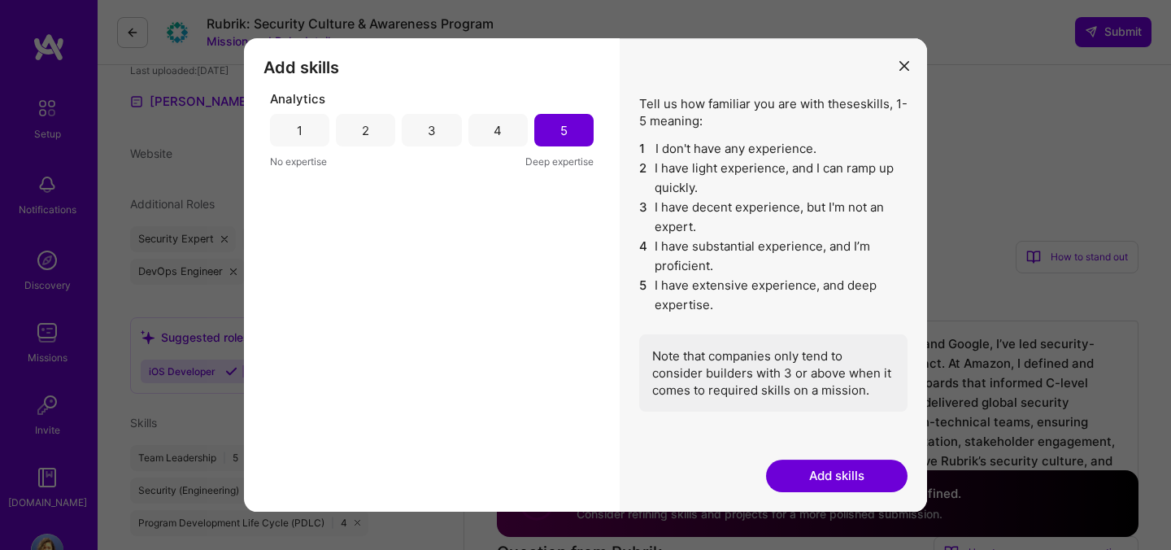
click at [836, 471] on button "Add skills" at bounding box center [837, 475] width 142 height 33
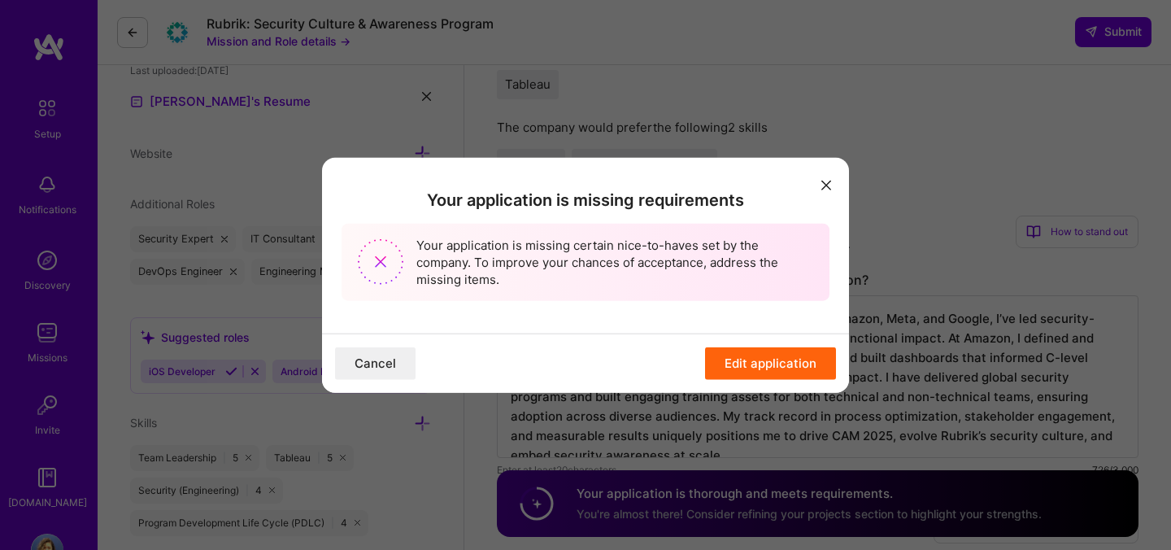
click at [807, 372] on button "Edit application" at bounding box center [770, 362] width 131 height 33
click at [754, 364] on button "Edit application" at bounding box center [770, 362] width 131 height 33
click at [750, 359] on button "Edit application" at bounding box center [770, 362] width 131 height 33
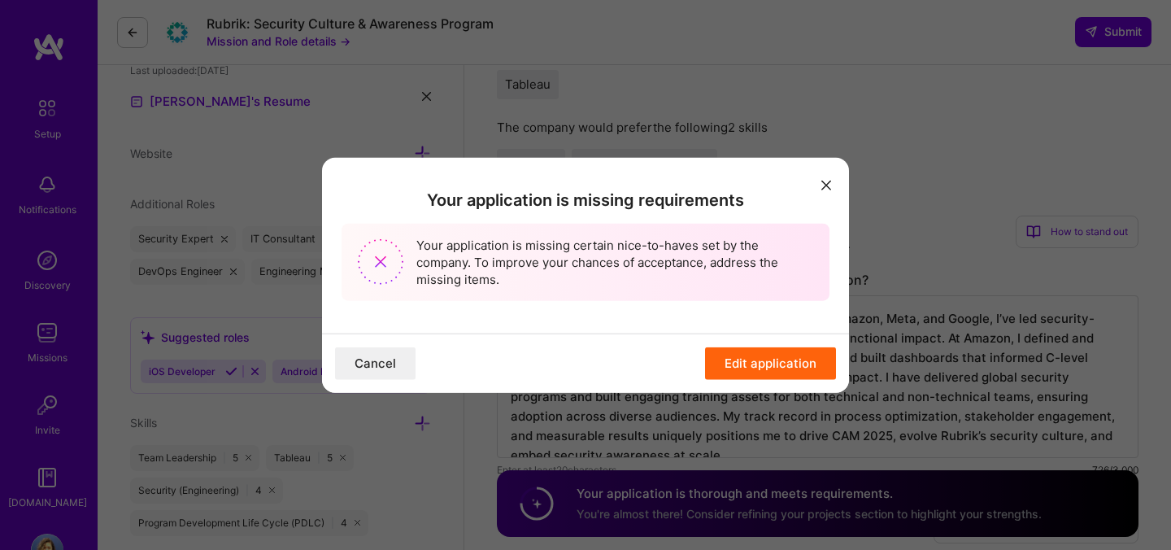
click at [750, 359] on button "Edit application" at bounding box center [770, 362] width 131 height 33
click at [784, 362] on button "Edit application" at bounding box center [770, 362] width 131 height 33
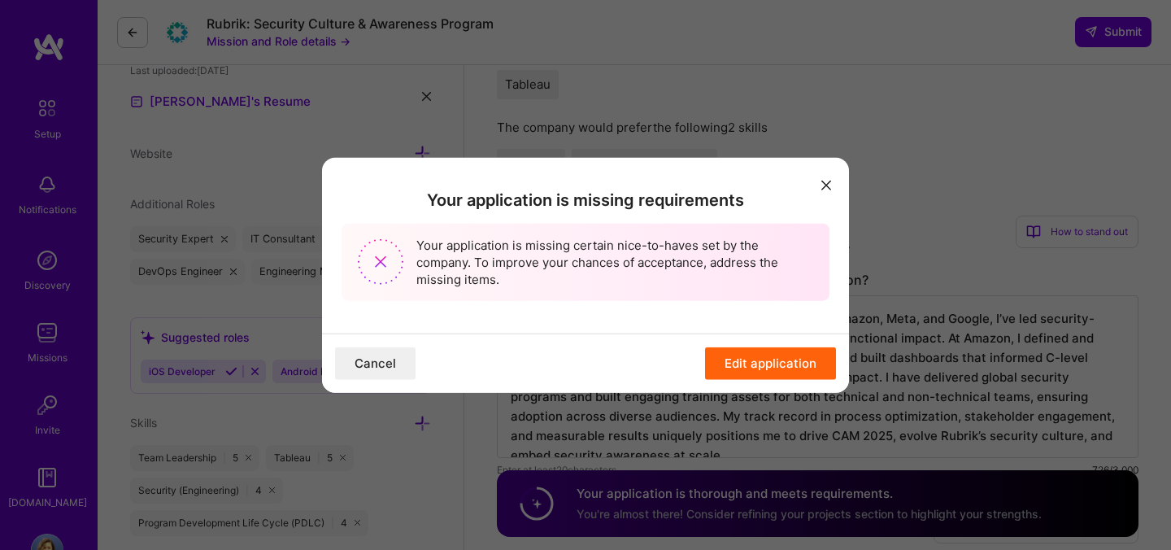
click at [784, 362] on button "Edit application" at bounding box center [770, 362] width 131 height 33
click at [827, 182] on icon "modal" at bounding box center [826, 185] width 10 height 10
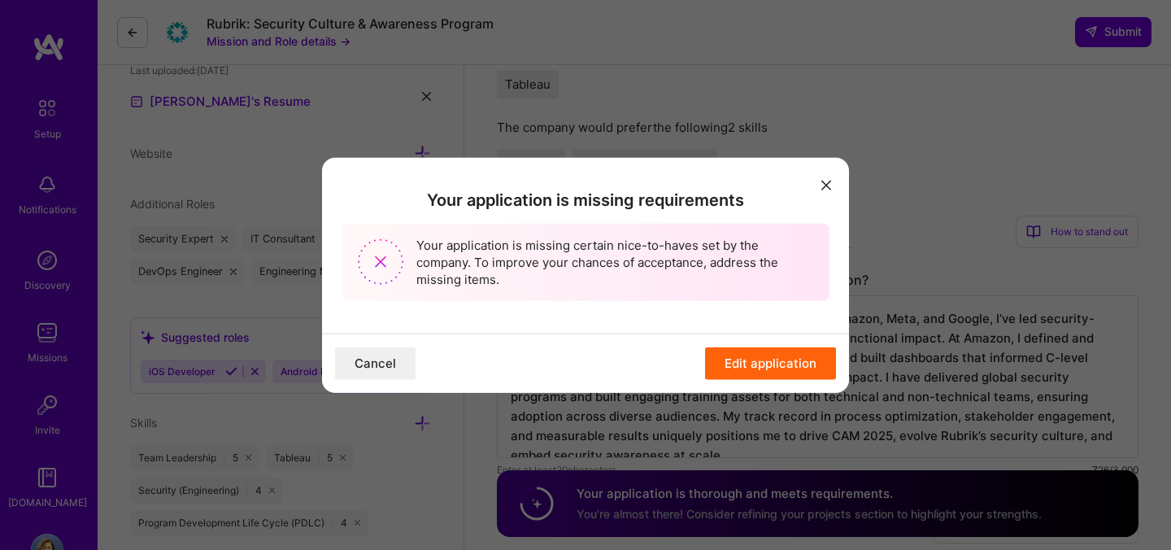
click at [827, 182] on icon "modal" at bounding box center [826, 185] width 10 height 10
click at [777, 92] on div "Your application is missing requirements Your application is missing certain ni…" at bounding box center [585, 275] width 1171 height 550
click at [735, 236] on div "Your application is missing certain nice-to-haves set by the company. To improv…" at bounding box center [586, 261] width 488 height 77
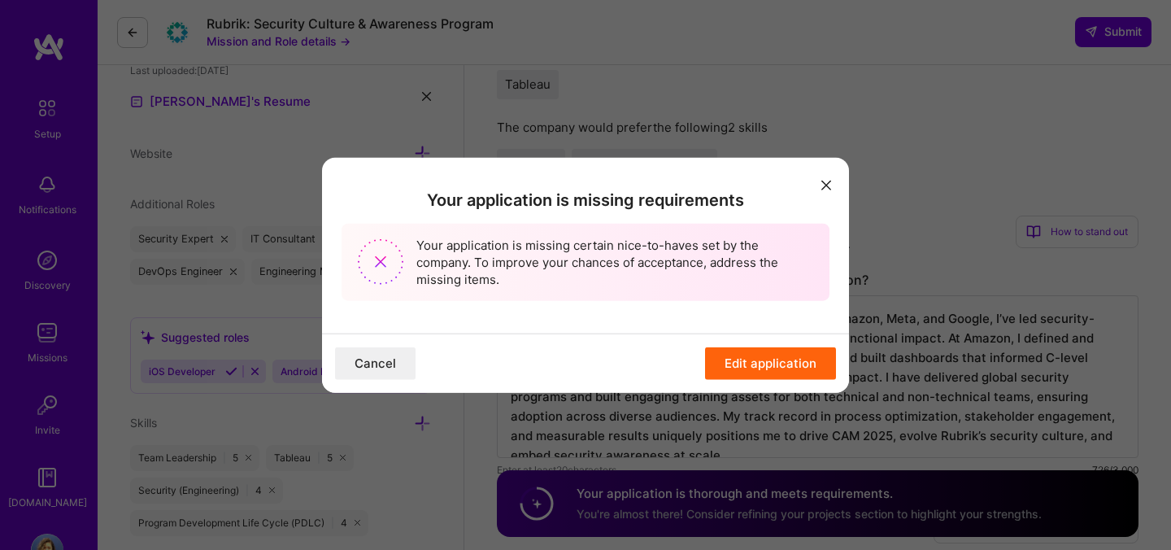
click at [828, 182] on icon "modal" at bounding box center [826, 185] width 10 height 10
click at [746, 366] on button "Edit application" at bounding box center [770, 362] width 131 height 33
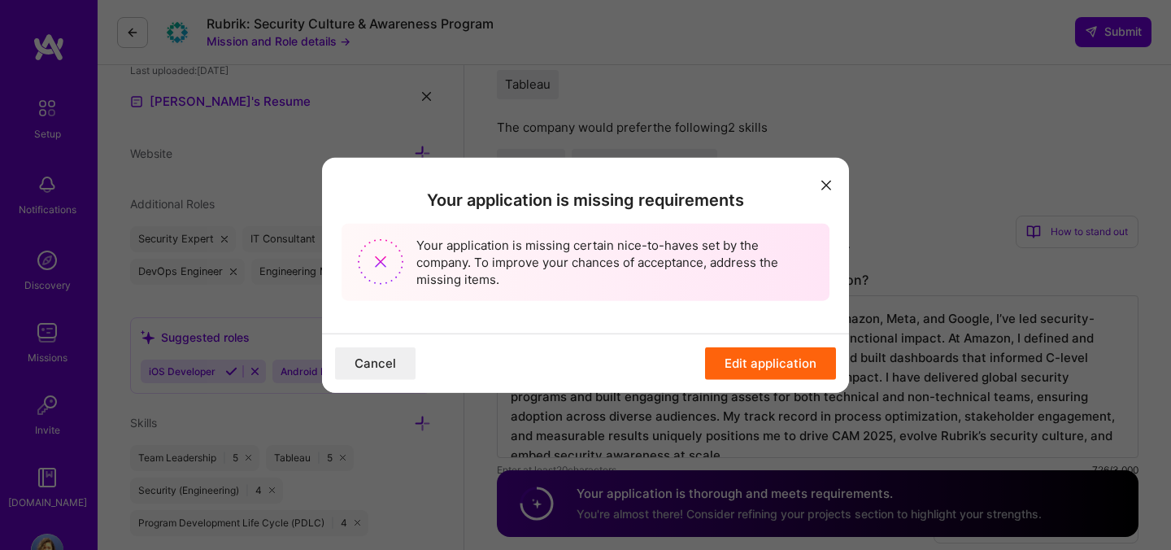
click at [746, 366] on button "Edit application" at bounding box center [770, 362] width 131 height 33
click at [374, 366] on button "Cancel" at bounding box center [375, 362] width 81 height 33
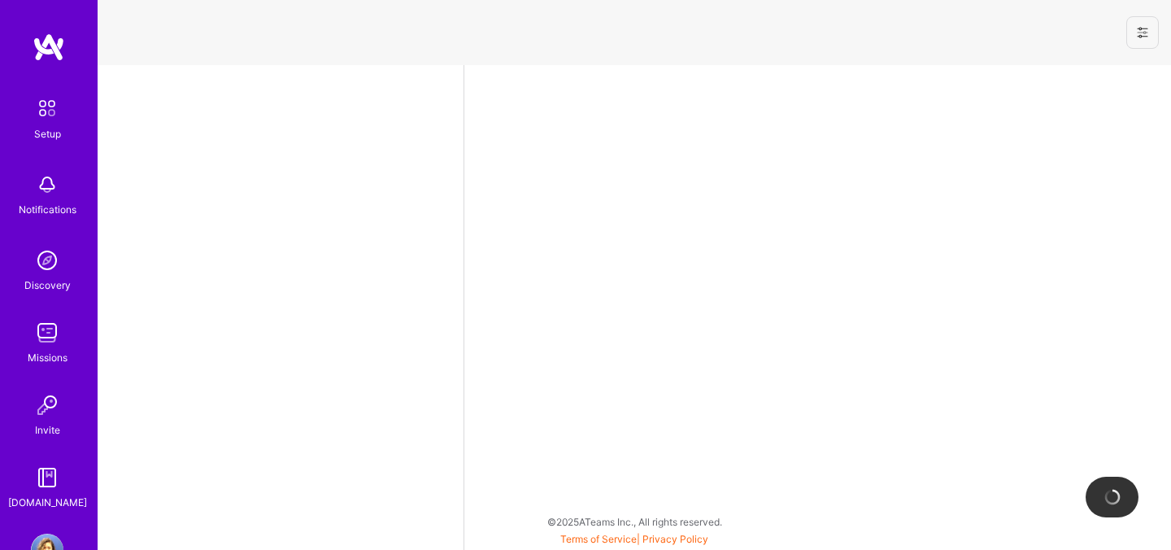
select select "IE"
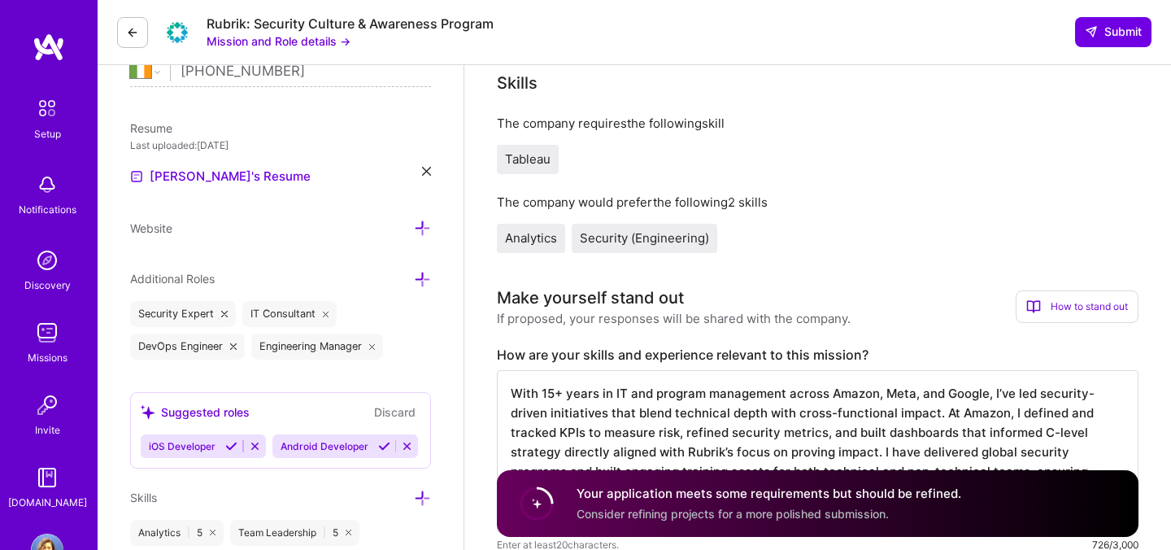
scroll to position [370, 0]
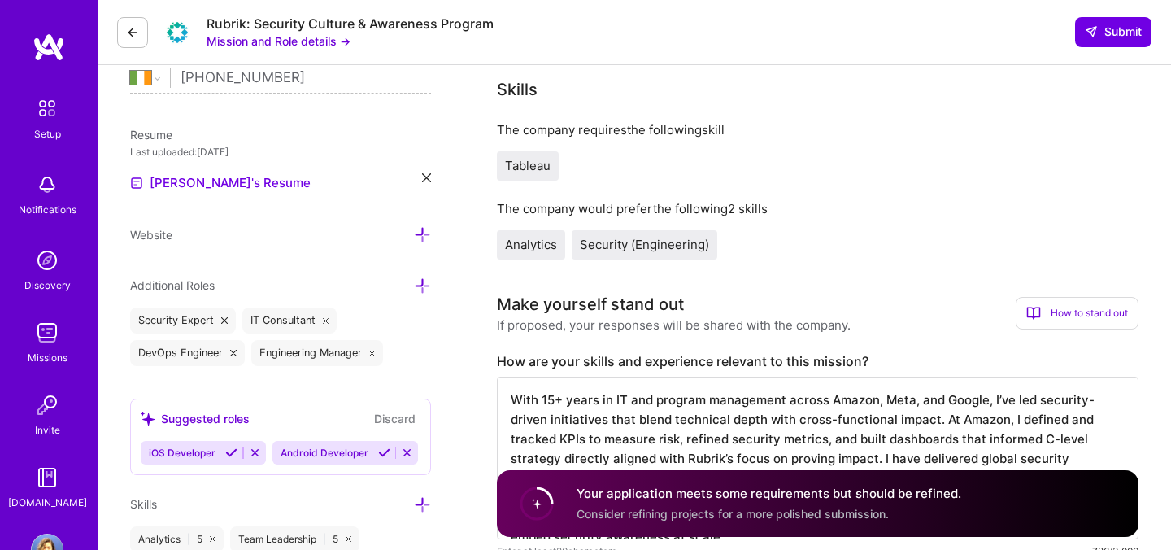
click at [538, 246] on span "Analytics" at bounding box center [531, 244] width 52 height 15
click at [661, 255] on div "Security (Engineering)" at bounding box center [645, 244] width 146 height 29
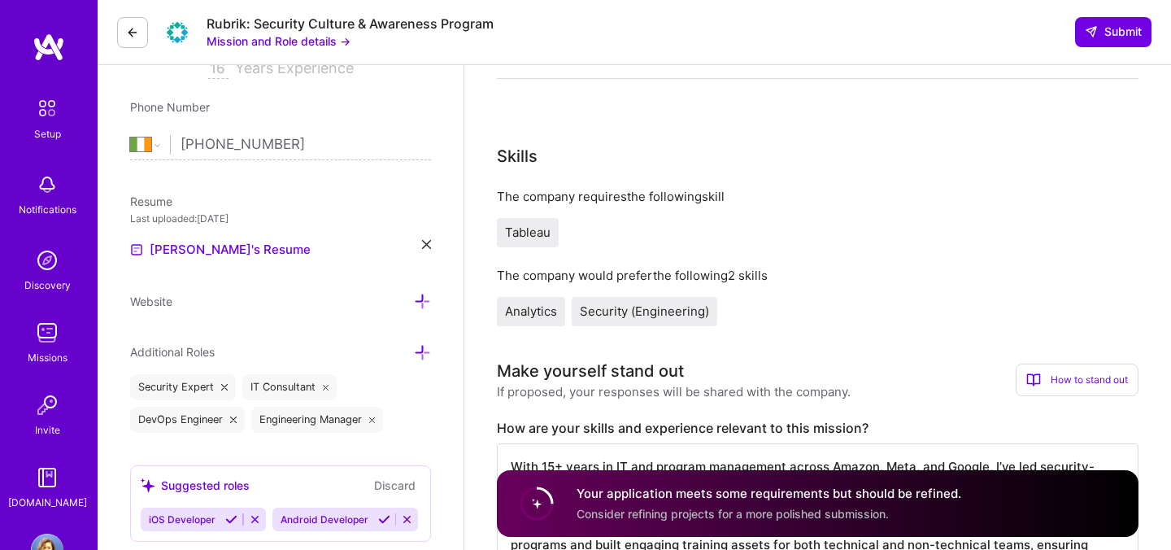
scroll to position [293, 0]
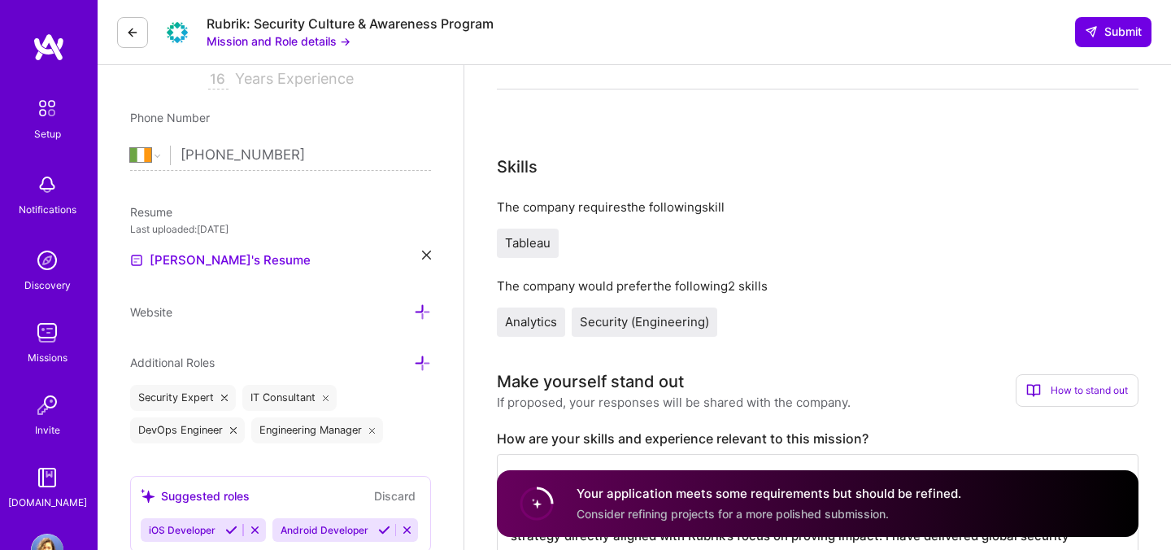
click at [538, 324] on span "Analytics" at bounding box center [531, 321] width 52 height 15
click at [632, 318] on span "Security (Engineering)" at bounding box center [644, 321] width 129 height 15
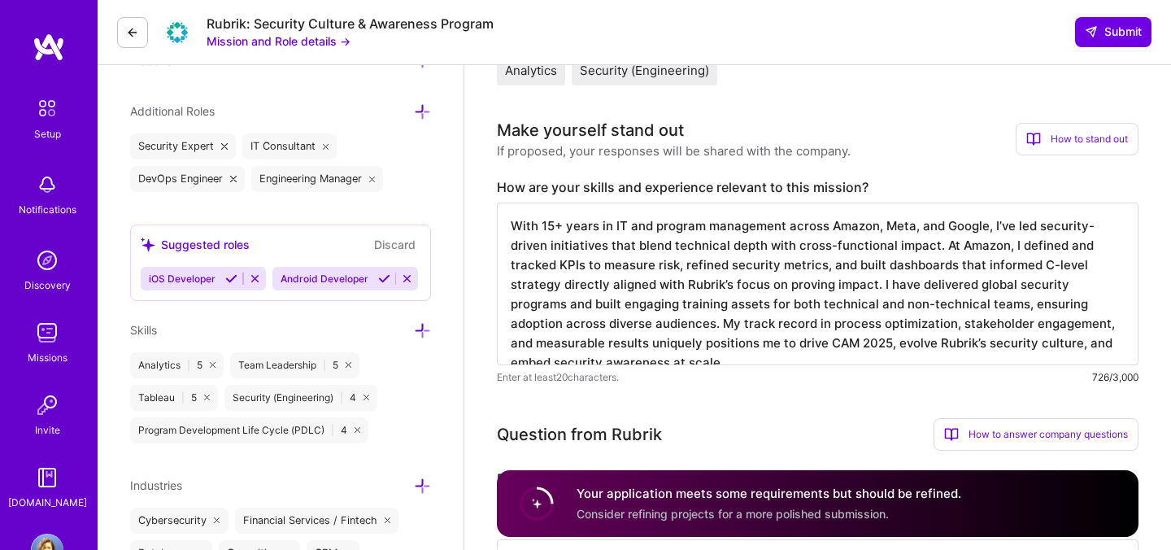
scroll to position [547, 0]
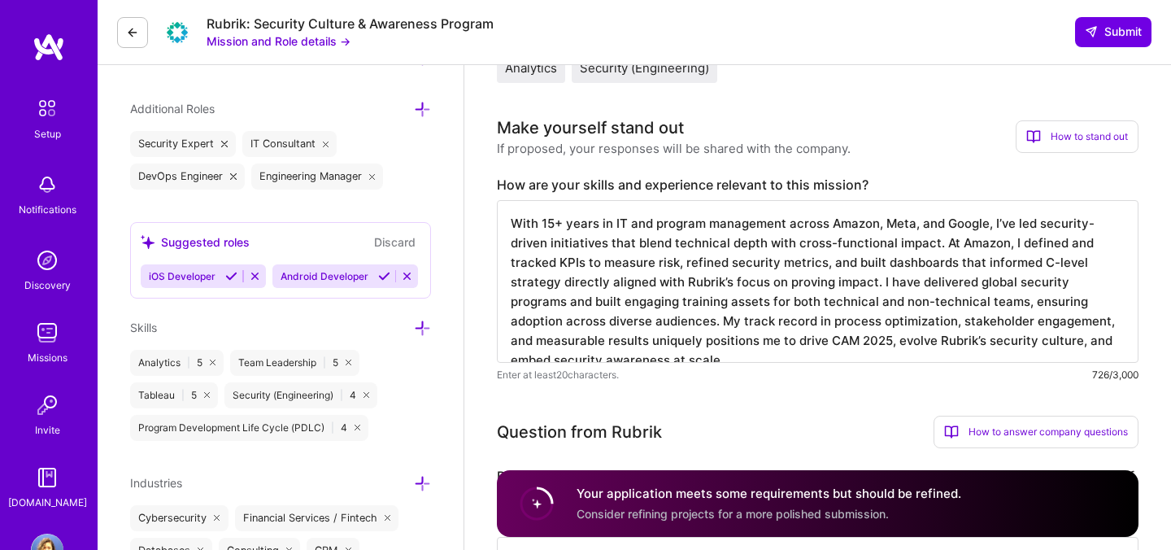
click at [303, 393] on div "Security (Engineering) | 4" at bounding box center [300, 395] width 153 height 26
click at [327, 395] on div "Security (Engineering) | 4" at bounding box center [300, 395] width 153 height 26
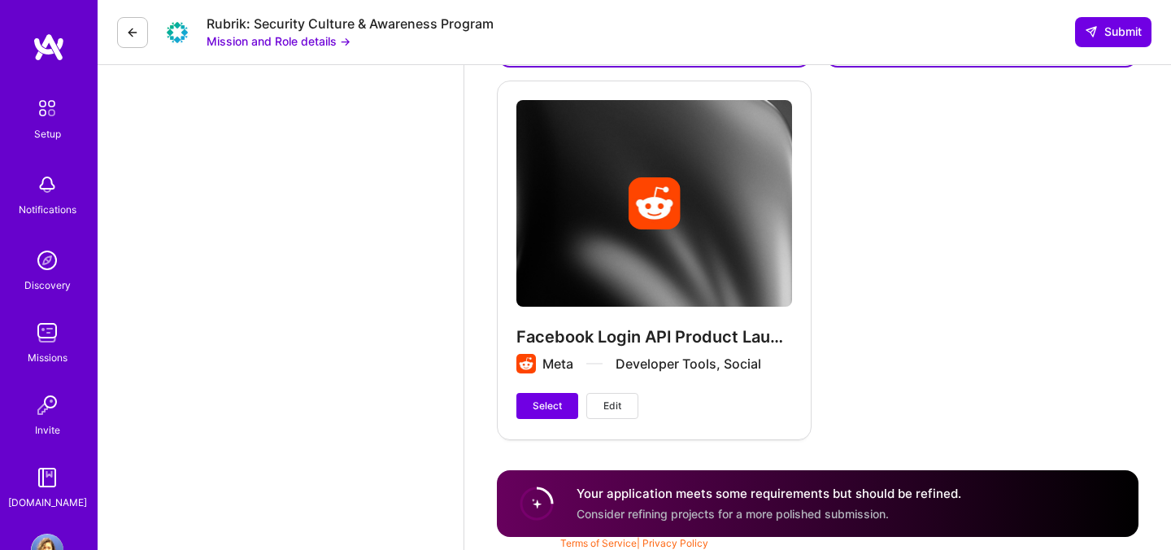
scroll to position [3804, 0]
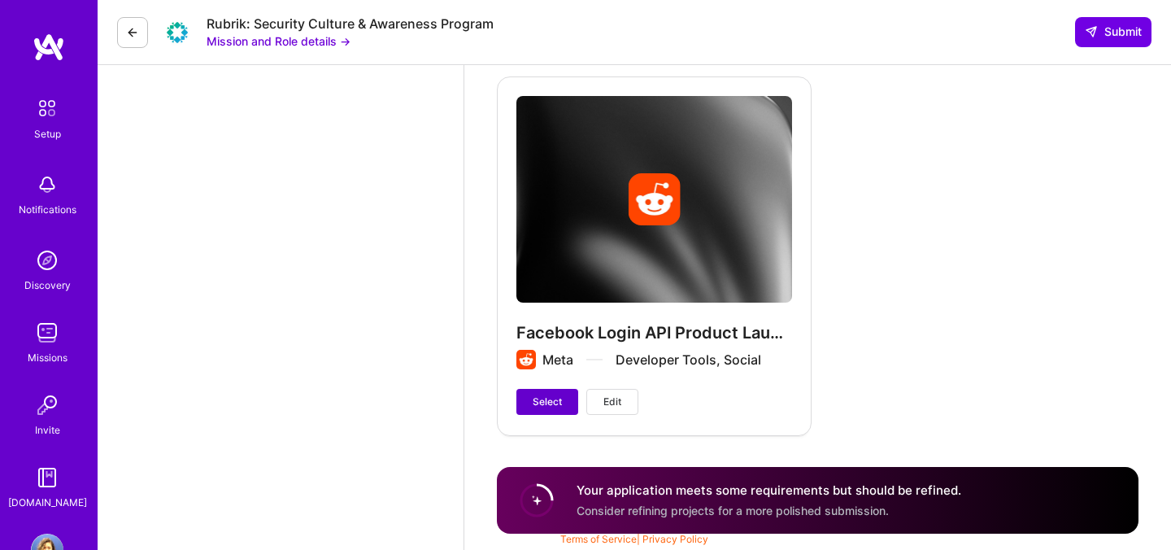
click at [549, 403] on span "Select" at bounding box center [547, 401] width 29 height 15
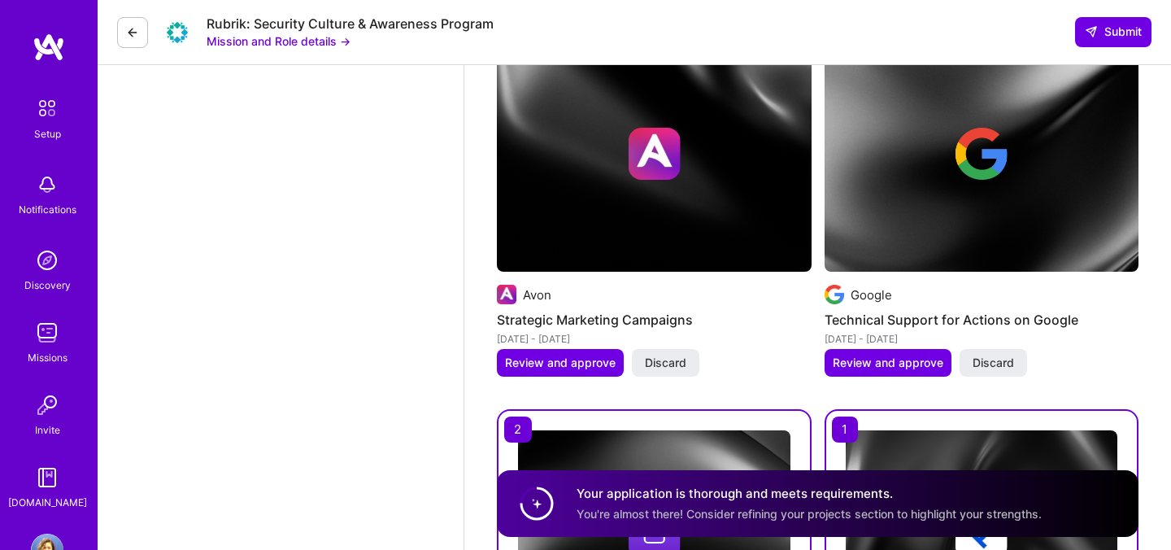
scroll to position [2988, 0]
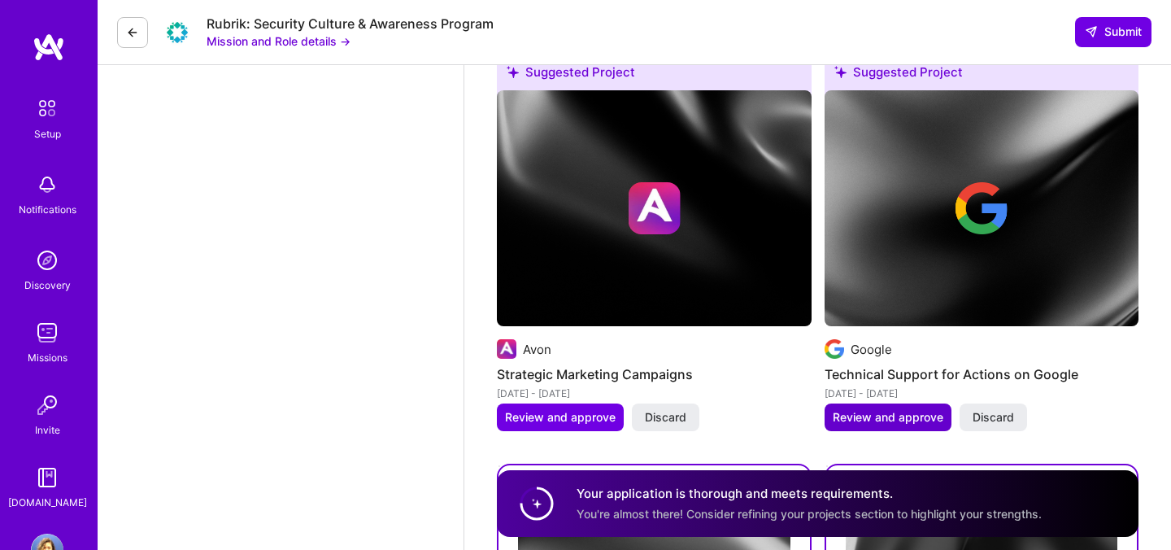
click at [915, 421] on span "Review and approve" at bounding box center [888, 417] width 111 height 16
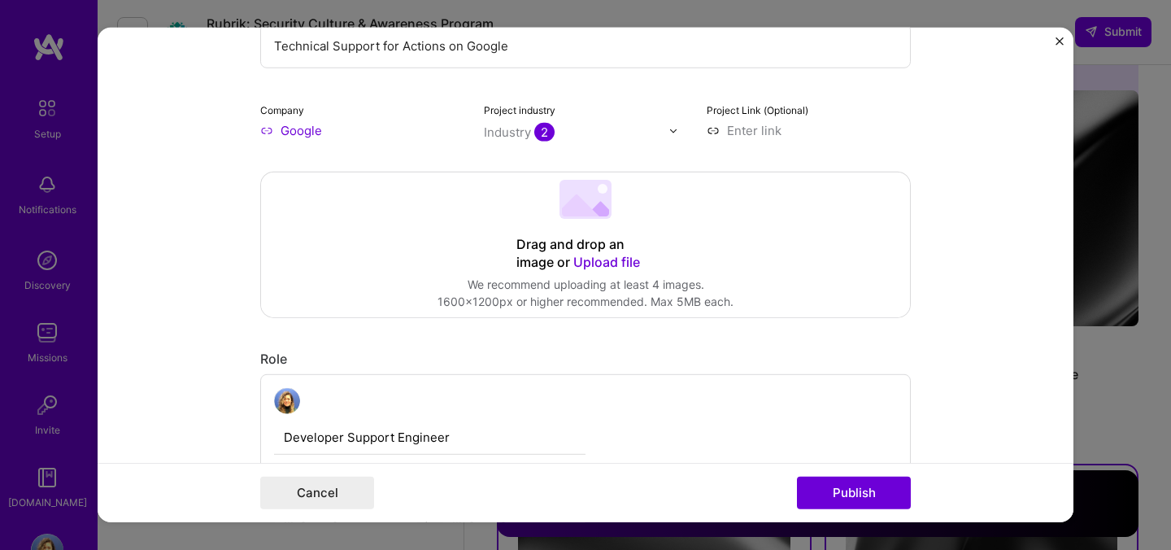
scroll to position [0, 0]
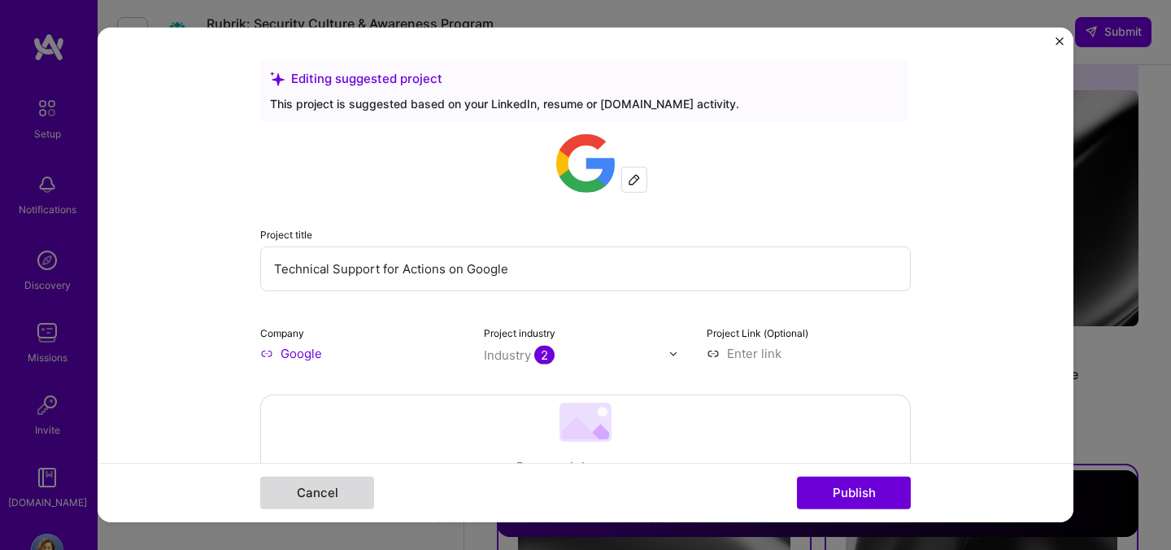
click at [340, 479] on button "Cancel" at bounding box center [317, 493] width 114 height 33
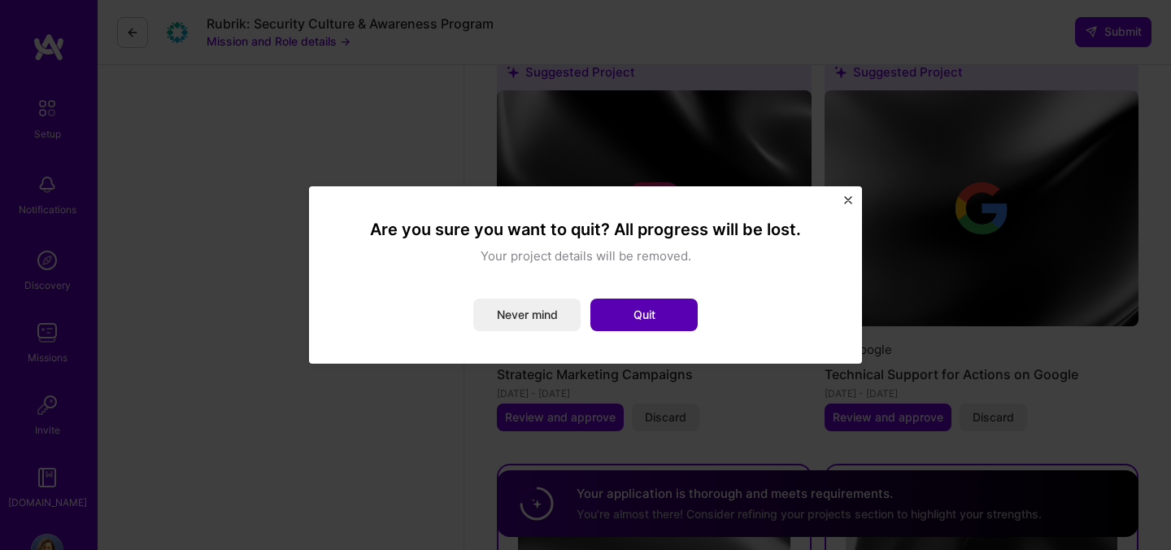
click at [629, 320] on button "Quit" at bounding box center [643, 314] width 107 height 33
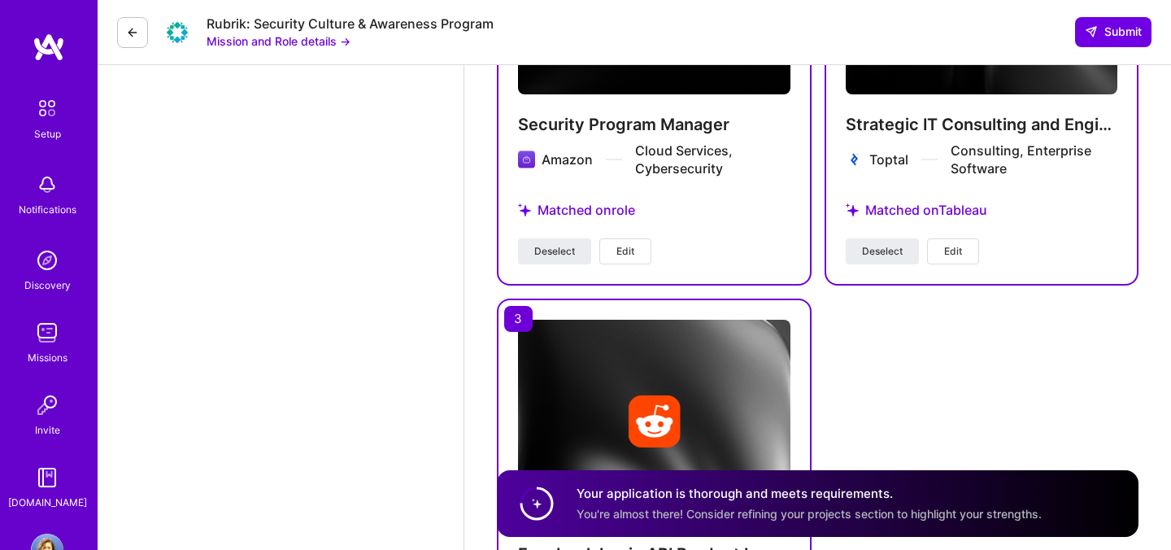
scroll to position [3585, 0]
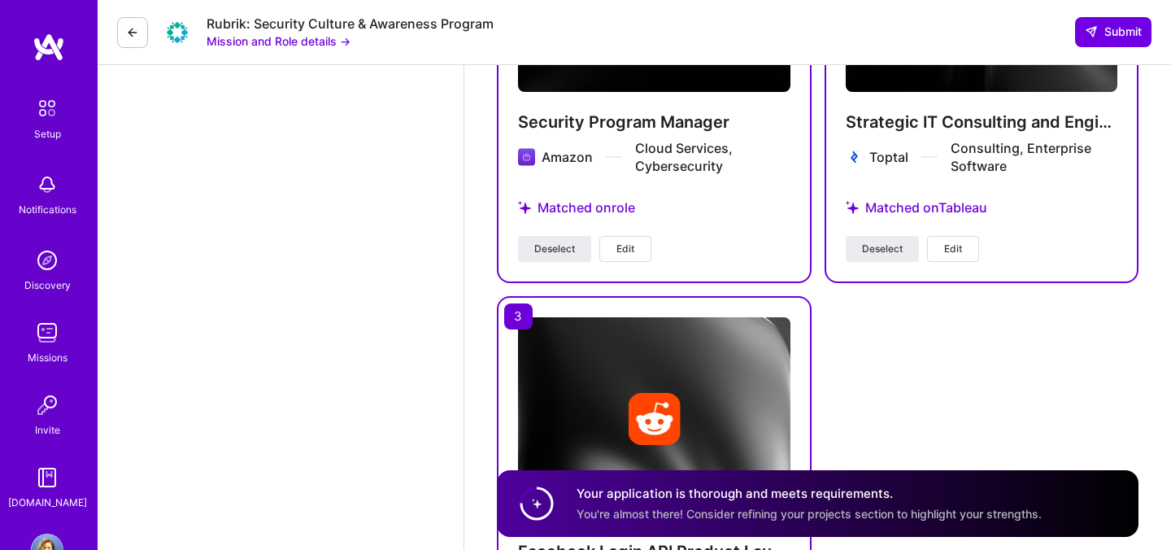
click at [632, 254] on span "Edit" at bounding box center [625, 249] width 18 height 15
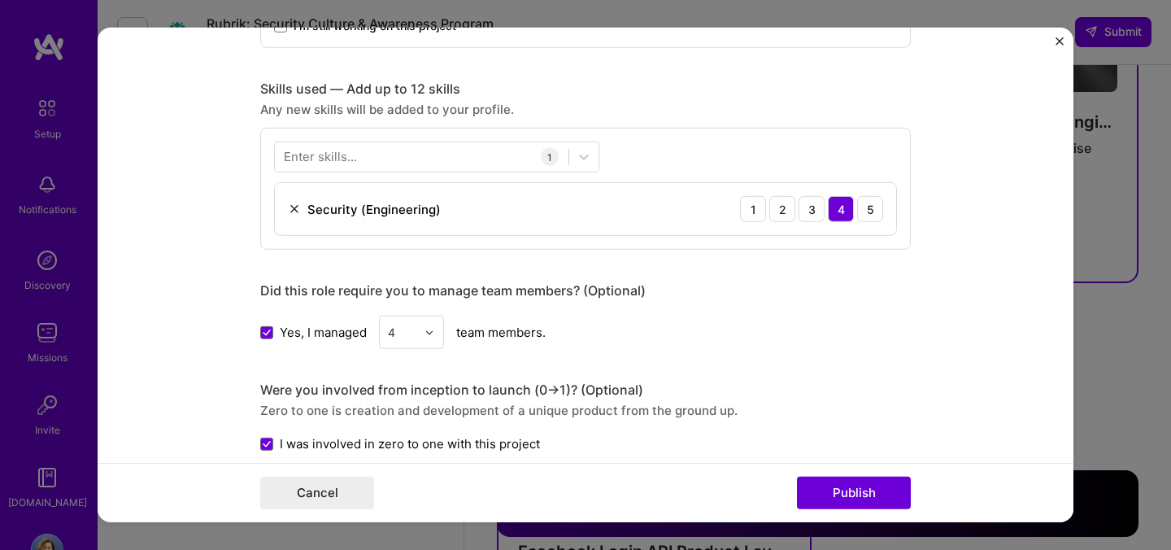
scroll to position [709, 0]
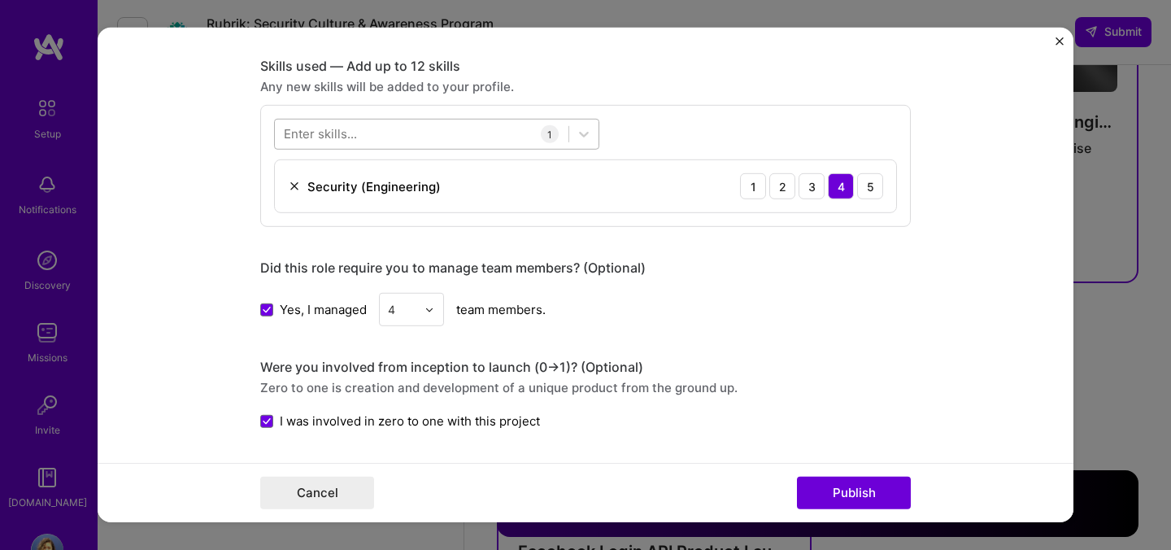
click at [430, 133] on div at bounding box center [422, 133] width 294 height 27
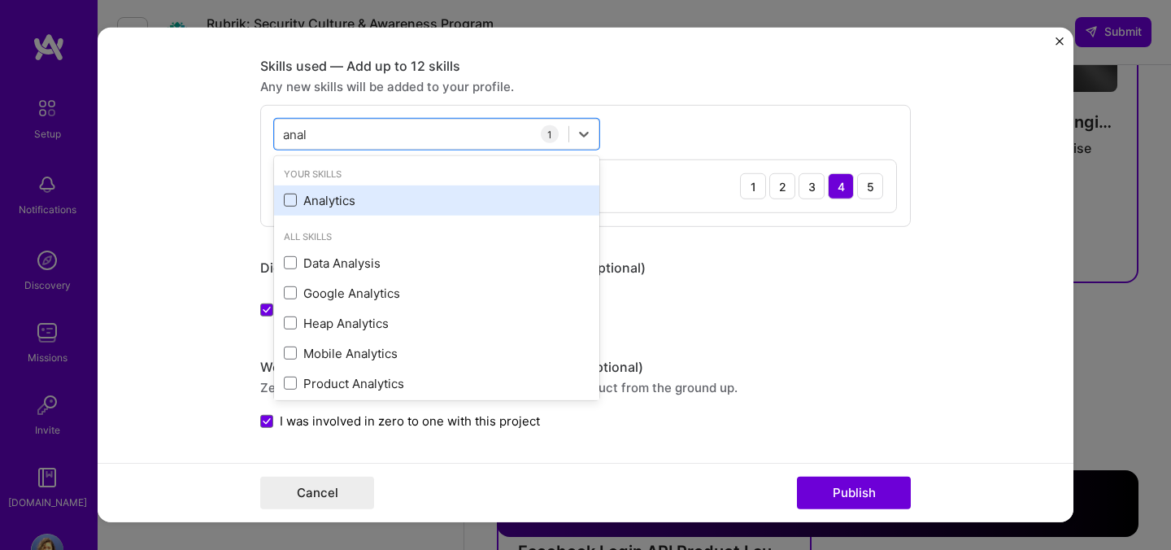
click at [294, 203] on span at bounding box center [290, 200] width 13 height 13
click at [0, 0] on input "checkbox" at bounding box center [0, 0] width 0 height 0
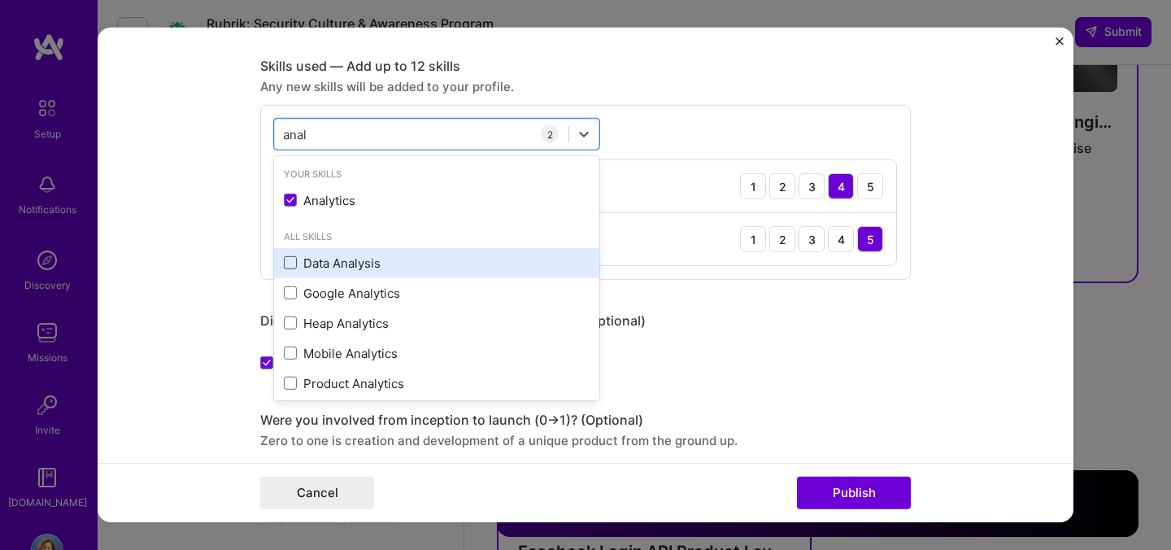
click at [289, 265] on span at bounding box center [290, 262] width 13 height 13
click at [0, 0] on input "checkbox" at bounding box center [0, 0] width 0 height 0
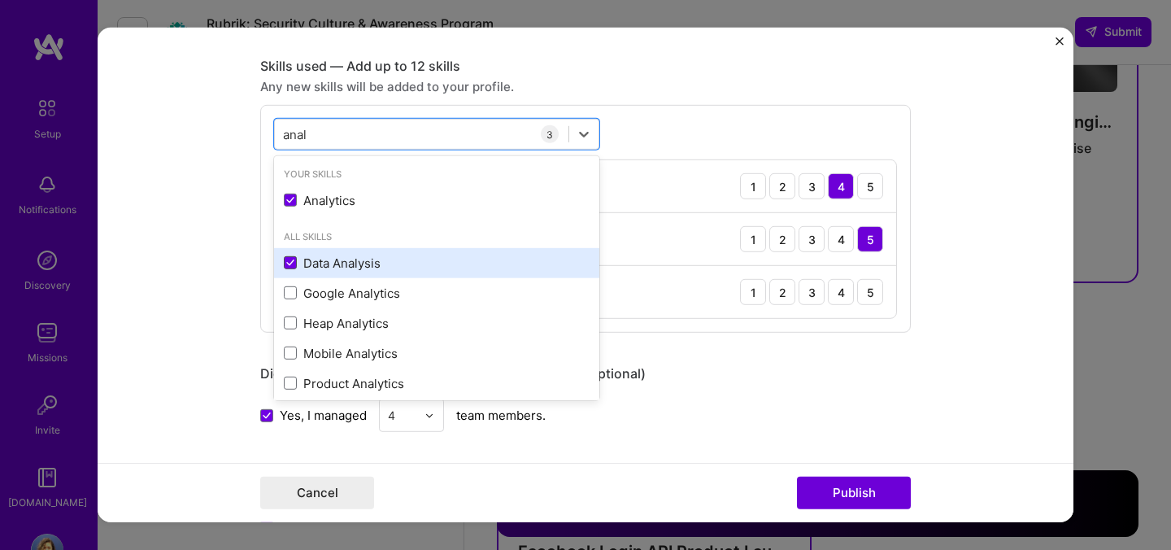
scroll to position [37, 0]
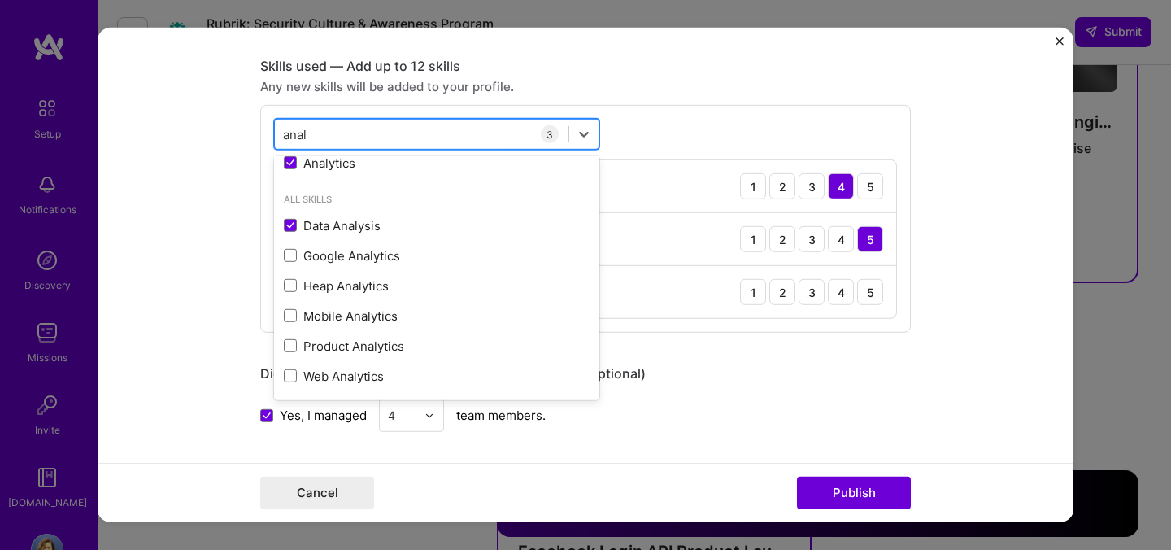
click at [360, 126] on div "anal anal" at bounding box center [422, 133] width 294 height 27
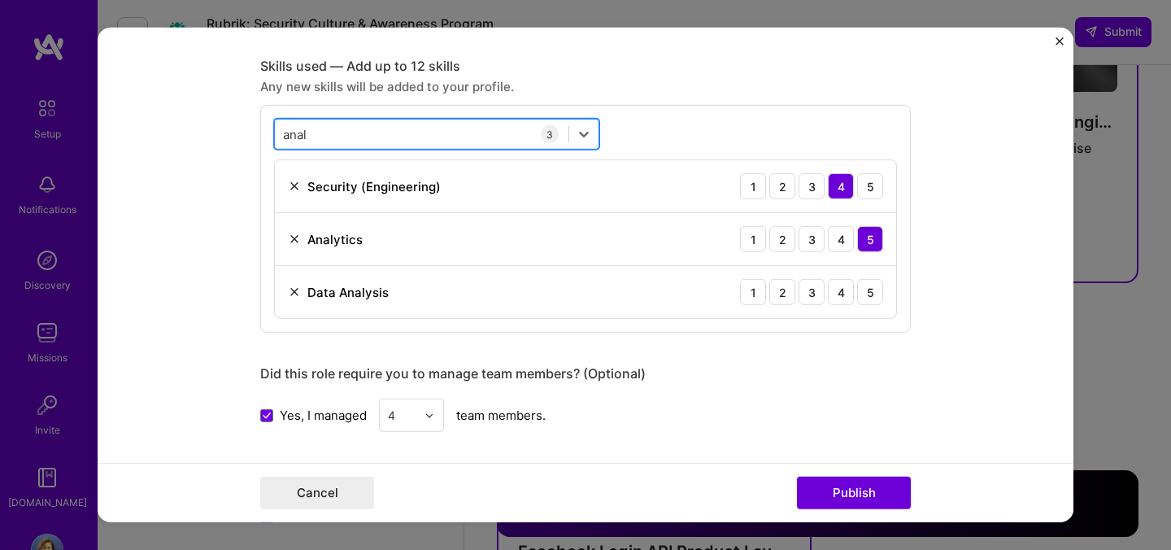
click at [360, 126] on div "anal anal" at bounding box center [422, 133] width 294 height 27
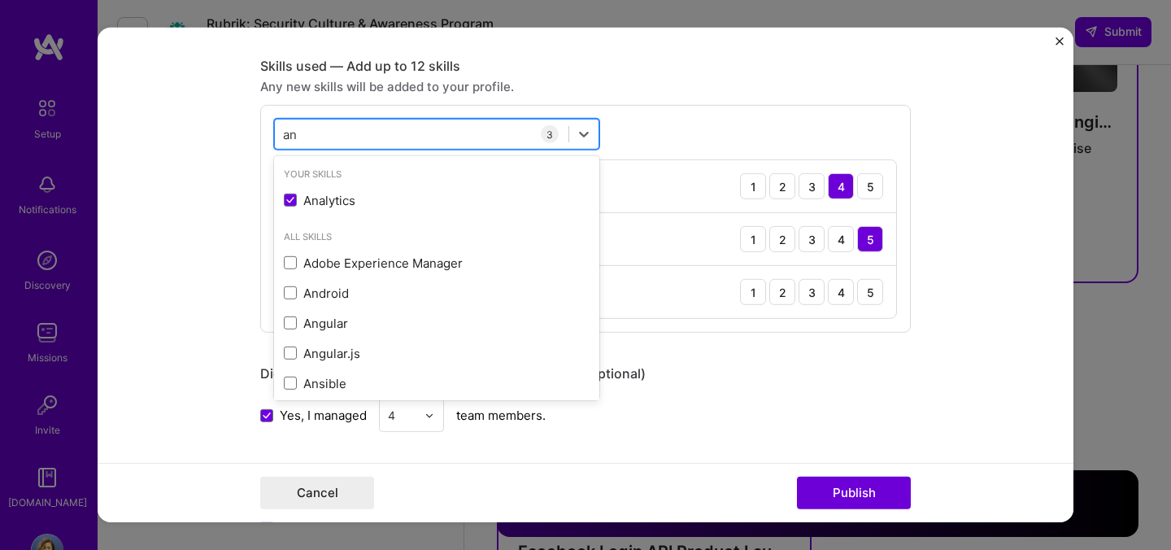
type input "a"
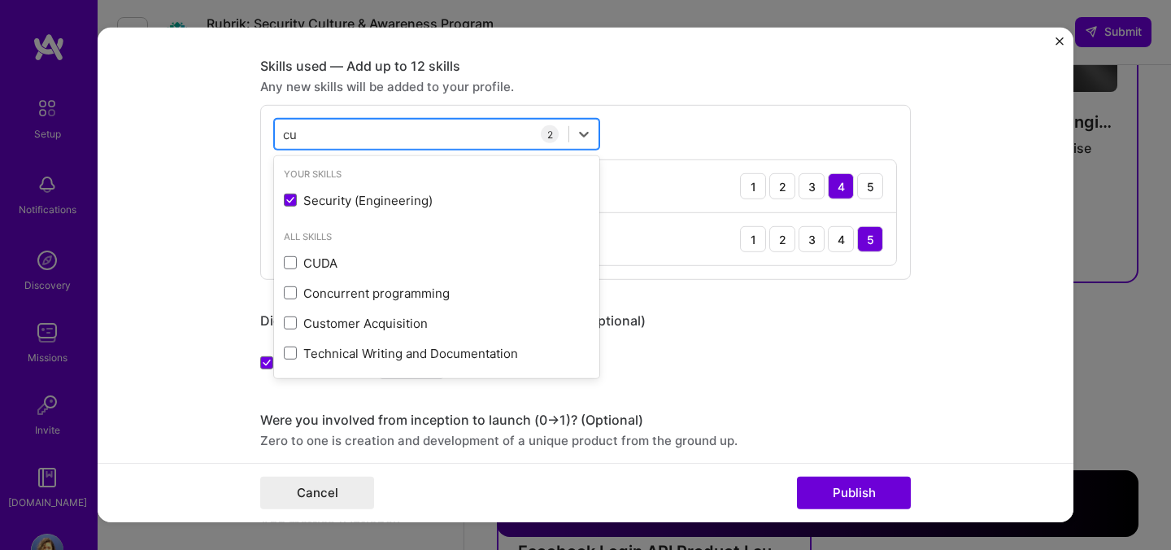
type input "c"
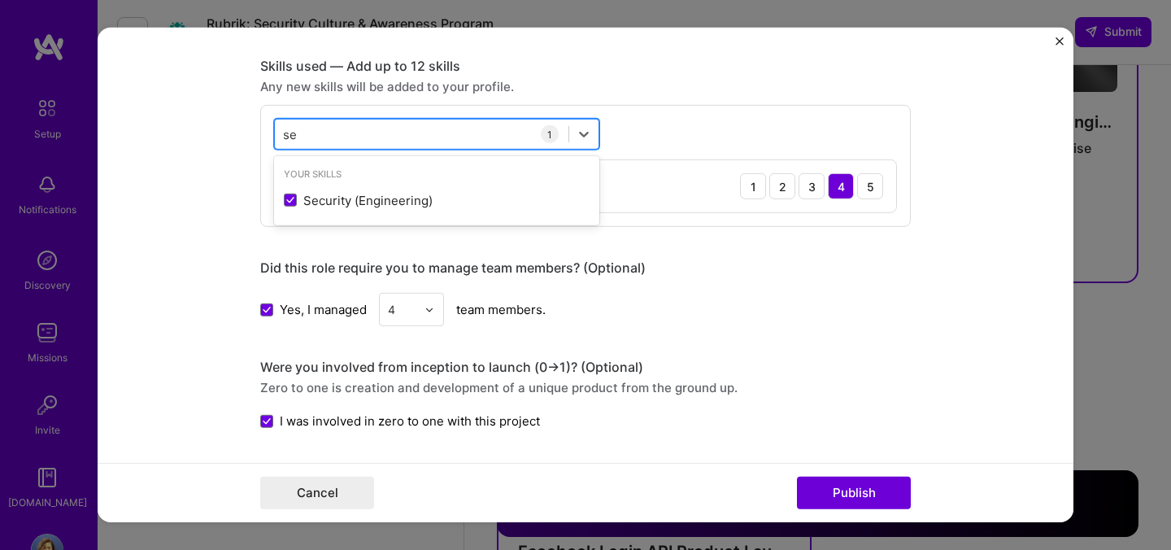
type input "s"
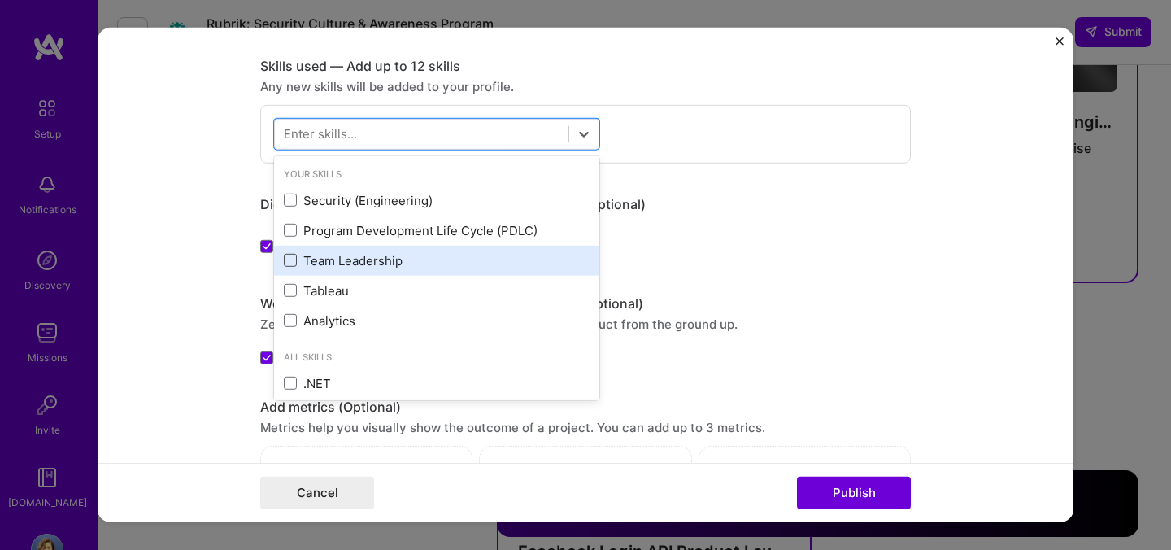
click at [293, 264] on span at bounding box center [290, 260] width 13 height 13
click at [0, 0] on input "checkbox" at bounding box center [0, 0] width 0 height 0
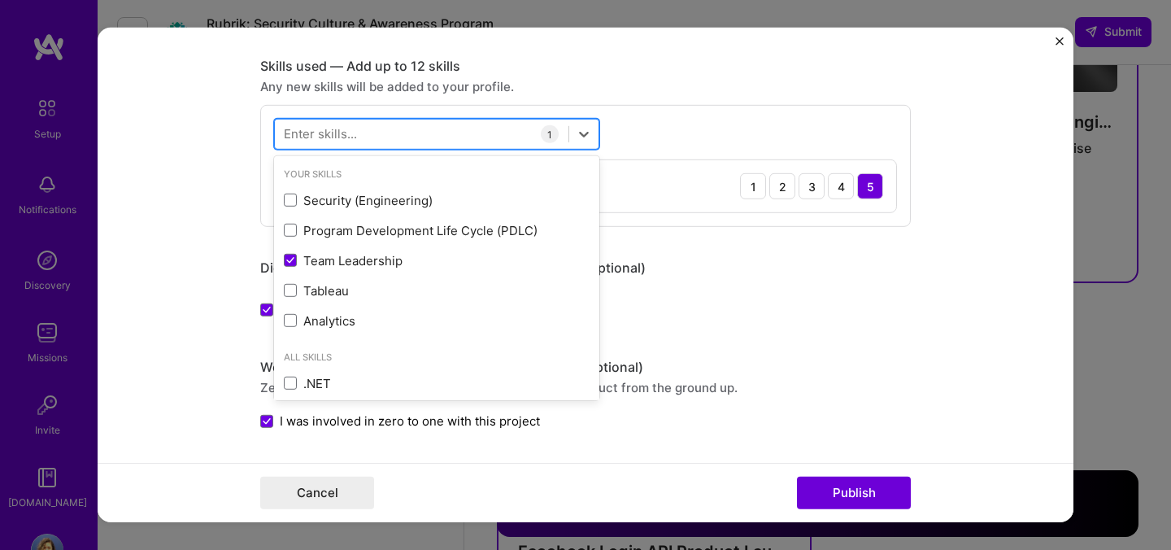
click at [384, 128] on div at bounding box center [422, 133] width 294 height 27
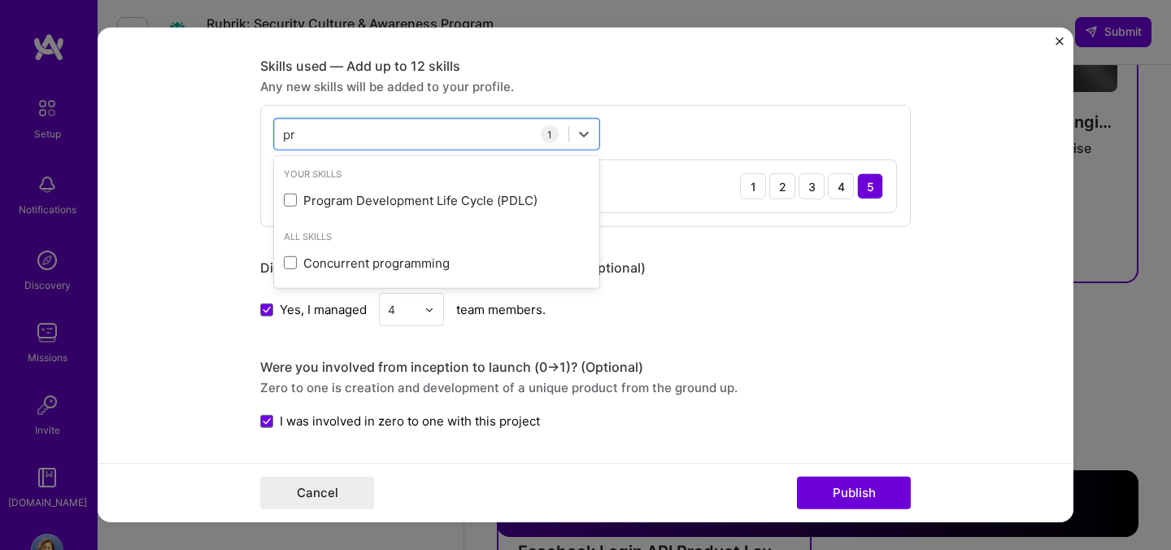
type input "p"
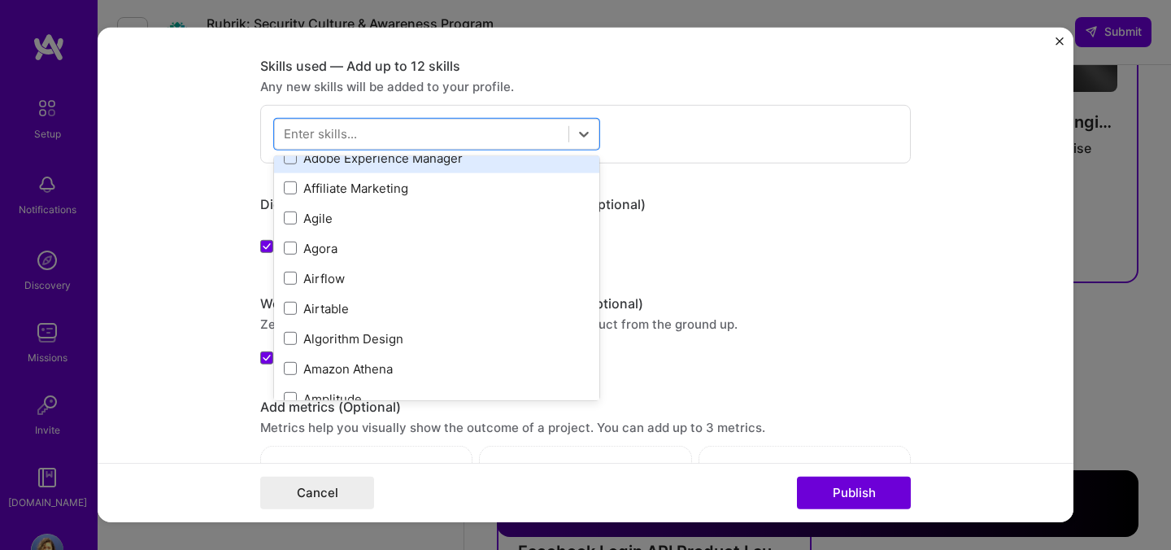
scroll to position [782, 0]
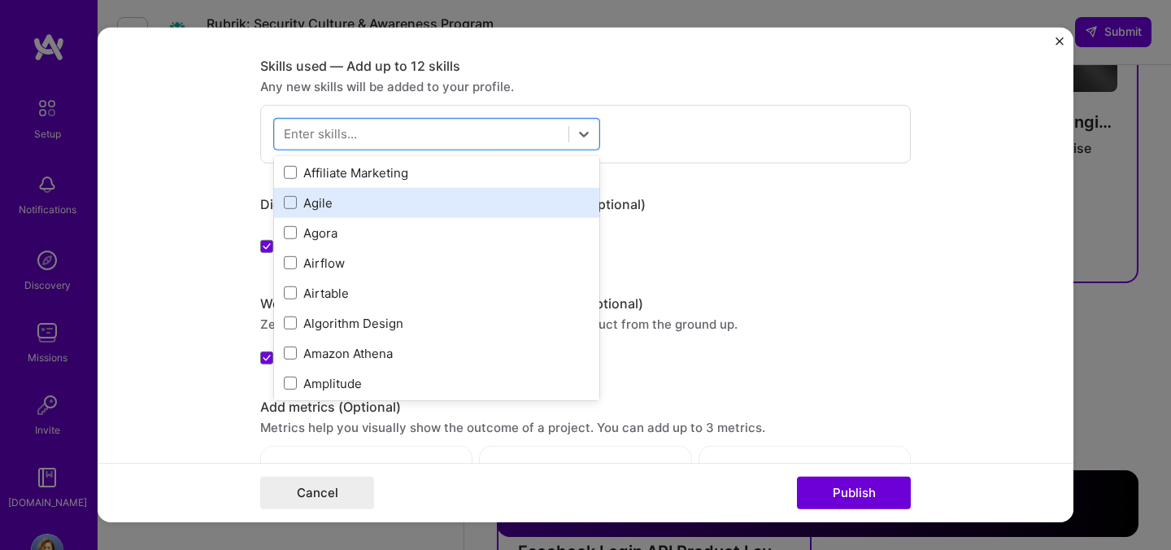
click at [464, 211] on div "Agile" at bounding box center [437, 202] width 306 height 17
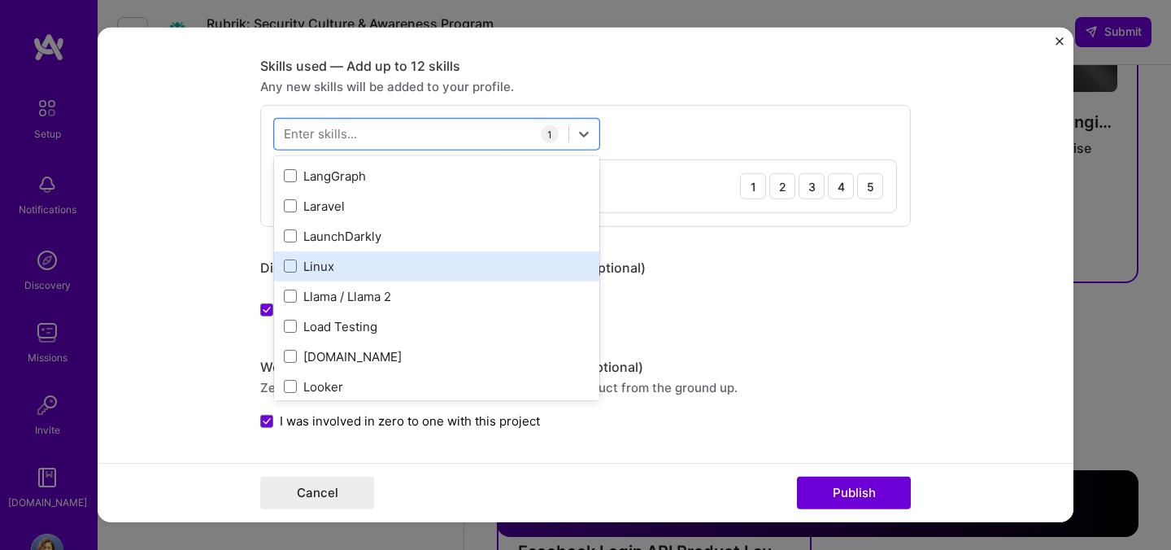
scroll to position [5762, 0]
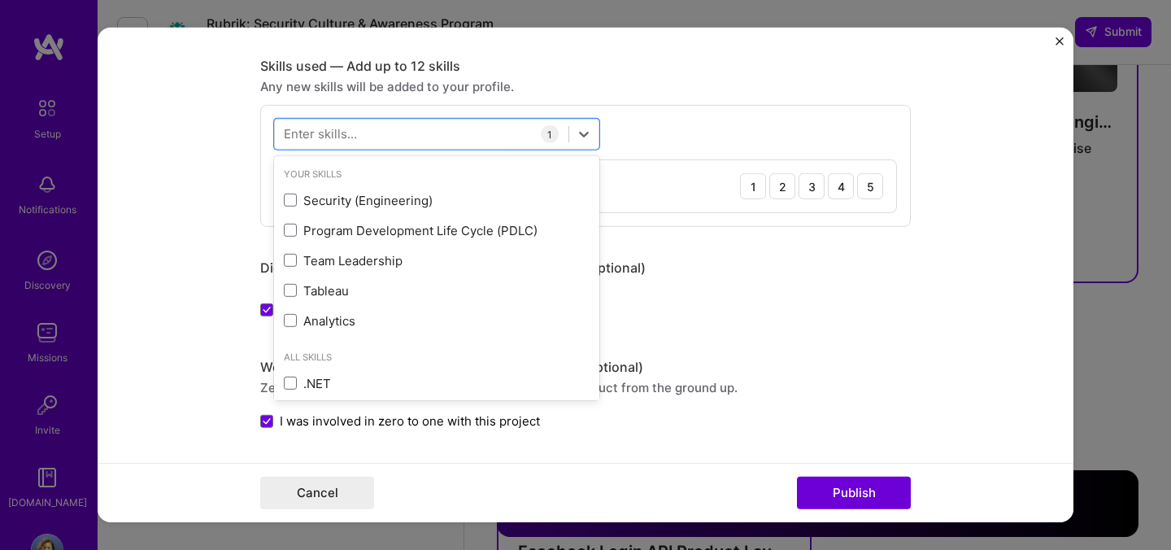
click at [685, 109] on div "option Agile, selected. option Program Development Life Cycle (PDLC) focused, 0…" at bounding box center [585, 166] width 651 height 122
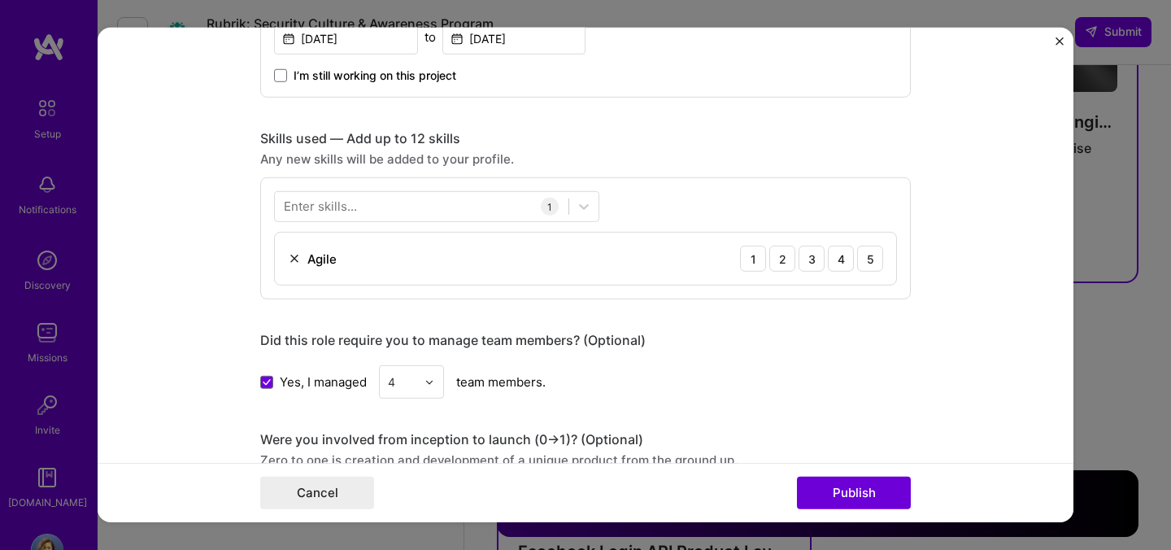
scroll to position [638, 0]
click at [877, 263] on div "5" at bounding box center [870, 258] width 26 height 26
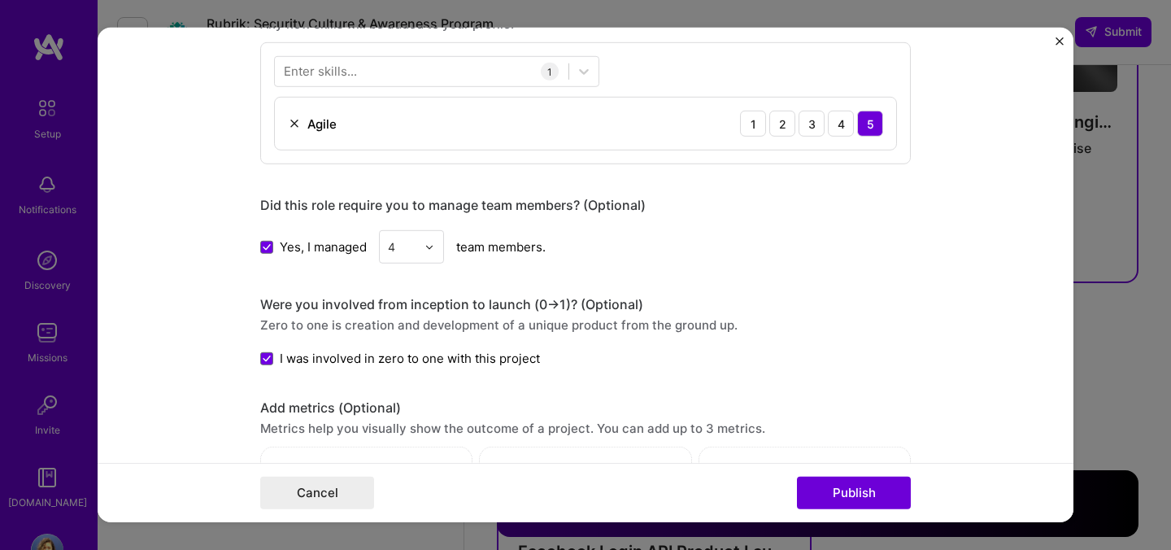
scroll to position [727, 0]
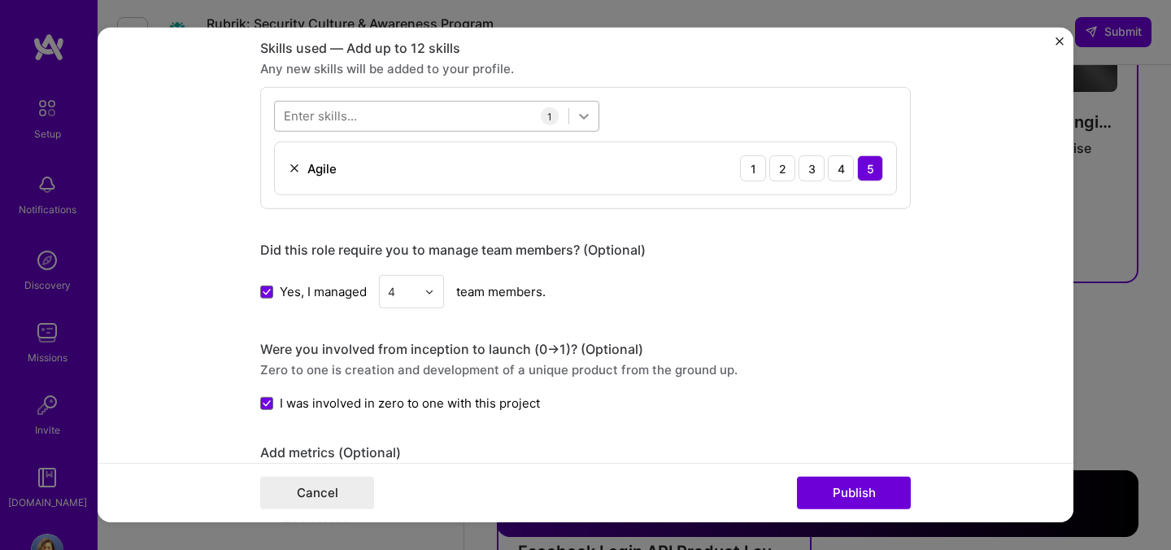
click at [586, 118] on icon at bounding box center [584, 116] width 16 height 16
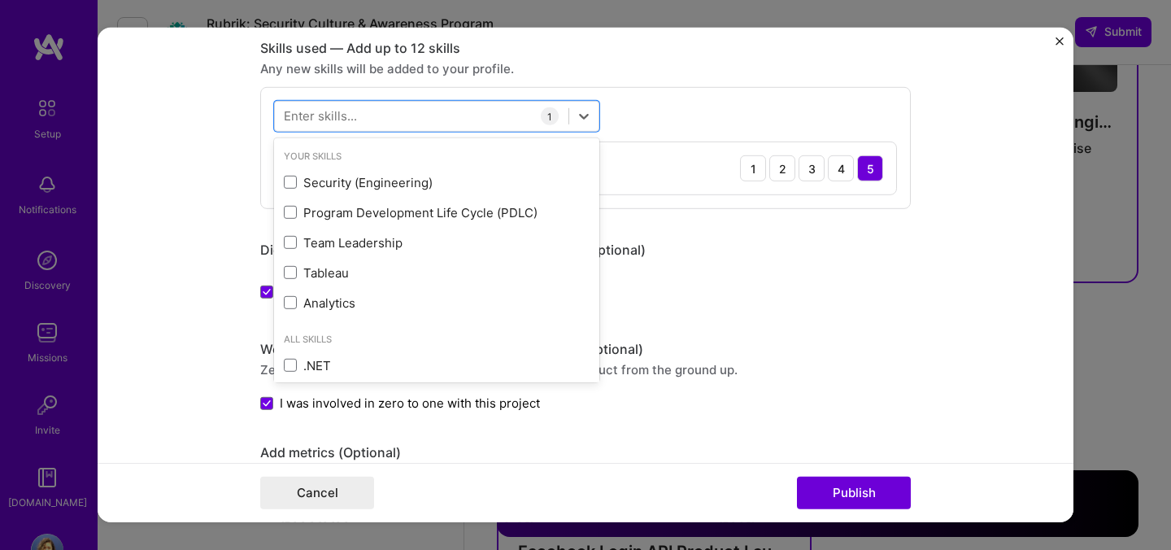
click at [802, 260] on div "Did this role require you to manage team members? (Optional) Yes, I managed 4 t…" at bounding box center [585, 275] width 651 height 67
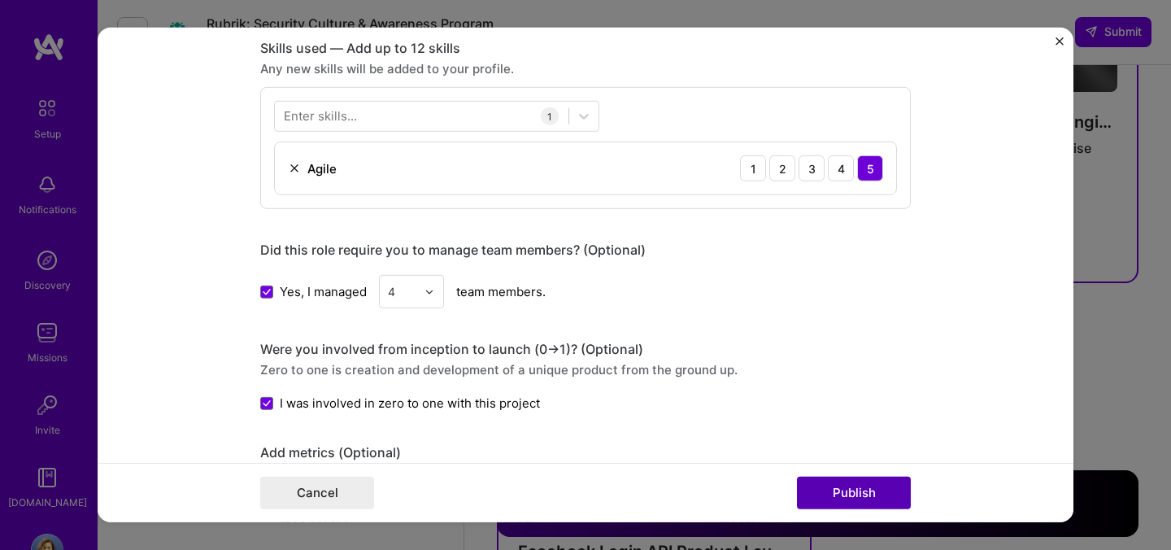
click at [877, 494] on button "Publish" at bounding box center [854, 493] width 114 height 33
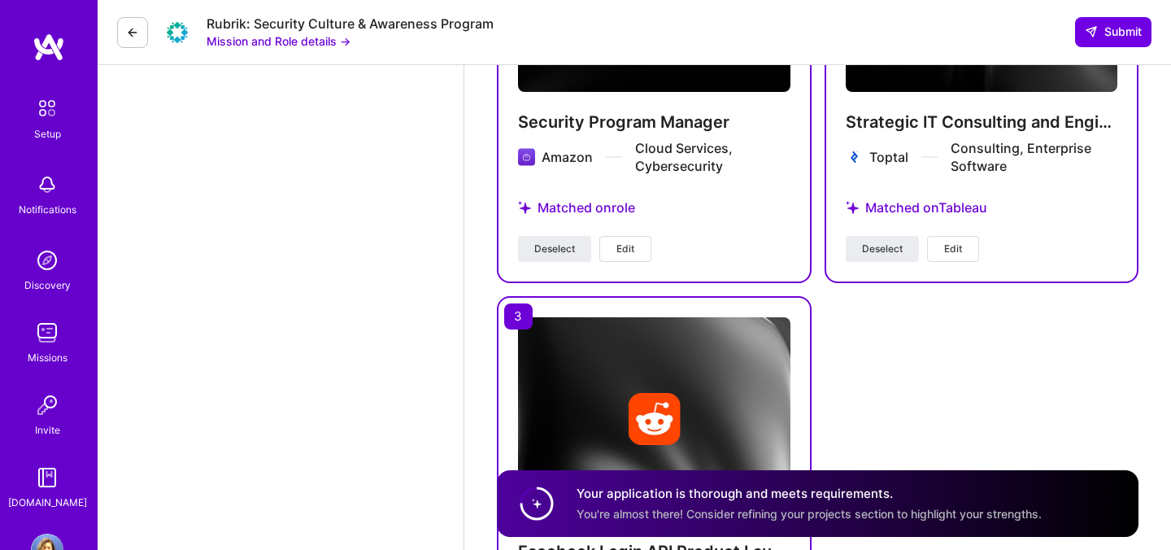
click at [965, 262] on button "Edit" at bounding box center [953, 249] width 52 height 26
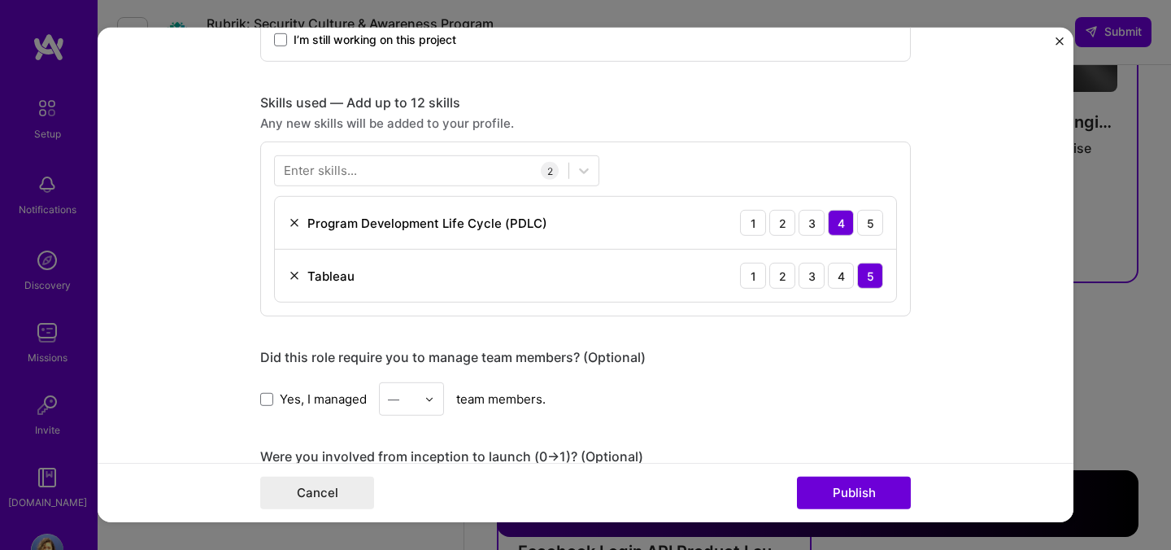
scroll to position [675, 0]
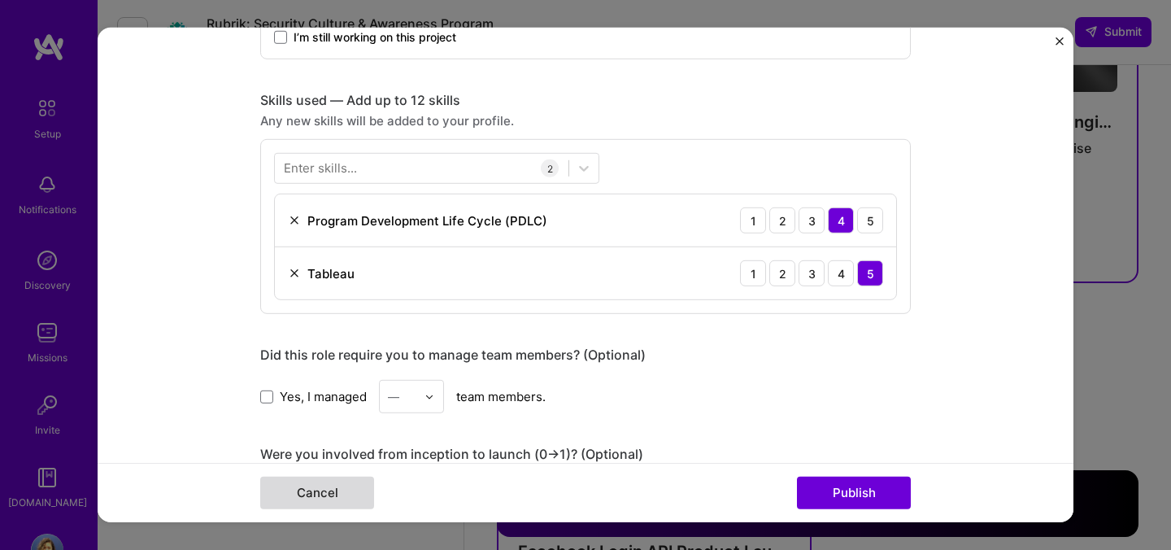
click at [346, 489] on button "Cancel" at bounding box center [317, 493] width 114 height 33
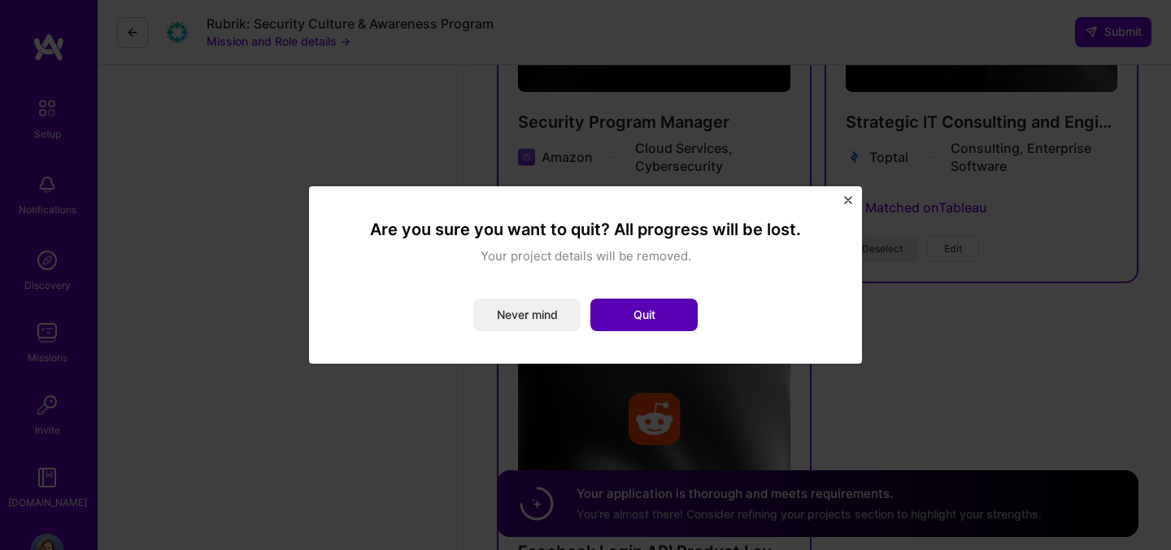
click at [690, 301] on button "Quit" at bounding box center [643, 314] width 107 height 33
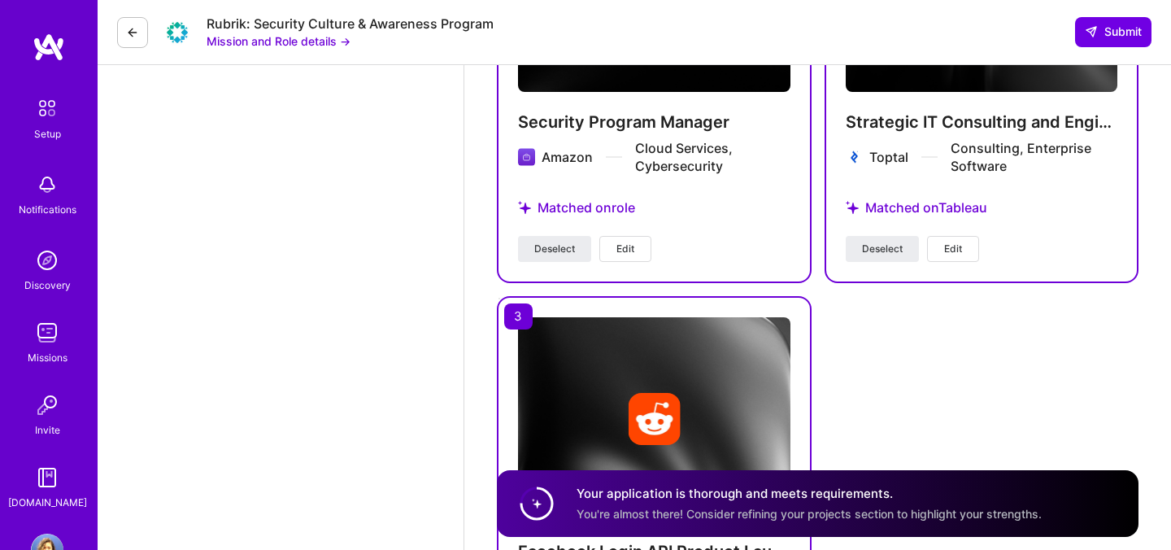
click at [640, 257] on button "Edit" at bounding box center [625, 249] width 52 height 26
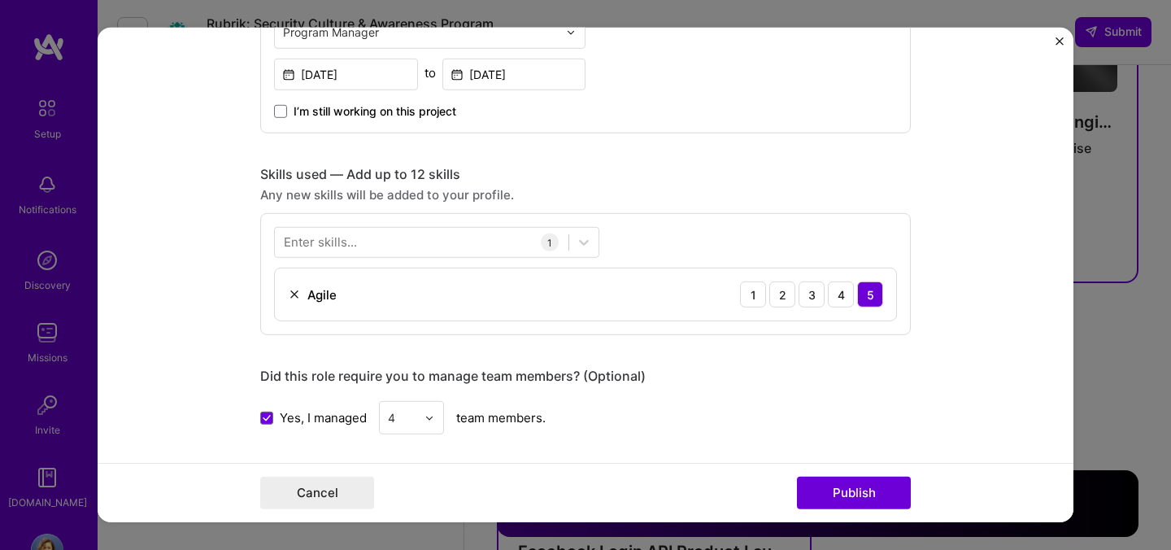
scroll to position [595, 0]
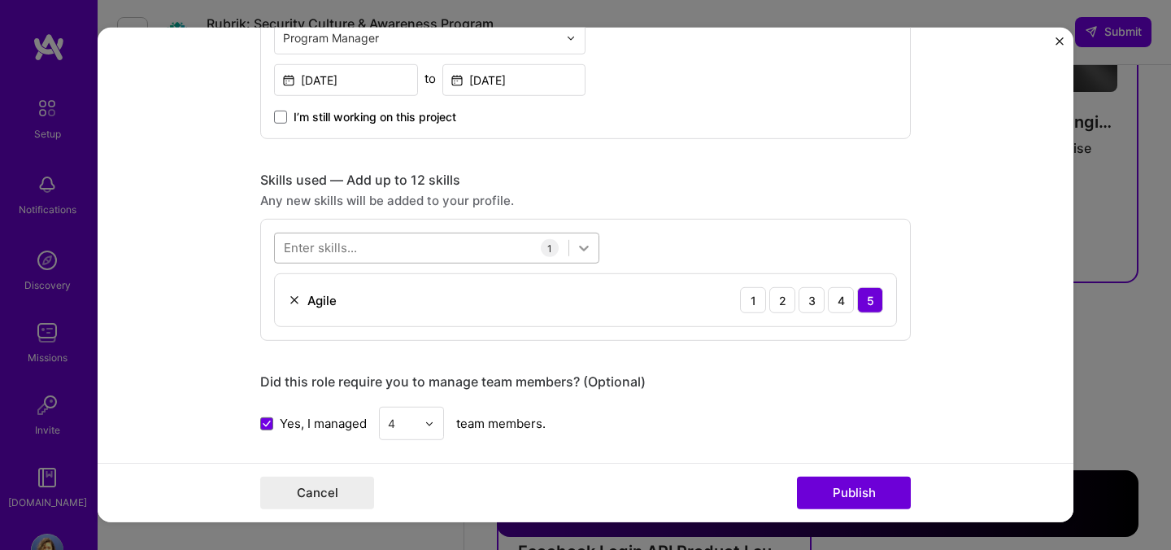
click at [591, 241] on icon at bounding box center [584, 248] width 16 height 16
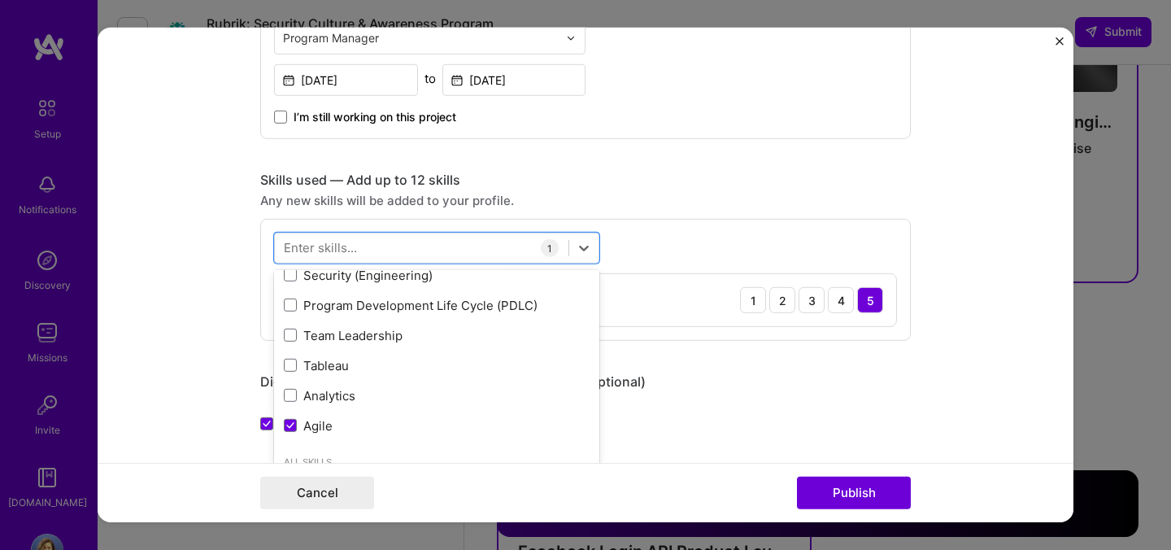
scroll to position [36, 0]
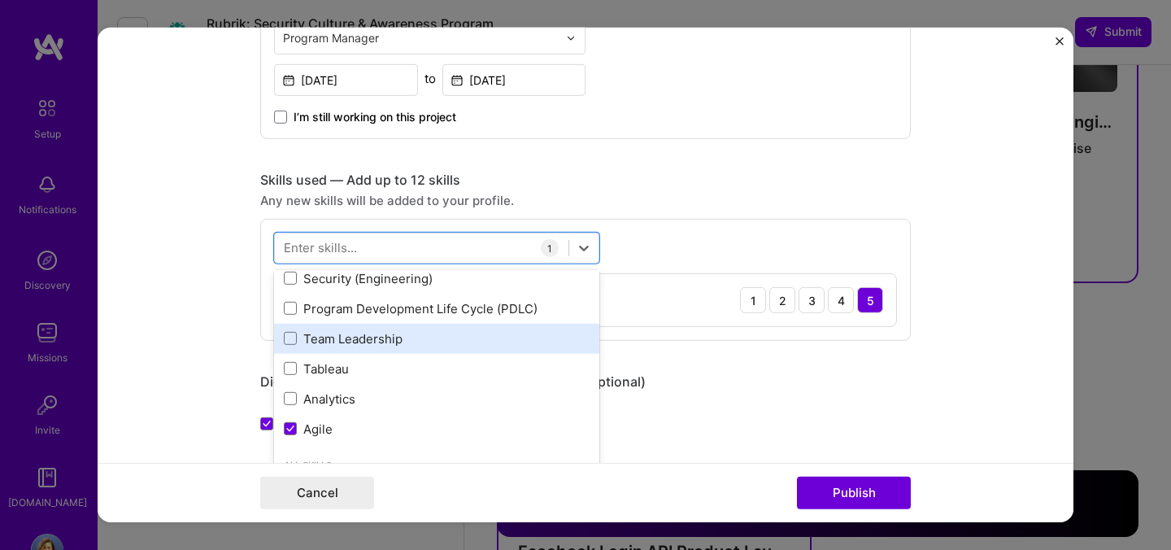
click at [405, 333] on div "Team Leadership" at bounding box center [437, 338] width 306 height 17
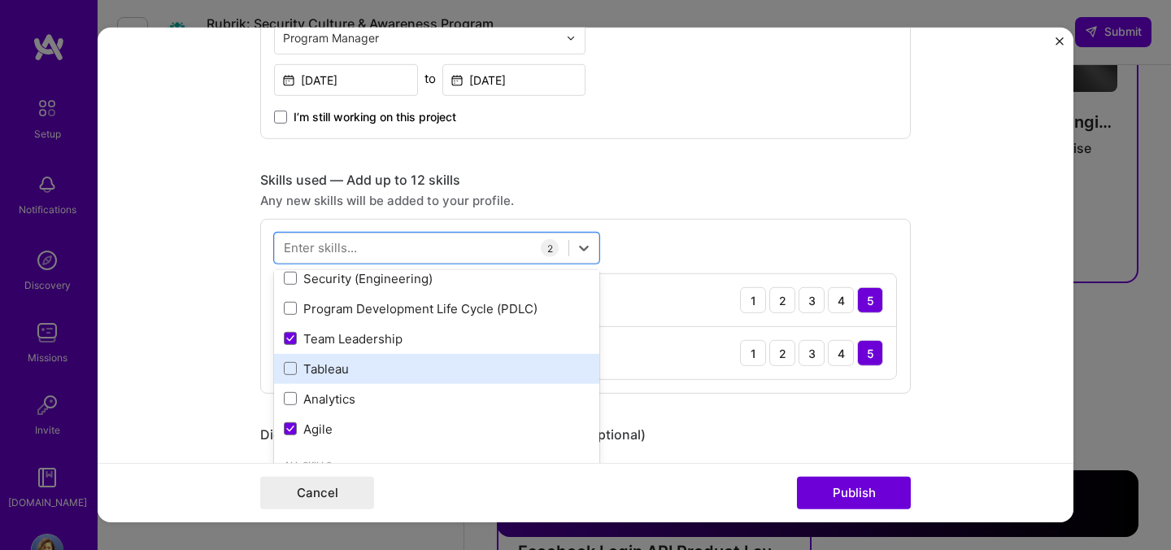
click at [401, 364] on div "Tableau" at bounding box center [437, 368] width 306 height 17
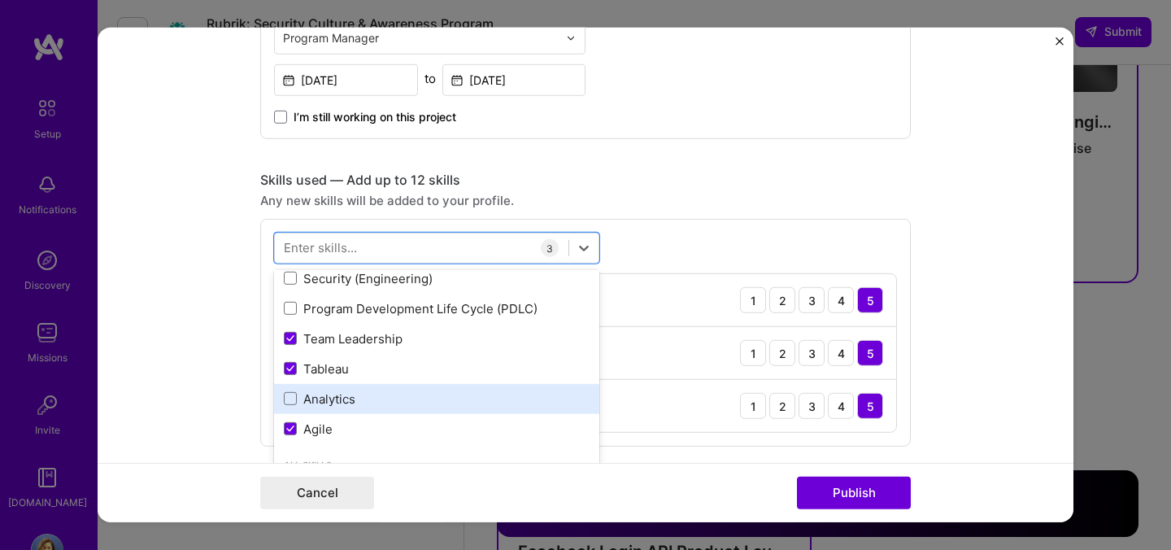
click at [398, 398] on div "Analytics" at bounding box center [437, 398] width 306 height 17
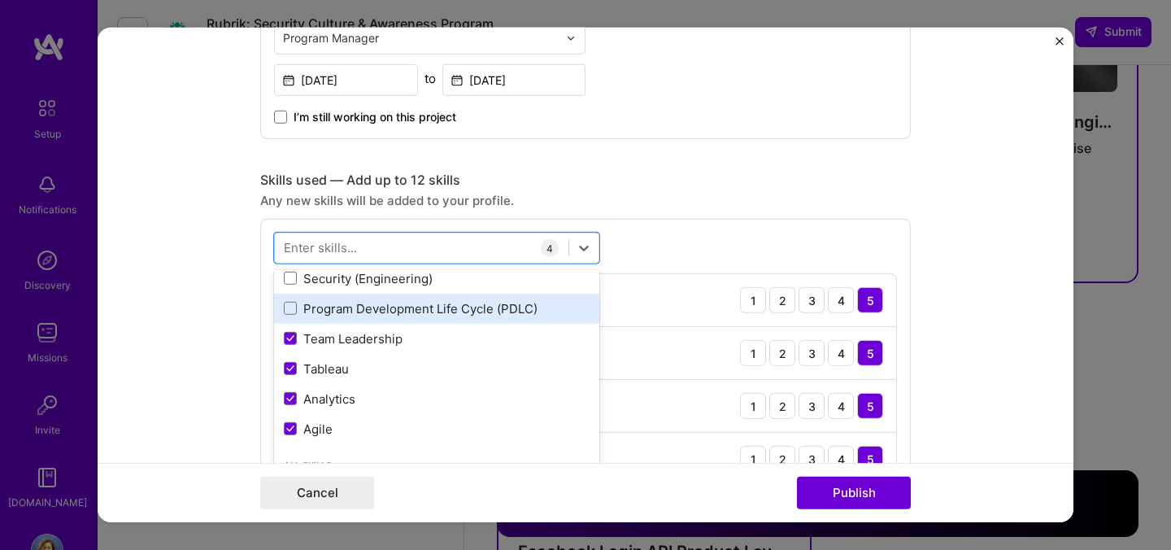
click at [432, 307] on div "Program Development Life Cycle (PDLC)" at bounding box center [437, 308] width 306 height 17
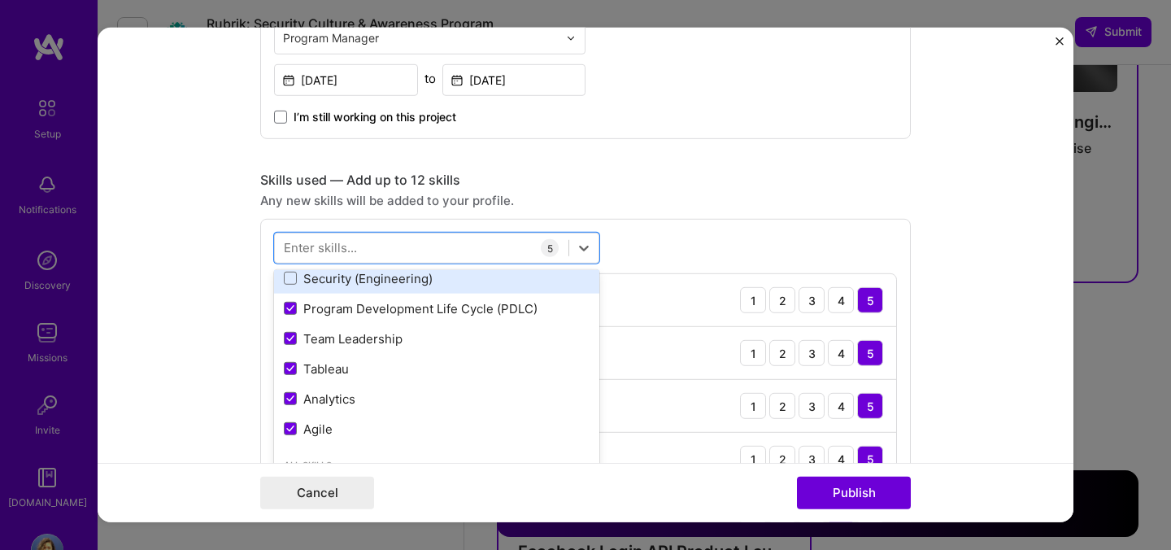
click at [411, 282] on div "Security (Engineering)" at bounding box center [437, 278] width 306 height 17
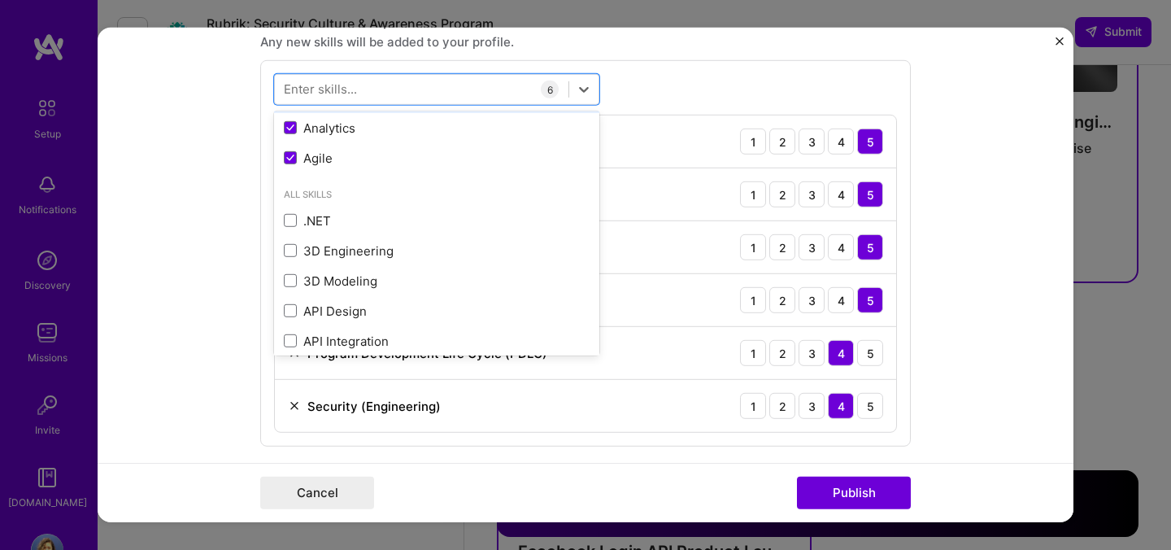
scroll to position [152, 0]
click at [963, 180] on form "Project title Security Program Manager Company Amazon Project industry Industry…" at bounding box center [586, 275] width 976 height 494
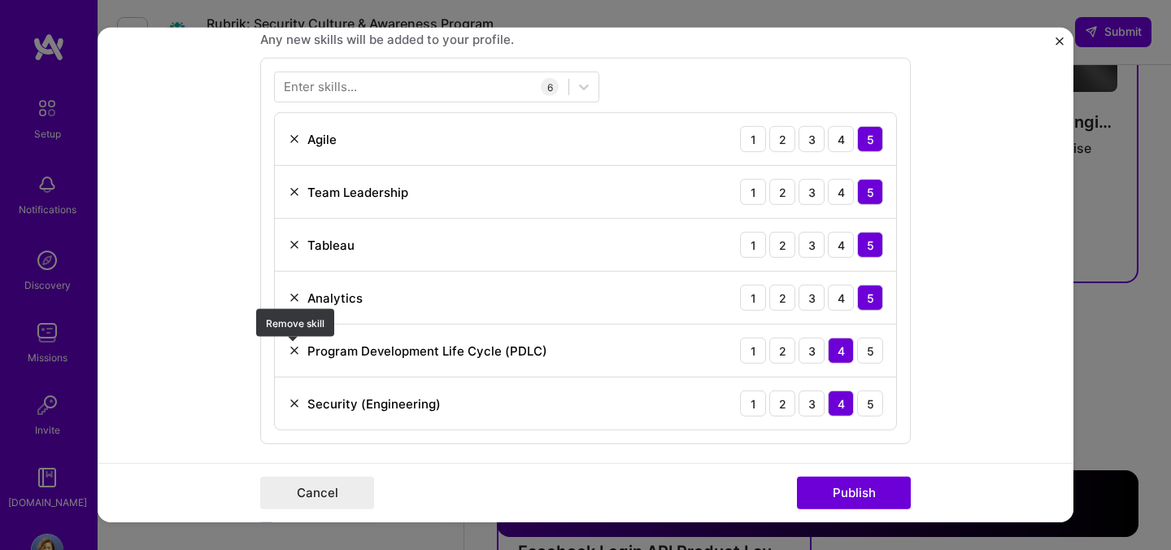
scroll to position [757, 0]
click at [294, 351] on img at bounding box center [294, 349] width 13 height 13
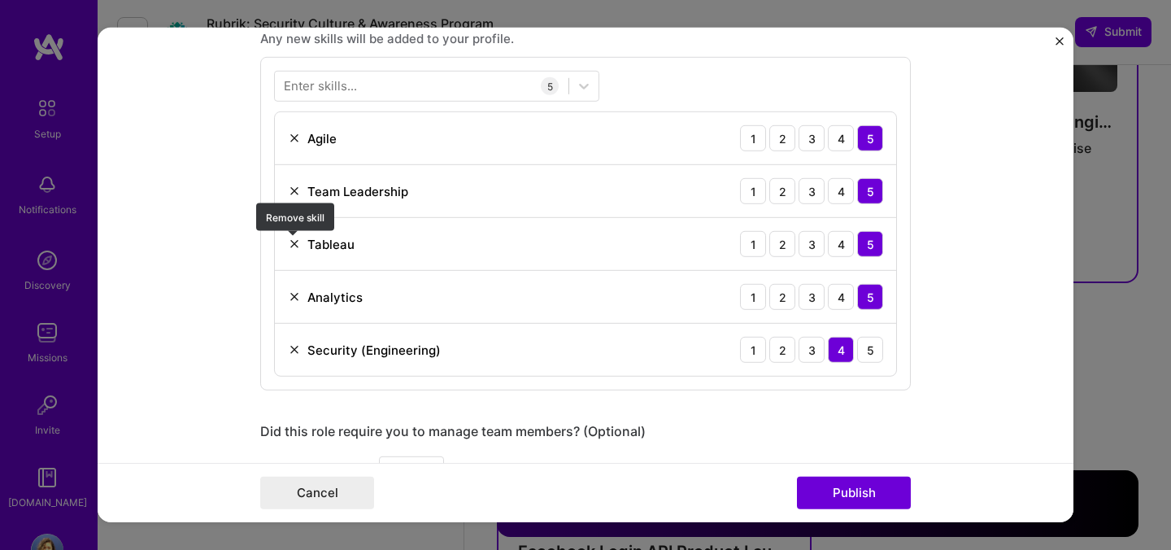
click at [295, 242] on img at bounding box center [294, 243] width 13 height 13
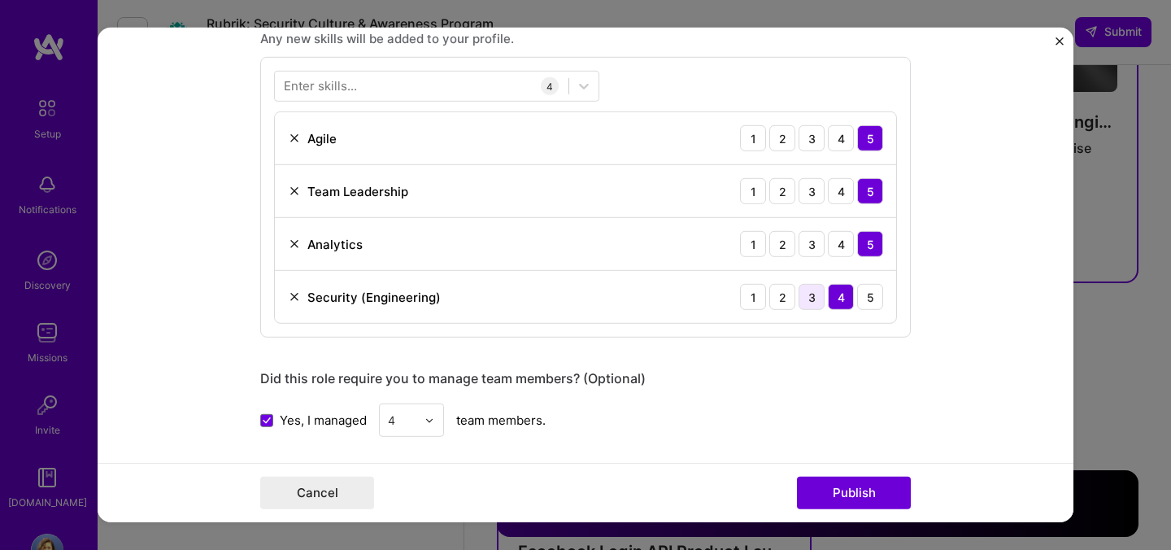
click at [817, 295] on div "3" at bounding box center [812, 297] width 26 height 26
click at [840, 292] on div "4" at bounding box center [841, 297] width 26 height 26
click at [821, 295] on div "3" at bounding box center [812, 297] width 26 height 26
click at [841, 295] on div "4" at bounding box center [841, 297] width 26 height 26
click at [871, 493] on button "Publish" at bounding box center [854, 493] width 114 height 33
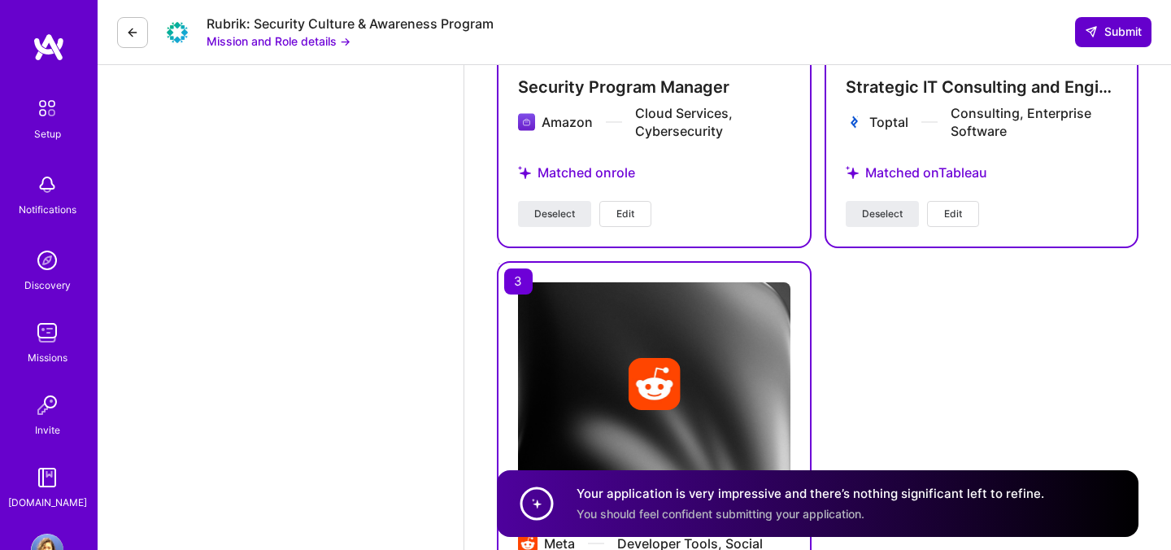
click at [1116, 25] on span "Submit" at bounding box center [1113, 32] width 57 height 16
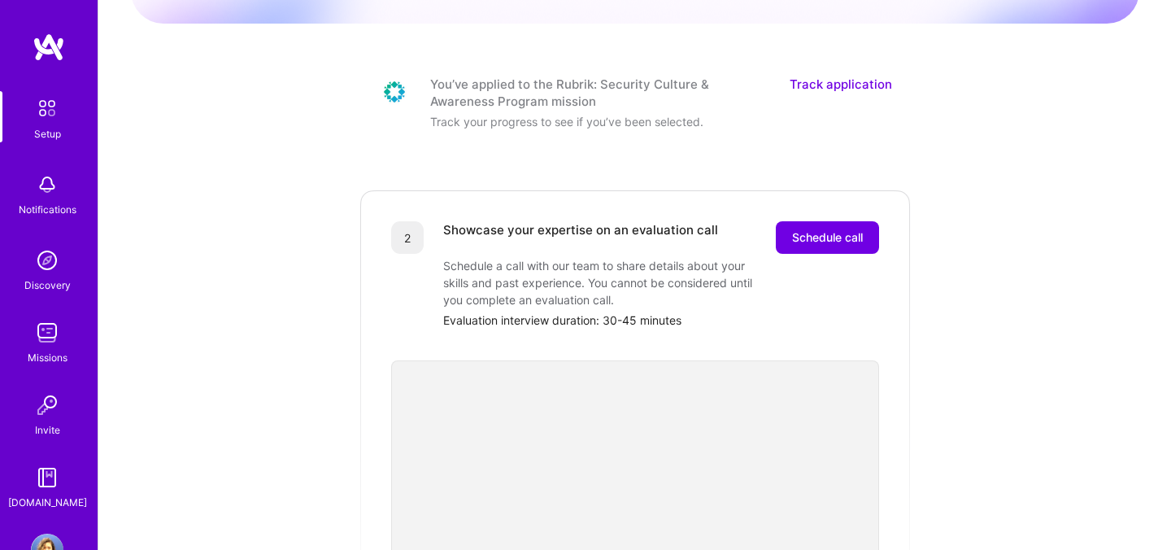
scroll to position [188, 0]
click at [838, 229] on span "Schedule call" at bounding box center [827, 237] width 71 height 16
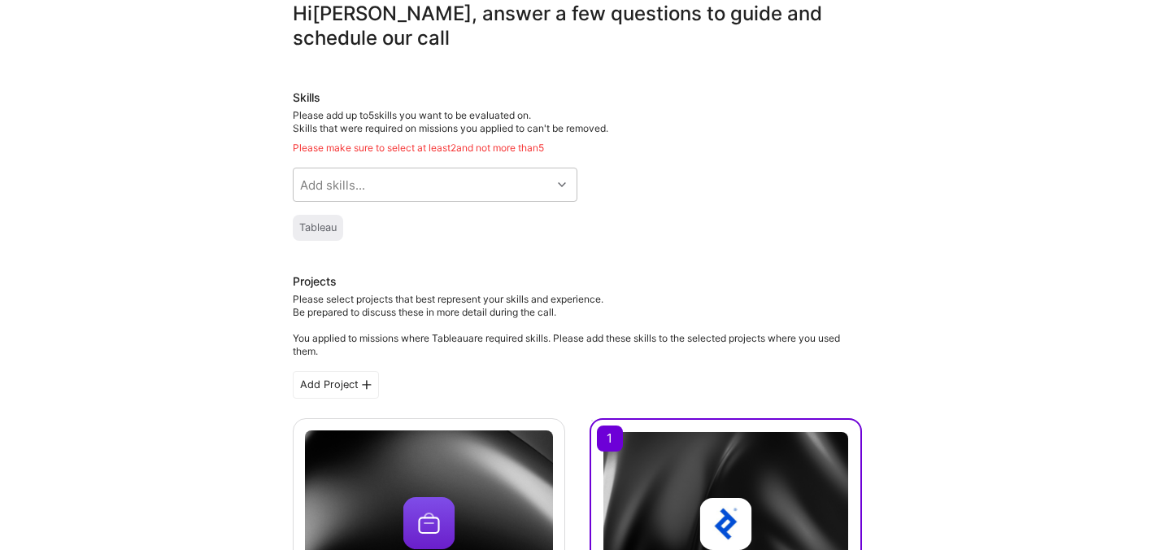
scroll to position [81, 0]
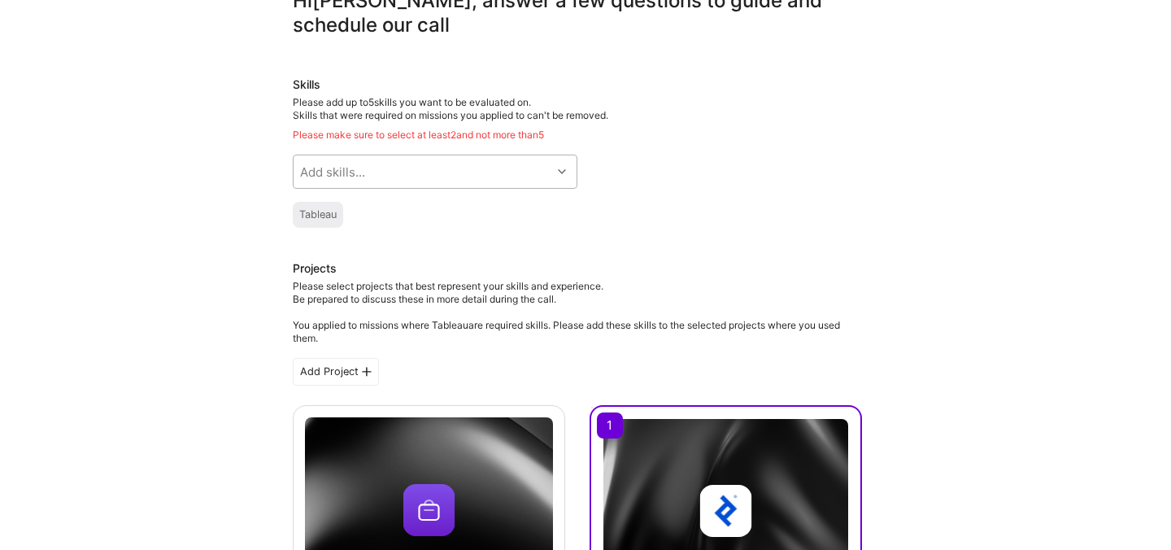
click at [564, 162] on div at bounding box center [563, 171] width 25 height 21
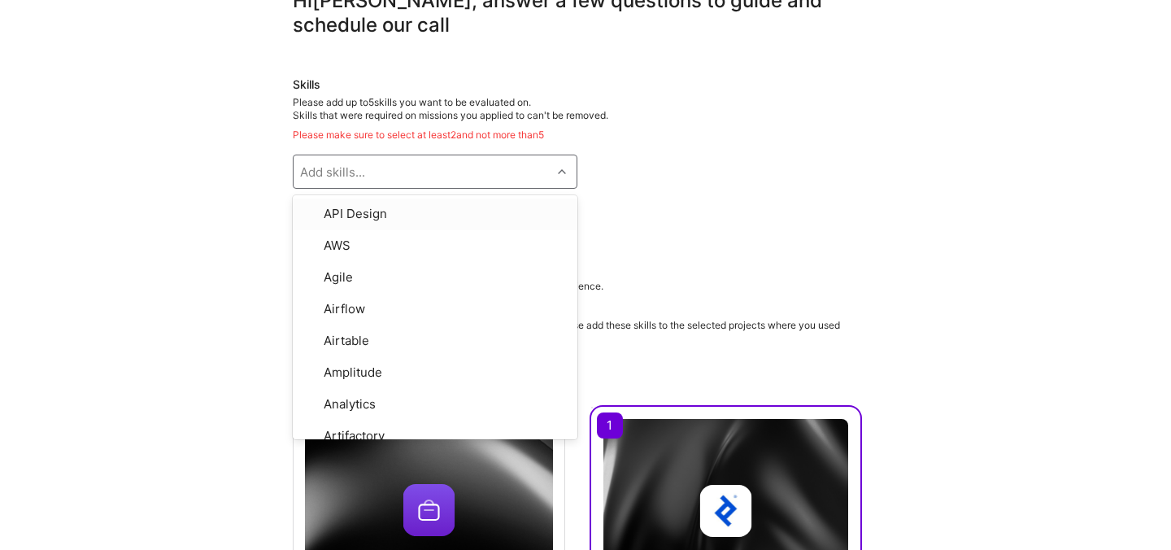
click at [631, 172] on div "Skills Please add up to 5 skills you want to be evaluated on. Skills that were …" at bounding box center [577, 151] width 569 height 151
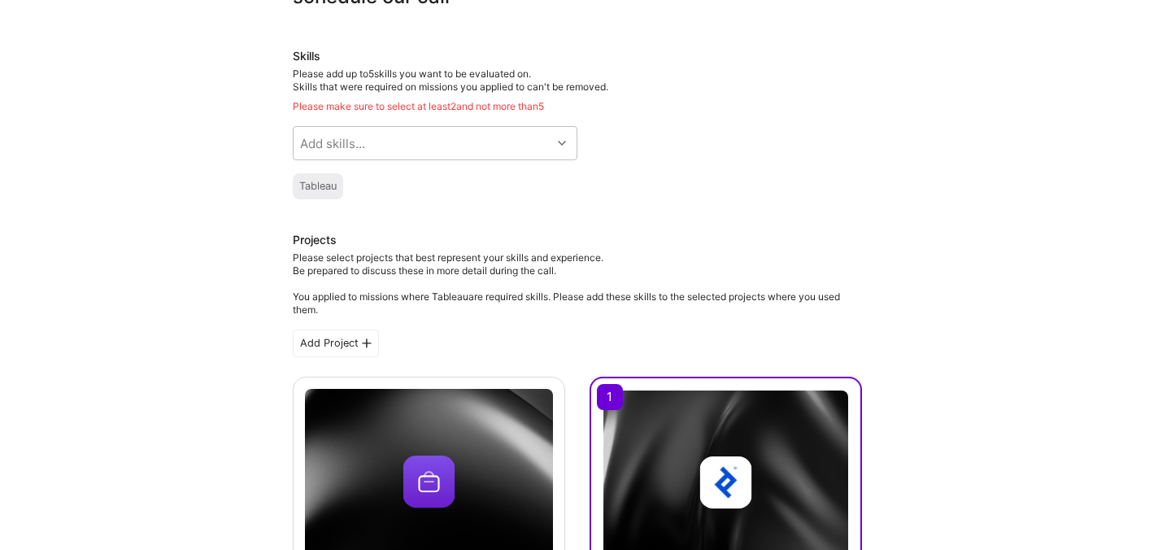
scroll to position [0, 0]
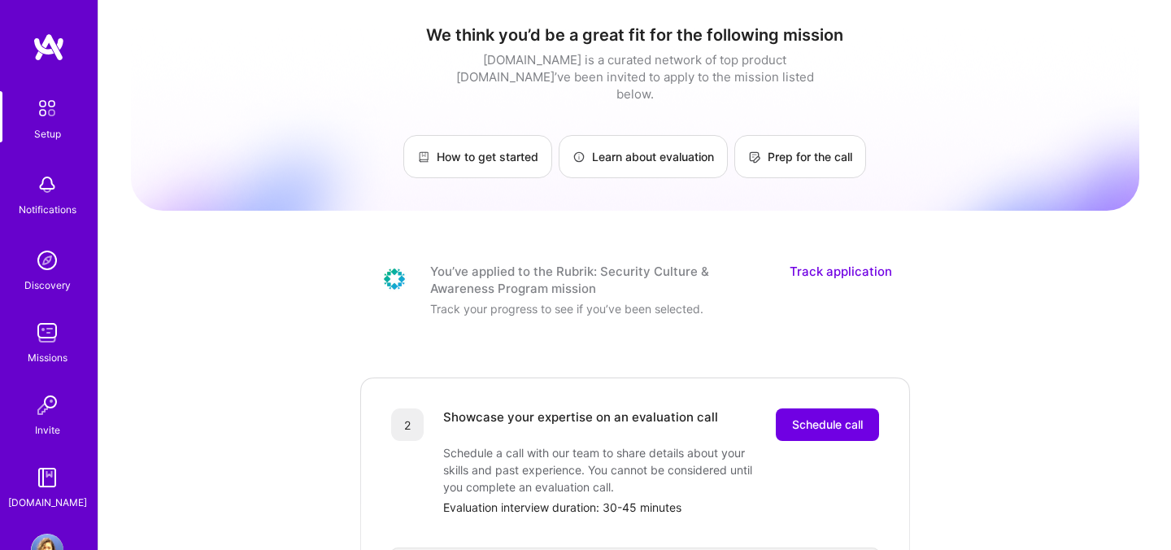
click at [847, 263] on link "Track application" at bounding box center [841, 280] width 102 height 34
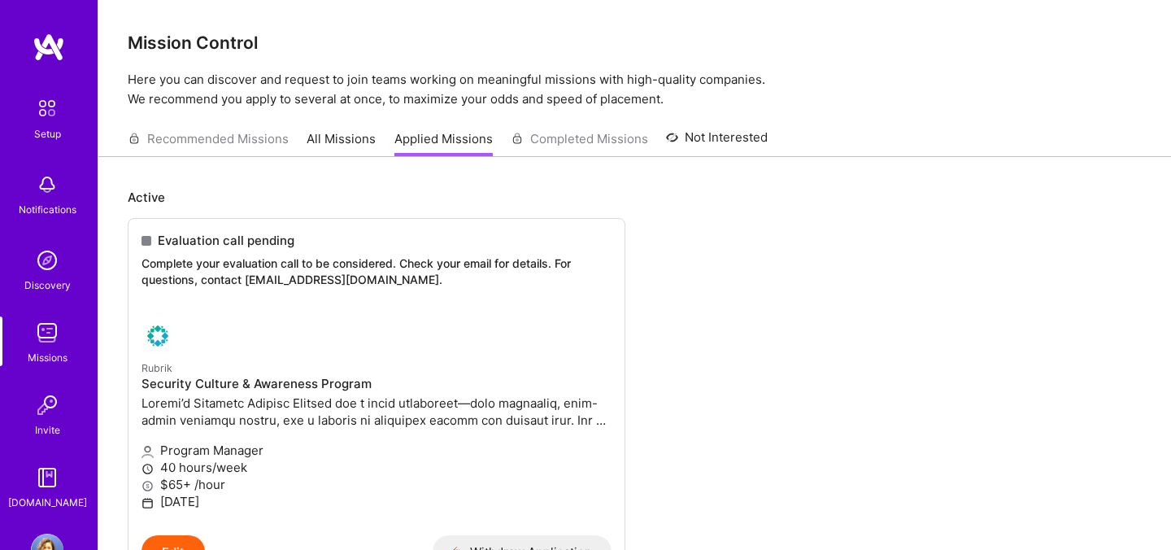
click at [343, 135] on link "All Missions" at bounding box center [341, 143] width 69 height 27
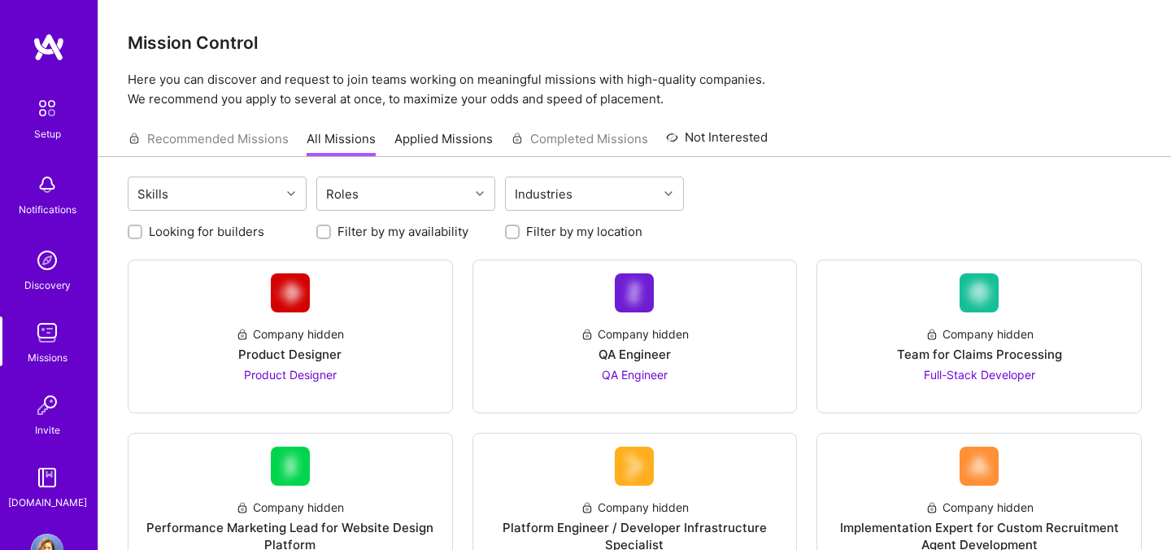
click at [430, 138] on link "Applied Missions" at bounding box center [443, 143] width 98 height 27
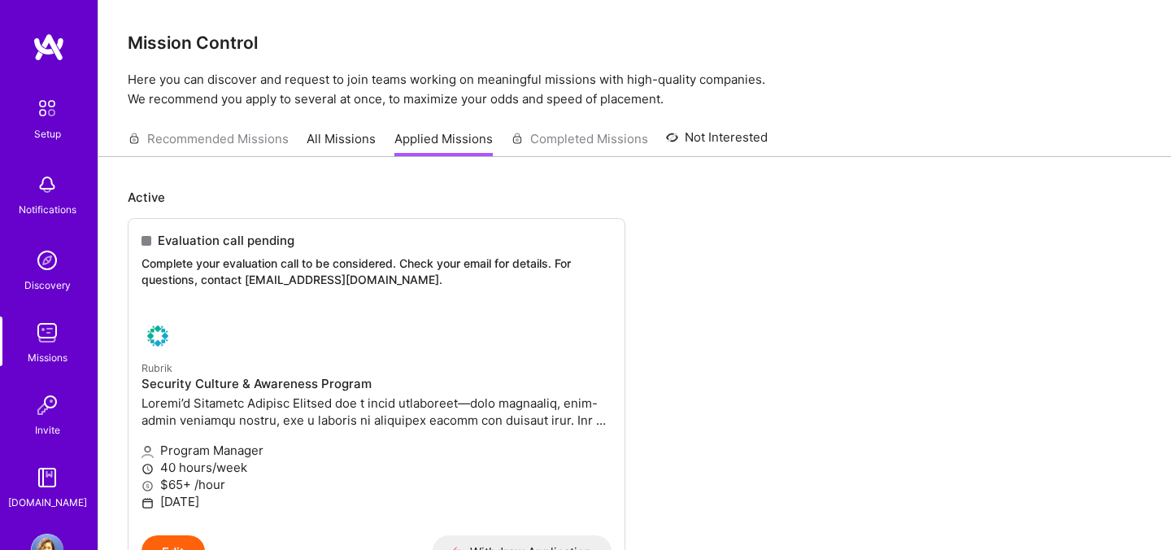
click at [272, 146] on div "Recommended Missions All Missions Applied Missions Completed Missions Not Inter…" at bounding box center [448, 138] width 640 height 35
click at [247, 133] on div "Recommended Missions All Missions Applied Missions Completed Missions Not Inter…" at bounding box center [448, 138] width 640 height 35
click at [312, 255] on p "Complete your evaluation call to be considered. Check your email for details. F…" at bounding box center [377, 271] width 470 height 32
click at [46, 113] on img at bounding box center [47, 108] width 34 height 34
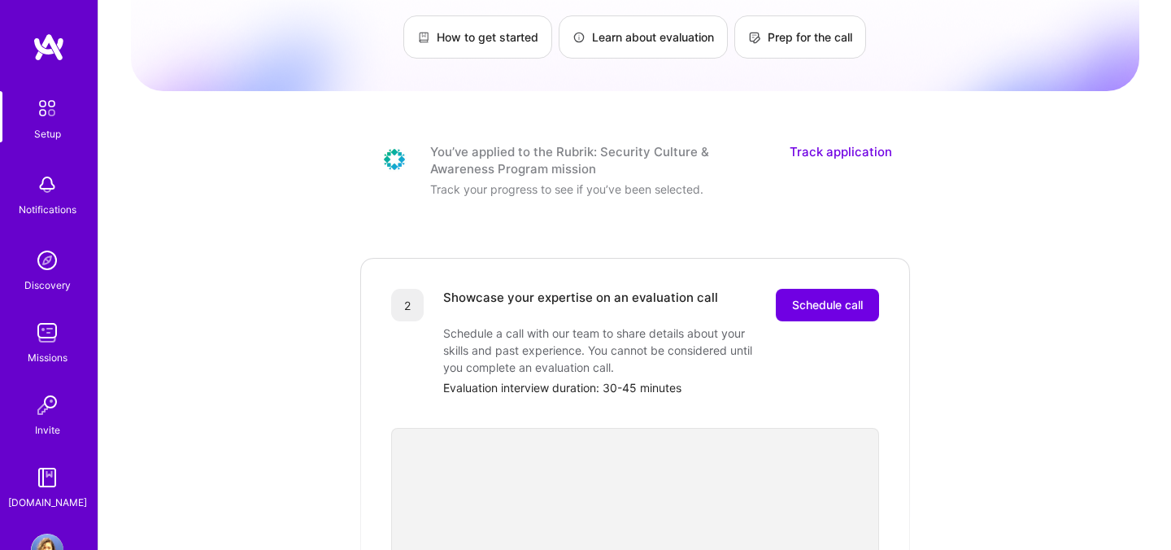
scroll to position [142, 0]
